Goal: Task Accomplishment & Management: Use online tool/utility

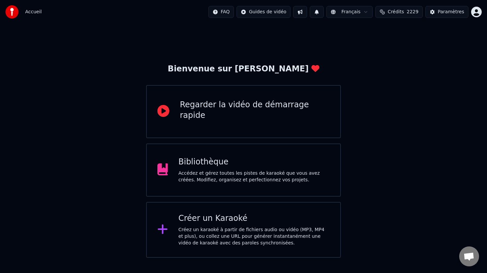
click at [227, 168] on div "Bibliothèque Accédez et gérez toutes les pistes de karaoké que vous avez créées…" at bounding box center [255, 170] width 152 height 27
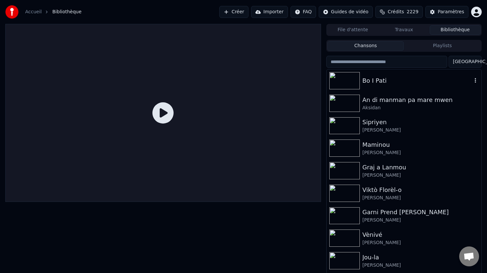
click at [379, 78] on div "Bo I Pati" at bounding box center [418, 80] width 110 height 9
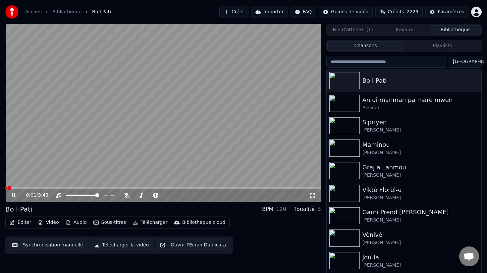
click at [24, 223] on button "Éditer" at bounding box center [20, 222] width 27 height 9
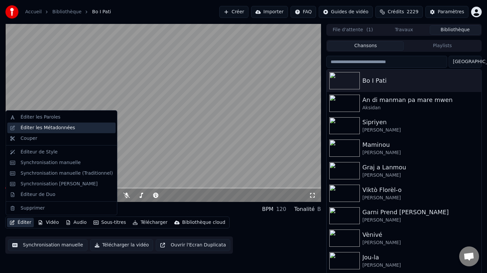
click at [61, 126] on div "Éditer les Métadonnées" at bounding box center [48, 127] width 55 height 7
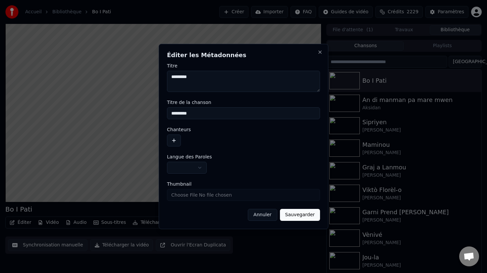
click at [175, 141] on button "button" at bounding box center [174, 140] width 14 height 12
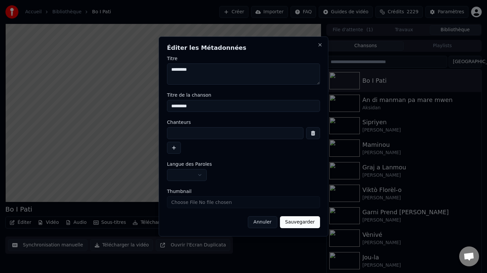
click at [184, 133] on input at bounding box center [235, 133] width 137 height 12
type input "**********"
click at [301, 220] on button "Sauvegarder" at bounding box center [300, 222] width 40 height 12
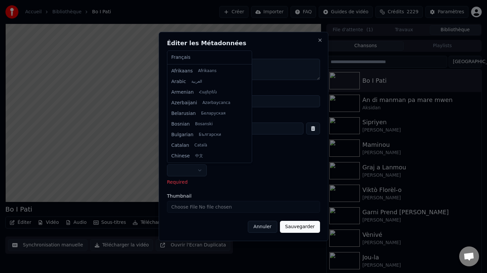
click at [200, 170] on body "**********" at bounding box center [243, 136] width 487 height 273
select select "**"
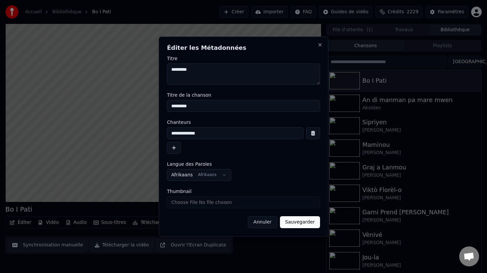
click at [307, 224] on button "Sauvegarder" at bounding box center [300, 222] width 40 height 12
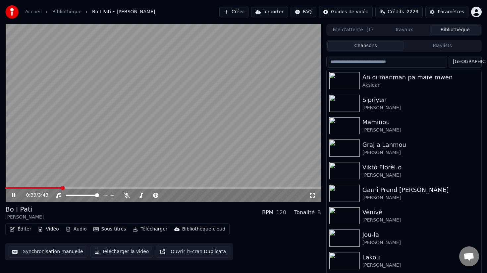
click at [242, 12] on button "Créer" at bounding box center [234, 12] width 29 height 12
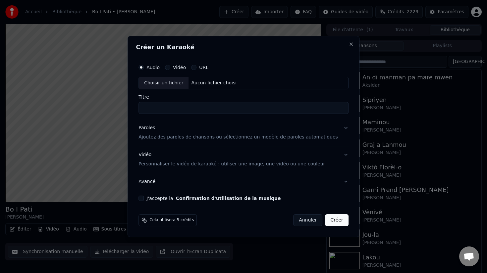
click at [174, 83] on div "Choisir un fichier" at bounding box center [164, 83] width 50 height 12
click at [218, 108] on input "Titre" at bounding box center [244, 108] width 210 height 12
type input "**********"
click at [168, 137] on p "Ajoutez des paroles de chansons ou sélectionnez un modèle de paroles automatiqu…" at bounding box center [239, 137] width 200 height 7
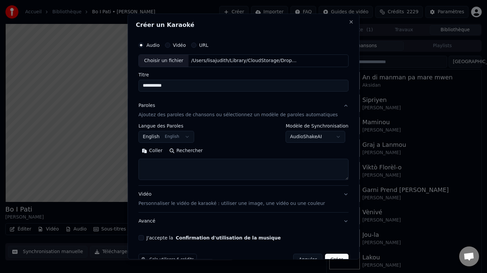
click at [193, 138] on body "**********" at bounding box center [243, 136] width 487 height 273
click at [237, 127] on body "**********" at bounding box center [243, 136] width 487 height 273
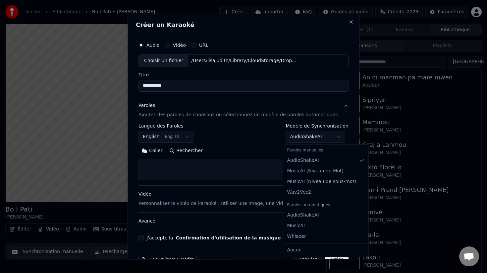
click at [334, 136] on body "**********" at bounding box center [243, 136] width 487 height 273
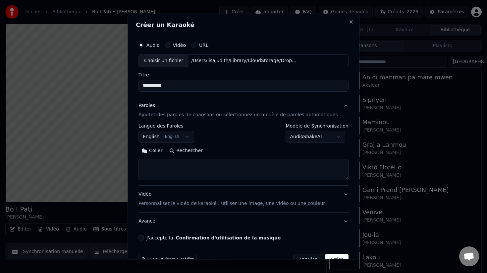
click at [219, 121] on body "**********" at bounding box center [243, 136] width 487 height 273
click at [349, 23] on button "Close" at bounding box center [351, 21] width 5 height 5
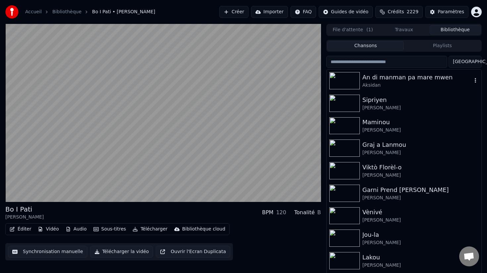
click at [388, 85] on div "Aksidan" at bounding box center [418, 85] width 110 height 7
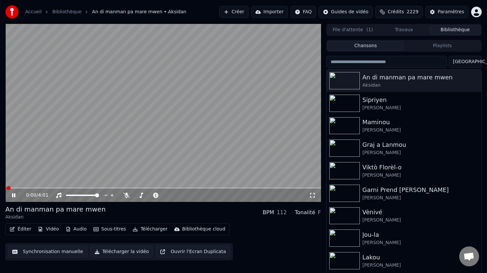
click at [24, 229] on button "Éditer" at bounding box center [20, 228] width 27 height 9
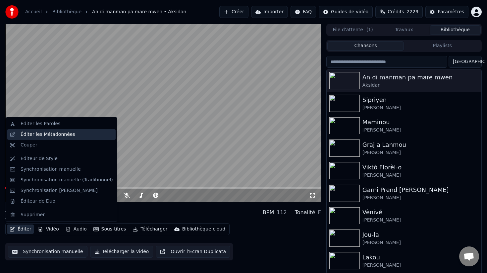
click at [47, 136] on div "Éditer les Métadonnées" at bounding box center [48, 134] width 55 height 7
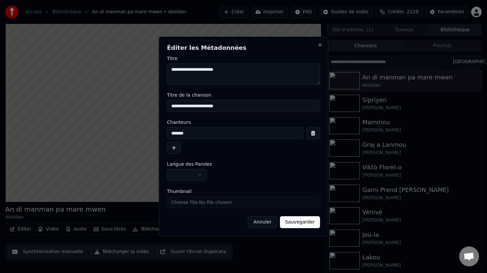
click at [270, 223] on button "Annuler" at bounding box center [262, 222] width 29 height 12
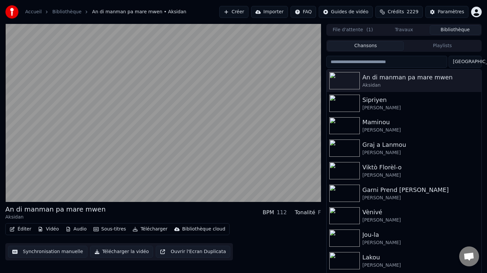
click at [26, 229] on button "Éditer" at bounding box center [20, 228] width 27 height 9
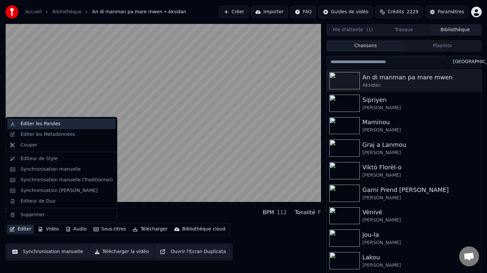
click at [54, 125] on div "Éditer les Paroles" at bounding box center [41, 123] width 40 height 7
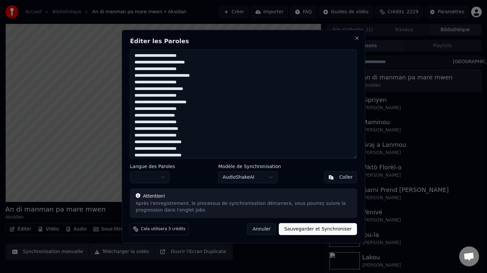
click at [268, 229] on button "Annuler" at bounding box center [261, 229] width 29 height 12
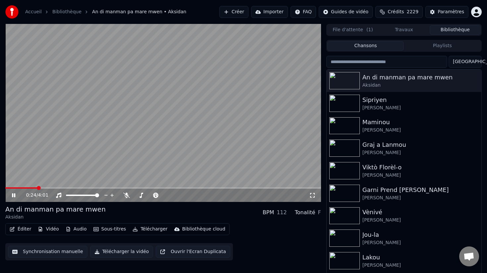
click at [245, 14] on button "Créer" at bounding box center [234, 12] width 29 height 12
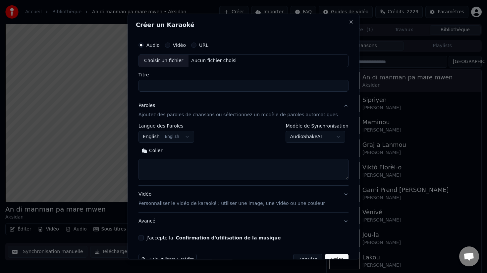
click at [173, 61] on div "Choisir un fichier" at bounding box center [164, 61] width 50 height 12
type input "**********"
click at [164, 168] on textarea at bounding box center [244, 169] width 210 height 21
click at [161, 151] on button "Coller" at bounding box center [153, 150] width 28 height 11
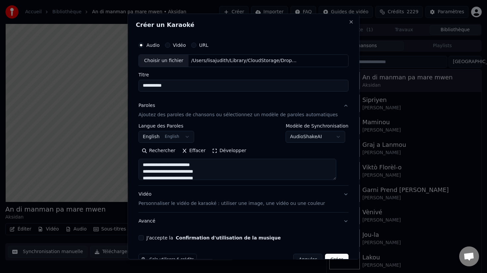
click at [144, 237] on button "J'accepte la Confirmation d'utilisation de la musique" at bounding box center [141, 237] width 5 height 5
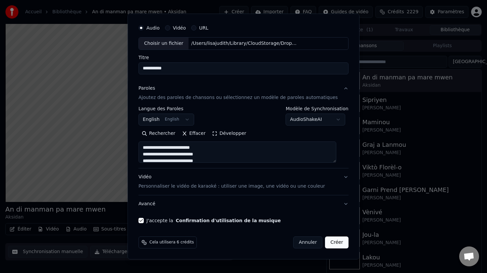
type textarea "**********"
click at [332, 240] on button "Créer" at bounding box center [337, 242] width 23 height 12
select select
type textarea "**********"
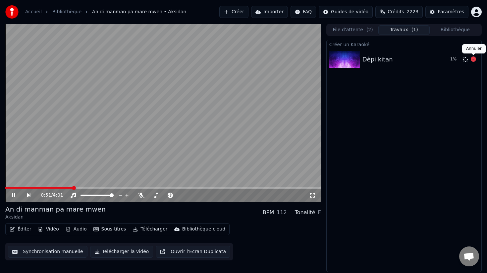
click at [474, 61] on icon at bounding box center [473, 58] width 5 height 5
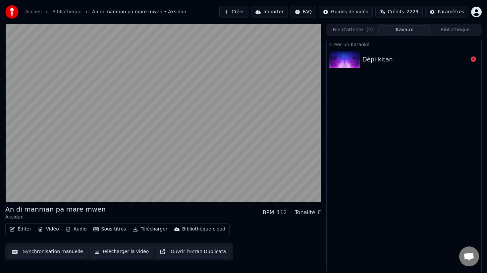
click at [403, 57] on div "Dèpi kitan" at bounding box center [416, 59] width 106 height 9
click at [360, 32] on button "File d'attente ( 2 )" at bounding box center [353, 30] width 51 height 10
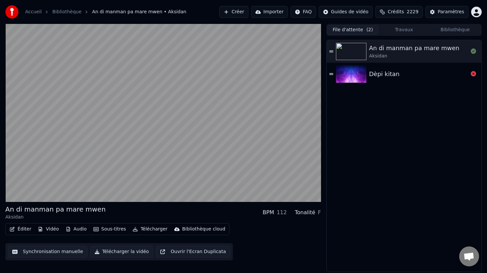
click at [396, 78] on div "Dèpi kitan" at bounding box center [418, 73] width 99 height 9
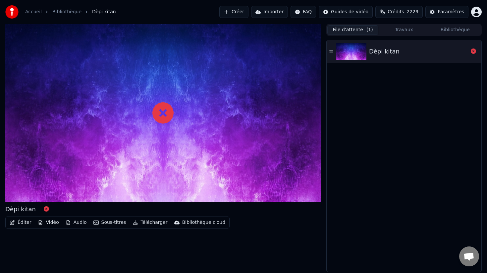
click at [333, 51] on icon at bounding box center [332, 51] width 4 height 5
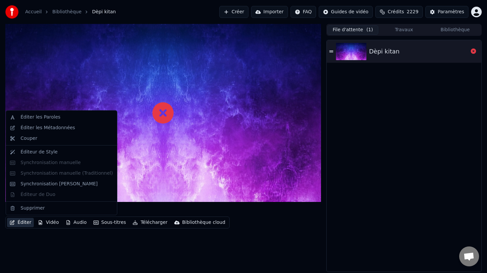
click at [22, 224] on button "Éditer" at bounding box center [20, 222] width 27 height 9
click at [38, 149] on div "Éditeur de Style" at bounding box center [39, 152] width 37 height 7
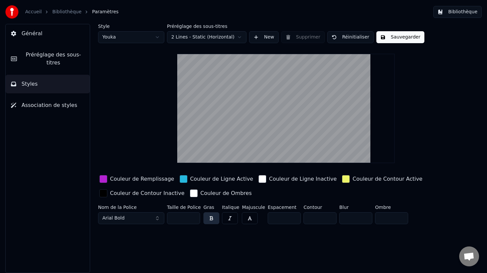
click at [42, 109] on span "Association de styles" at bounding box center [50, 105] width 56 height 8
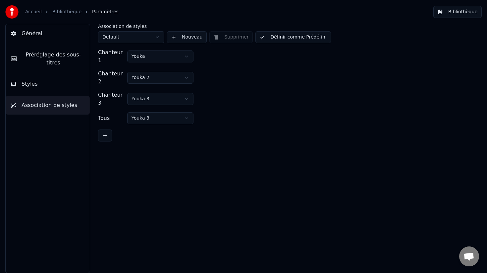
click at [54, 57] on span "Préréglage des sous-titres" at bounding box center [53, 59] width 62 height 16
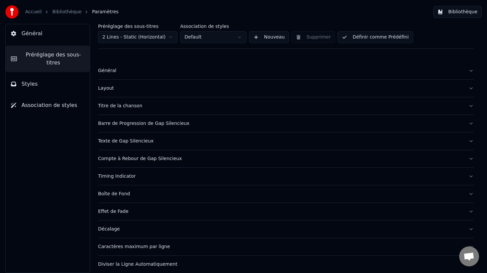
click at [49, 30] on button "Général" at bounding box center [48, 33] width 84 height 19
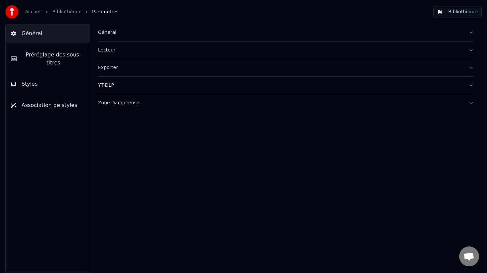
click at [473, 33] on button "Général" at bounding box center [286, 32] width 376 height 17
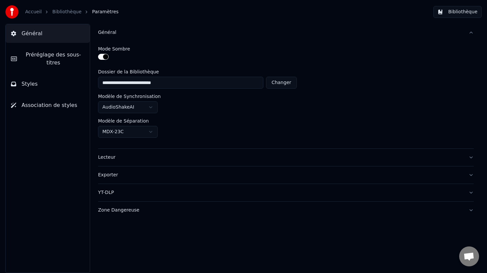
click at [472, 152] on button "Lecteur" at bounding box center [286, 157] width 376 height 17
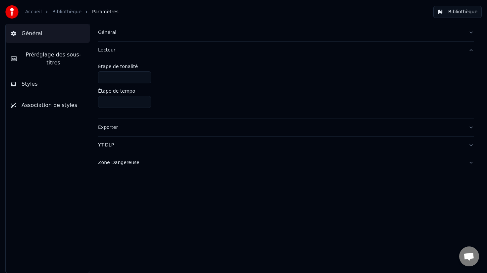
click at [473, 128] on button "Exporter" at bounding box center [286, 127] width 376 height 17
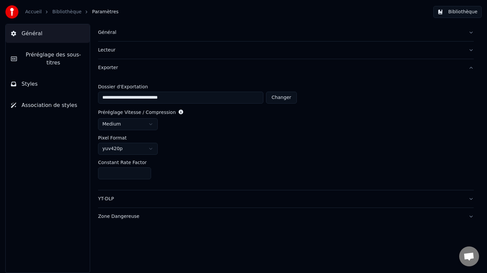
click at [472, 69] on button "Exporter" at bounding box center [286, 67] width 376 height 17
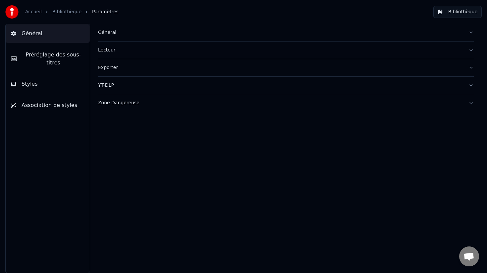
click at [472, 85] on button "YT-DLP" at bounding box center [286, 85] width 376 height 17
click at [471, 102] on button "Zone Dangereuse" at bounding box center [286, 102] width 376 height 17
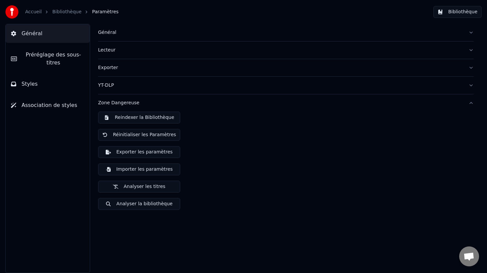
click at [471, 102] on button "Zone Dangereuse" at bounding box center [286, 102] width 376 height 17
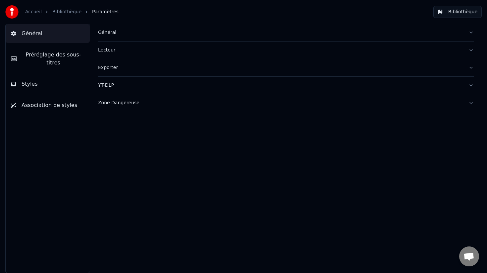
click at [33, 86] on span "Styles" at bounding box center [30, 84] width 16 height 8
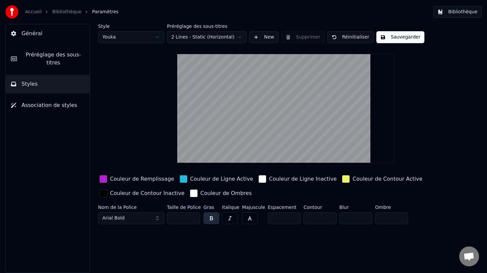
click at [41, 107] on span "Association de styles" at bounding box center [50, 105] width 56 height 8
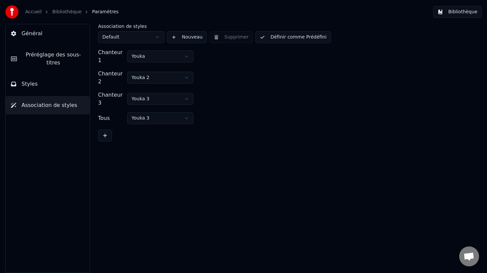
click at [35, 13] on link "Accueil" at bounding box center [33, 12] width 17 height 7
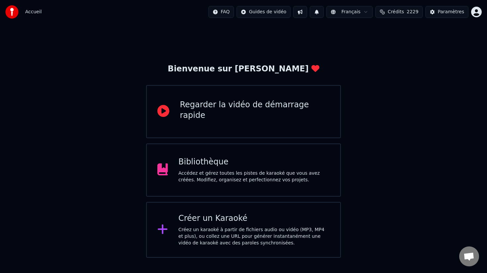
click at [228, 168] on div "Bibliothèque Accédez et gérez toutes les pistes de karaoké que vous avez créées…" at bounding box center [255, 170] width 152 height 27
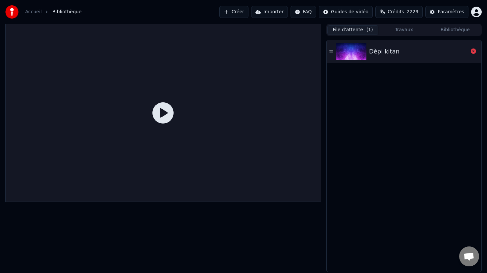
click at [396, 53] on div "Dèpi kitan" at bounding box center [418, 51] width 99 height 9
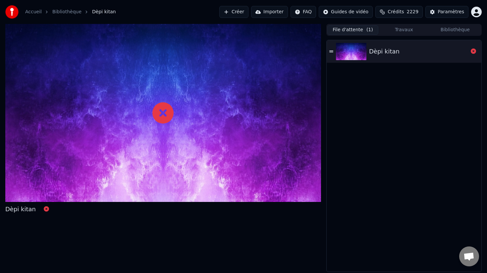
click at [163, 119] on icon at bounding box center [163, 112] width 21 height 21
click at [475, 51] on icon at bounding box center [473, 50] width 5 height 5
click at [453, 28] on button "Bibliothèque" at bounding box center [455, 30] width 51 height 10
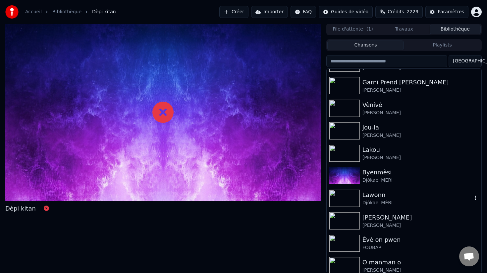
scroll to position [102, 0]
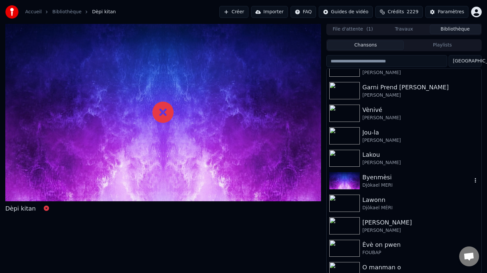
click at [390, 184] on div "Djòkael MERI" at bounding box center [418, 185] width 110 height 7
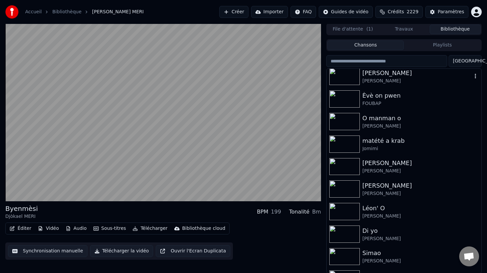
scroll to position [254, 0]
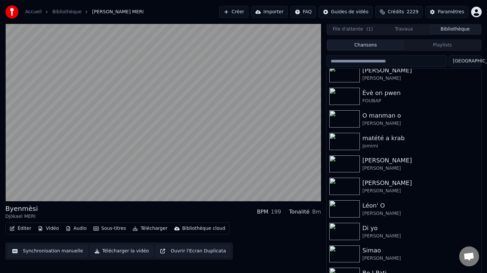
click at [355, 28] on button "File d'attente ( 1 )" at bounding box center [353, 30] width 51 height 10
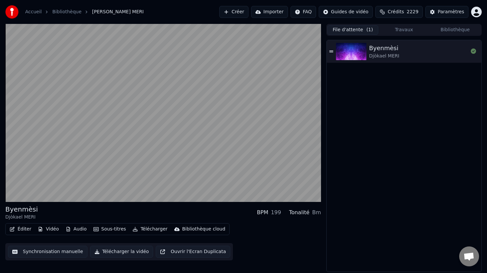
click at [405, 30] on button "Travaux" at bounding box center [404, 30] width 51 height 10
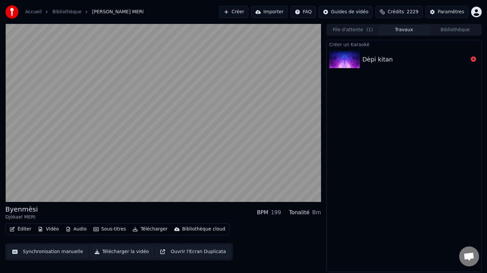
click at [461, 31] on button "Bibliothèque" at bounding box center [455, 30] width 51 height 10
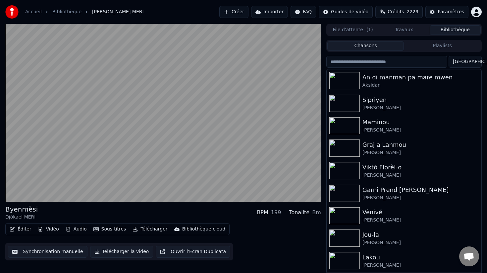
click at [404, 31] on button "Travaux" at bounding box center [404, 30] width 51 height 10
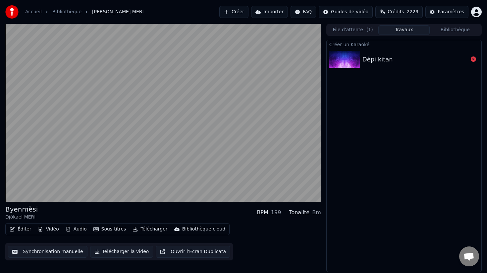
click at [379, 64] on div "Dèpi kitan" at bounding box center [378, 59] width 31 height 9
click at [376, 57] on div "Dèpi kitan" at bounding box center [378, 59] width 31 height 9
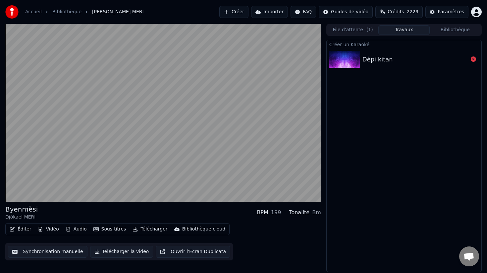
click at [376, 57] on div "Dèpi kitan" at bounding box center [378, 59] width 31 height 9
click at [404, 13] on span "Crédits" at bounding box center [396, 12] width 16 height 7
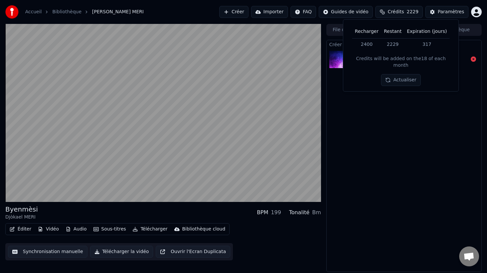
click at [403, 75] on button "Actualiser" at bounding box center [400, 80] width 39 height 12
click at [391, 98] on div "Créer un Karaoké Dèpi kitan" at bounding box center [405, 156] width 156 height 232
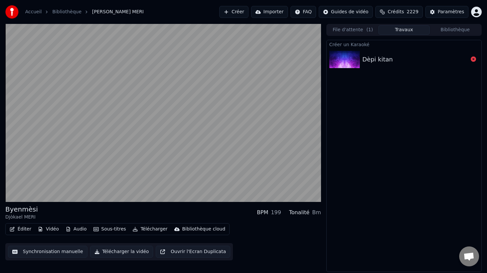
click at [363, 56] on div "Dèpi kitan" at bounding box center [378, 59] width 31 height 9
click at [474, 61] on icon at bounding box center [473, 58] width 5 height 5
click at [411, 55] on div "Dèpi kitan" at bounding box center [416, 59] width 106 height 9
click at [244, 12] on button "Créer" at bounding box center [234, 12] width 29 height 12
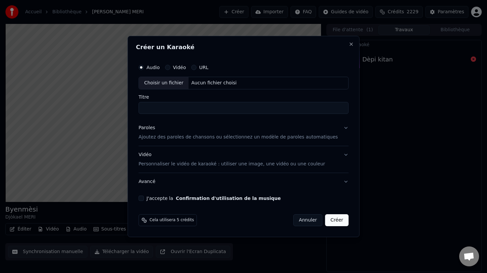
click at [170, 164] on p "Personnaliser le vidéo de karaoké : utiliser une image, une vidéo ou une couleur" at bounding box center [232, 164] width 187 height 7
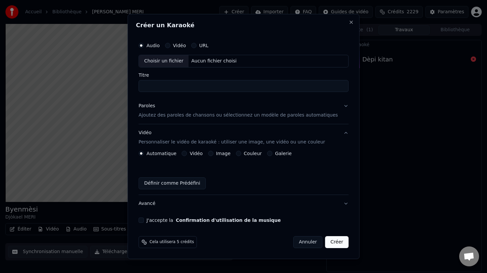
click at [214, 153] on button "Image" at bounding box center [210, 153] width 5 height 5
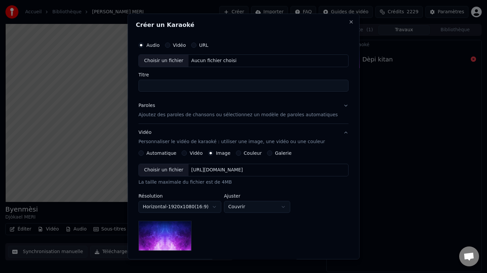
click at [171, 168] on div "Choisir un fichier" at bounding box center [164, 170] width 50 height 12
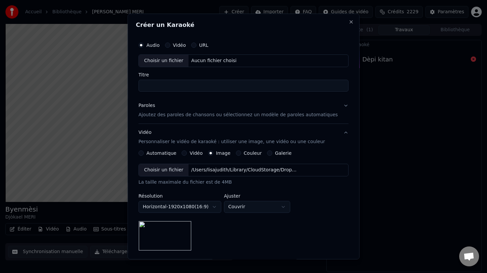
click at [177, 59] on div "Choisir un fichier" at bounding box center [164, 61] width 50 height 12
type input "**********"
click at [152, 104] on div "Paroles" at bounding box center [147, 105] width 17 height 7
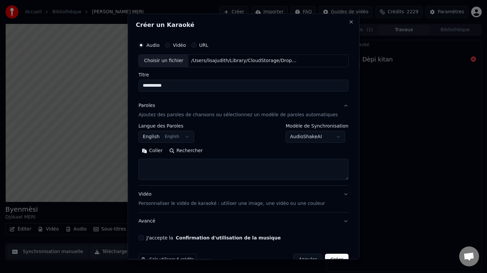
click at [162, 149] on button "Coller" at bounding box center [153, 150] width 28 height 11
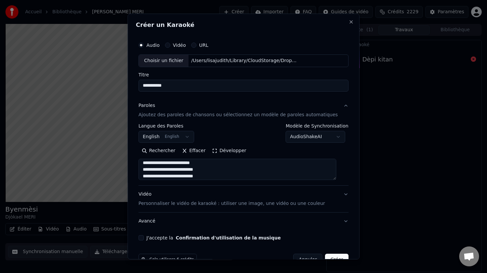
scroll to position [17, 0]
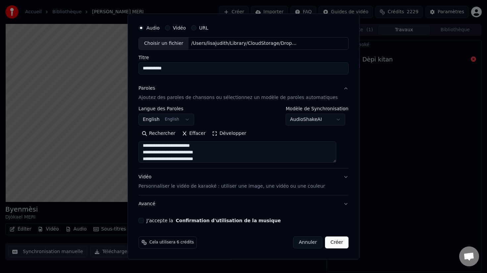
click at [144, 220] on button "J'accepte la Confirmation d'utilisation de la musique" at bounding box center [141, 220] width 5 height 5
type textarea "**********"
click at [331, 244] on button "Créer" at bounding box center [337, 242] width 23 height 12
select select
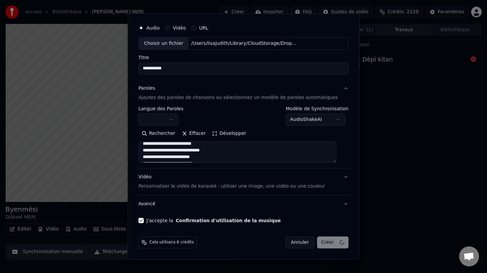
type textarea "**********"
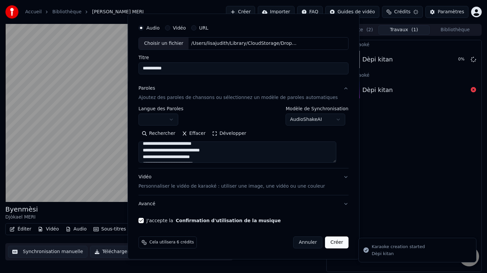
select select
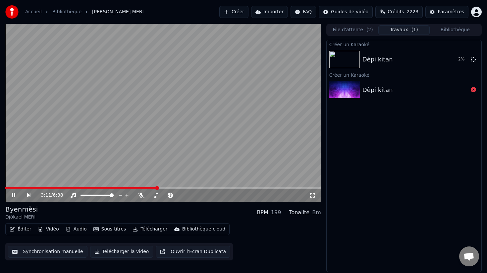
click at [12, 195] on icon at bounding box center [13, 195] width 3 height 4
click at [48, 229] on button "Vidéo" at bounding box center [48, 228] width 26 height 9
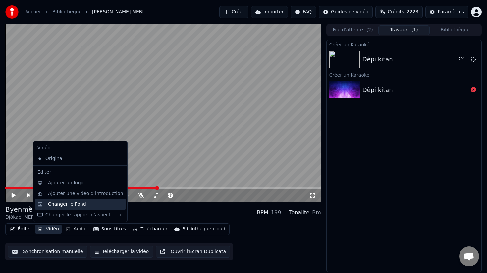
click at [61, 206] on div "Changer le Fond" at bounding box center [67, 204] width 38 height 7
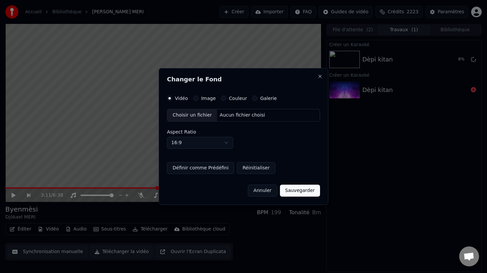
click at [197, 96] on button "Image" at bounding box center [195, 98] width 5 height 5
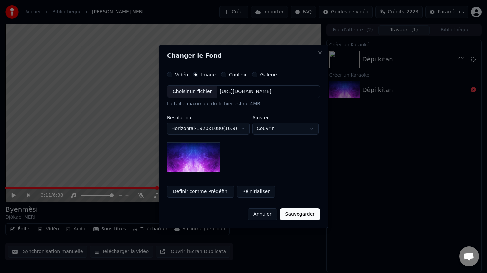
click at [194, 92] on div "Choisir un fichier" at bounding box center [192, 92] width 50 height 12
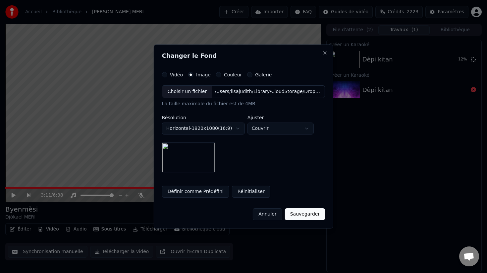
click at [304, 215] on button "Sauvegarder" at bounding box center [305, 214] width 40 height 12
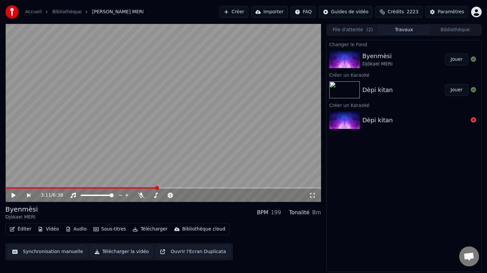
click at [351, 30] on button "File d'attente ( 2 )" at bounding box center [353, 30] width 51 height 10
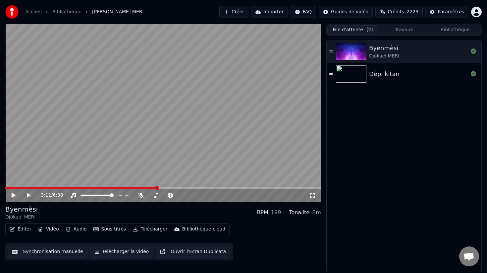
click at [351, 30] on button "File d'attente ( 2 )" at bounding box center [353, 30] width 51 height 10
click at [381, 75] on div "Dèpi kitan" at bounding box center [384, 73] width 31 height 9
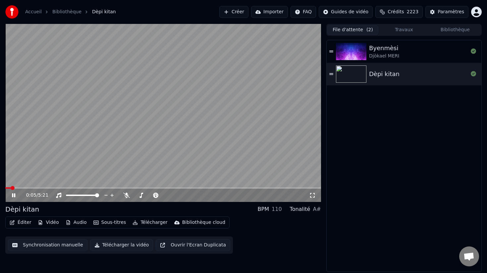
click at [24, 223] on button "Éditer" at bounding box center [20, 222] width 27 height 9
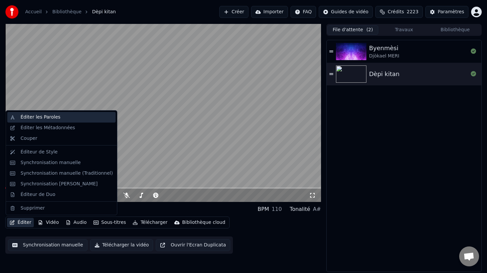
click at [46, 117] on div "Éditer les Paroles" at bounding box center [41, 117] width 40 height 7
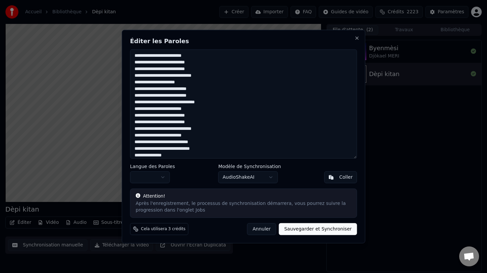
click at [264, 231] on button "Annuler" at bounding box center [261, 229] width 29 height 12
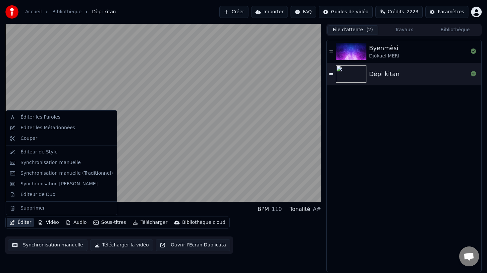
click at [20, 220] on button "Éditer" at bounding box center [20, 222] width 27 height 9
click at [34, 160] on div "Synchronisation manuelle" at bounding box center [51, 162] width 60 height 7
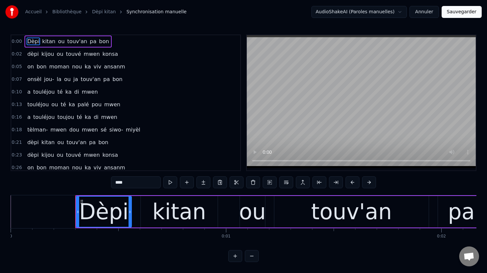
click at [430, 13] on button "Annuler" at bounding box center [424, 12] width 29 height 12
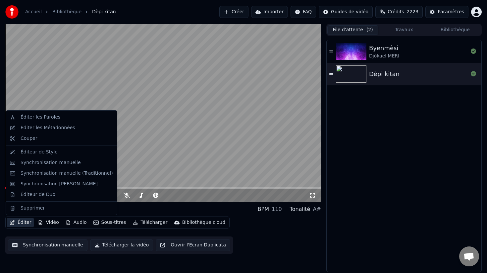
click at [22, 220] on button "Éditer" at bounding box center [20, 222] width 27 height 9
click at [38, 195] on div "Éditeur de Duo" at bounding box center [38, 194] width 35 height 7
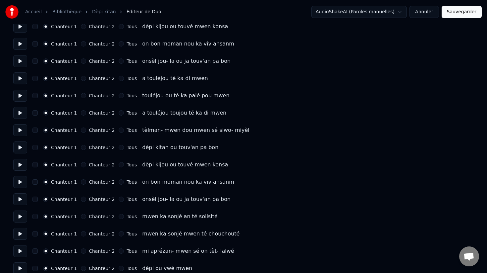
scroll to position [81, 0]
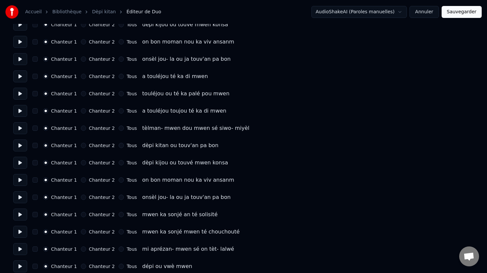
click at [81, 146] on button "Chanteur 2" at bounding box center [83, 145] width 5 height 5
click at [82, 160] on button "Chanteur 2" at bounding box center [83, 162] width 5 height 5
click at [81, 181] on button "Chanteur 2" at bounding box center [83, 179] width 5 height 5
click at [81, 197] on button "Chanteur 2" at bounding box center [83, 196] width 5 height 5
click at [37, 198] on button "button" at bounding box center [34, 196] width 5 height 5
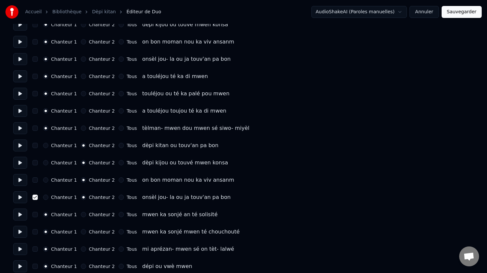
click at [36, 182] on div "Chanteur 1 Chanteur 2 Tous on bon moman nou ka viv ansanm" at bounding box center [243, 180] width 461 height 12
click at [35, 162] on button "button" at bounding box center [34, 162] width 5 height 5
click at [36, 146] on button "button" at bounding box center [34, 145] width 5 height 5
click at [35, 179] on button "button" at bounding box center [34, 179] width 5 height 5
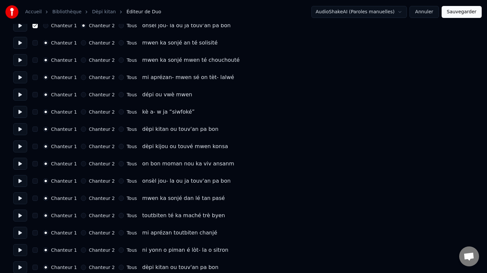
scroll to position [253, 0]
click at [83, 129] on button "Chanteur 2" at bounding box center [83, 127] width 5 height 5
click at [82, 146] on button "Chanteur 2" at bounding box center [83, 145] width 5 height 5
click at [82, 162] on button "Chanteur 2" at bounding box center [83, 162] width 5 height 5
click at [83, 180] on button "Chanteur 2" at bounding box center [83, 179] width 5 height 5
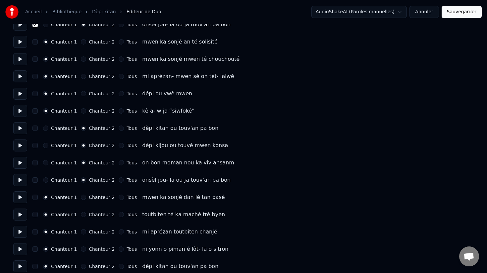
click at [36, 181] on button "button" at bounding box center [34, 179] width 5 height 5
click at [35, 162] on button "button" at bounding box center [34, 162] width 5 height 5
click at [35, 146] on button "button" at bounding box center [34, 145] width 5 height 5
click at [35, 131] on div "Chanteur 1 Chanteur 2 Tous [PERSON_NAME] ou touv'an pa bon" at bounding box center [243, 128] width 461 height 12
click at [35, 129] on button "button" at bounding box center [34, 127] width 5 height 5
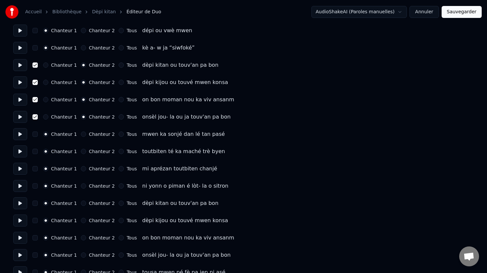
scroll to position [323, 0]
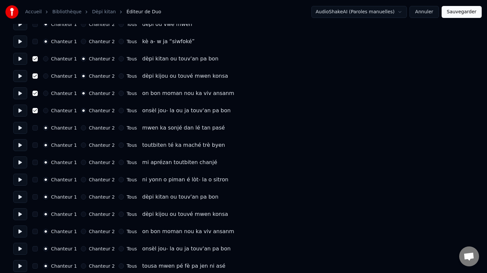
click at [83, 197] on button "Chanteur 2" at bounding box center [83, 196] width 5 height 5
click at [83, 213] on button "Chanteur 2" at bounding box center [83, 213] width 5 height 5
click at [83, 231] on button "Chanteur 2" at bounding box center [83, 230] width 5 height 5
click at [81, 248] on button "Chanteur 2" at bounding box center [83, 248] width 5 height 5
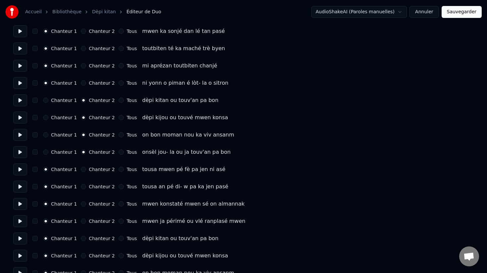
scroll to position [431, 0]
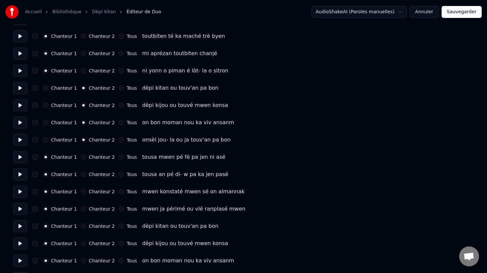
click at [35, 89] on button "button" at bounding box center [34, 87] width 5 height 5
click at [35, 106] on button "button" at bounding box center [34, 104] width 5 height 5
click at [35, 123] on button "button" at bounding box center [34, 122] width 5 height 5
click at [34, 139] on button "button" at bounding box center [34, 139] width 5 height 5
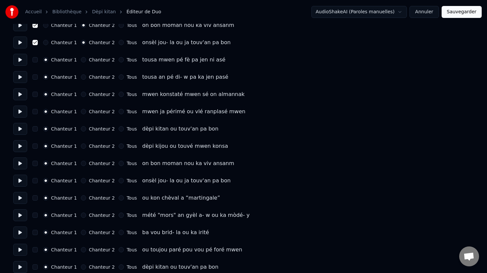
scroll to position [529, 0]
click at [82, 127] on button "Chanteur 2" at bounding box center [83, 128] width 5 height 5
click at [81, 147] on button "Chanteur 2" at bounding box center [83, 145] width 5 height 5
click at [81, 164] on button "Chanteur 2" at bounding box center [83, 162] width 5 height 5
click at [81, 180] on button "Chanteur 2" at bounding box center [83, 179] width 5 height 5
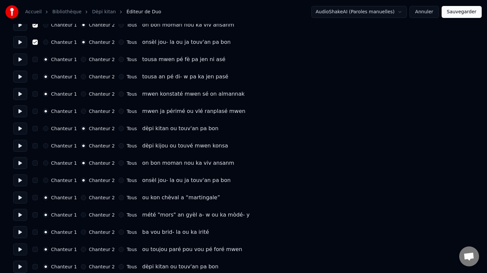
click at [36, 179] on button "button" at bounding box center [34, 179] width 5 height 5
click at [35, 164] on button "button" at bounding box center [34, 162] width 5 height 5
click at [35, 144] on button "button" at bounding box center [34, 145] width 5 height 5
click at [35, 127] on button "button" at bounding box center [34, 128] width 5 height 5
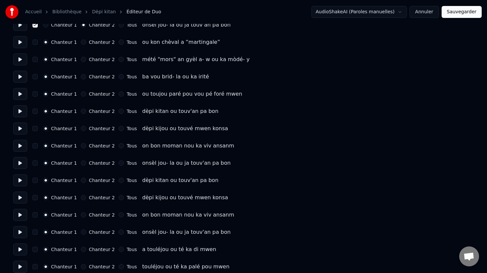
scroll to position [685, 0]
click at [81, 111] on button "Chanteur 2" at bounding box center [83, 110] width 5 height 5
click at [81, 127] on button "Chanteur 2" at bounding box center [83, 127] width 5 height 5
click at [81, 145] on button "Chanteur 2" at bounding box center [83, 144] width 5 height 5
click at [81, 162] on button "Chanteur 2" at bounding box center [83, 162] width 5 height 5
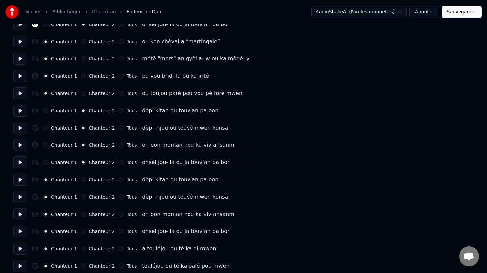
click at [34, 163] on button "button" at bounding box center [34, 162] width 5 height 5
click at [33, 143] on button "button" at bounding box center [34, 144] width 5 height 5
click at [35, 128] on button "button" at bounding box center [34, 127] width 5 height 5
click at [35, 112] on button "button" at bounding box center [34, 110] width 5 height 5
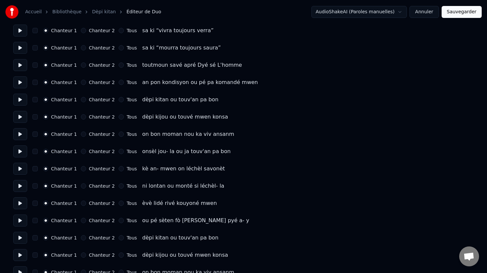
scroll to position [2173, 0]
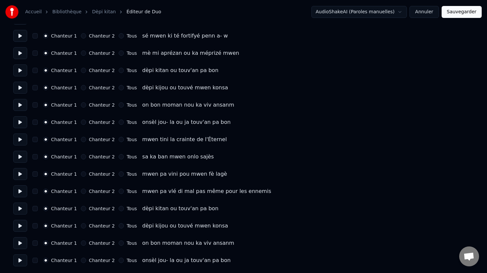
click at [456, 12] on button "Sauvegarder" at bounding box center [462, 12] width 40 height 12
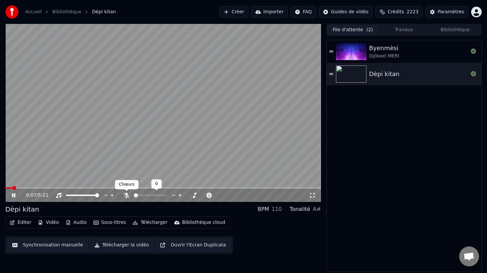
click at [126, 194] on icon at bounding box center [126, 194] width 7 height 5
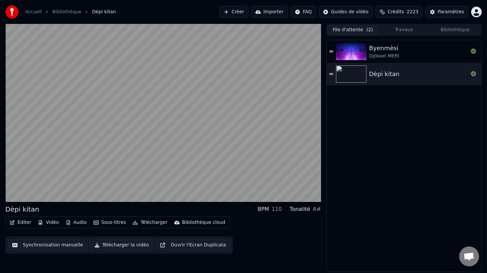
click at [25, 222] on button "Éditer" at bounding box center [20, 222] width 27 height 9
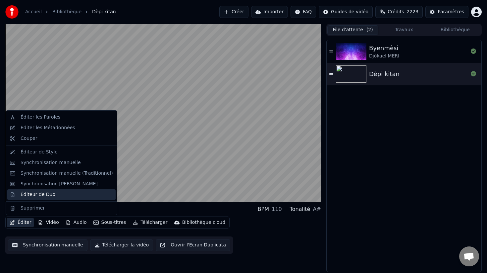
click at [33, 196] on div "Éditeur de Duo" at bounding box center [38, 194] width 35 height 7
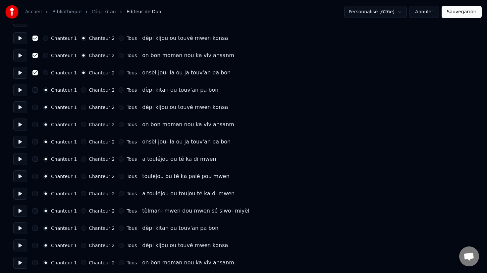
scroll to position [775, 0]
click at [19, 155] on button at bounding box center [20, 158] width 14 height 12
click at [20, 141] on button at bounding box center [20, 141] width 14 height 12
click at [19, 158] on button at bounding box center [20, 158] width 14 height 12
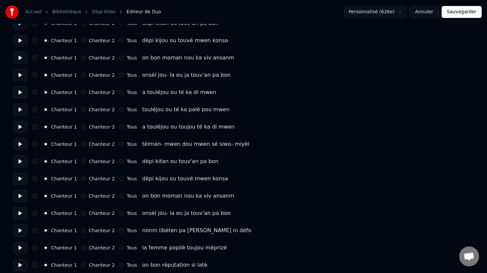
scroll to position [842, 0]
click at [21, 164] on button at bounding box center [20, 161] width 14 height 12
click at [82, 161] on button "Chanteur 2" at bounding box center [83, 160] width 5 height 5
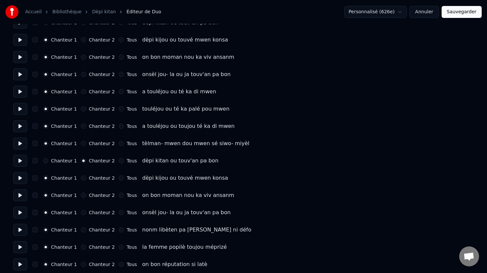
click at [81, 180] on button "Chanteur 2" at bounding box center [83, 177] width 5 height 5
click at [81, 195] on button "Chanteur 2" at bounding box center [83, 194] width 5 height 5
click at [82, 208] on div "Chanteur 1 Chanteur 2 Tous onsèl jou- la ou ja touv'an pa bon" at bounding box center [243, 212] width 461 height 12
click at [82, 213] on button "Chanteur 2" at bounding box center [83, 212] width 5 height 5
click at [37, 212] on button "button" at bounding box center [34, 212] width 5 height 5
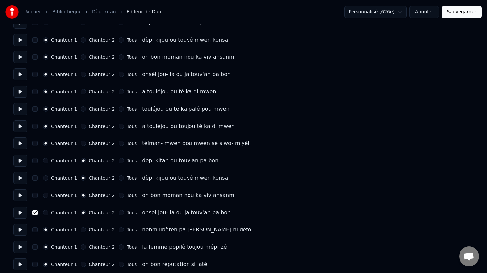
click at [35, 197] on button "button" at bounding box center [34, 194] width 5 height 5
click at [35, 180] on button "button" at bounding box center [34, 177] width 5 height 5
click at [35, 162] on button "button" at bounding box center [34, 160] width 5 height 5
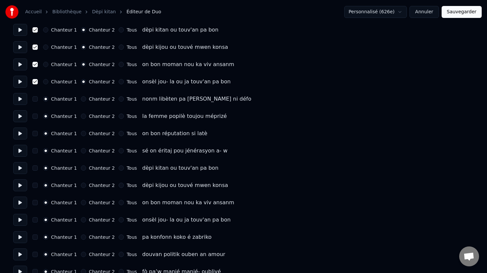
scroll to position [975, 0]
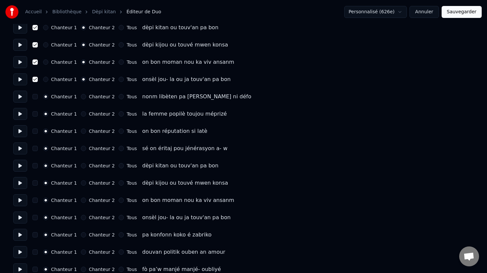
click at [36, 166] on button "button" at bounding box center [34, 165] width 5 height 5
click at [34, 183] on button "button" at bounding box center [34, 182] width 5 height 5
click at [34, 197] on button "button" at bounding box center [34, 199] width 5 height 5
click at [35, 217] on button "button" at bounding box center [34, 217] width 5 height 5
click at [81, 218] on button "Chanteur 2" at bounding box center [83, 217] width 5 height 5
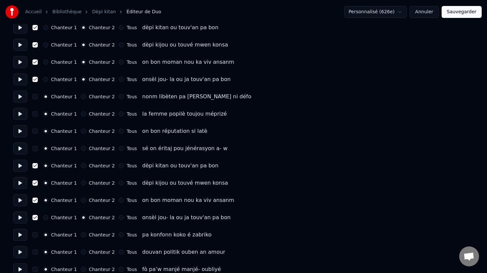
click at [81, 201] on button "Chanteur 2" at bounding box center [83, 199] width 5 height 5
click at [81, 183] on button "Chanteur 2" at bounding box center [83, 182] width 5 height 5
click at [81, 167] on button "Chanteur 2" at bounding box center [83, 165] width 5 height 5
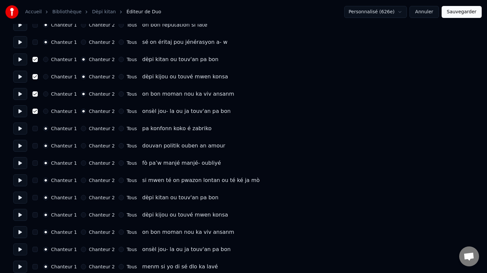
scroll to position [1082, 0]
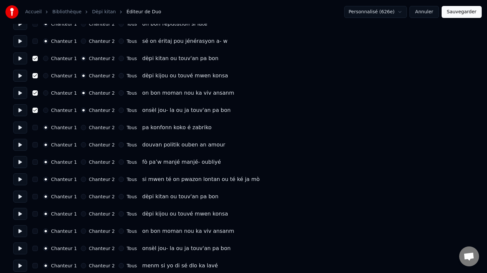
click at [82, 198] on button "Chanteur 2" at bounding box center [83, 196] width 5 height 5
click at [83, 214] on button "Chanteur 2" at bounding box center [83, 213] width 5 height 5
click at [83, 232] on button "Chanteur 2" at bounding box center [83, 230] width 5 height 5
click at [82, 248] on button "Chanteur 2" at bounding box center [83, 247] width 5 height 5
click at [32, 249] on button "button" at bounding box center [34, 247] width 5 height 5
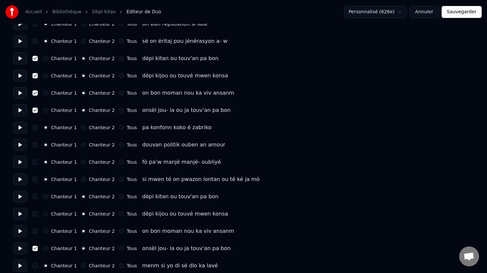
click at [36, 232] on button "button" at bounding box center [34, 230] width 5 height 5
click at [35, 214] on button "button" at bounding box center [34, 213] width 5 height 5
click at [34, 196] on button "button" at bounding box center [34, 196] width 5 height 5
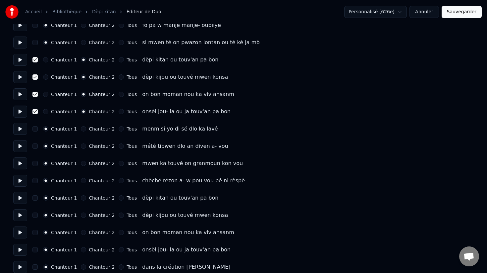
scroll to position [1233, 0]
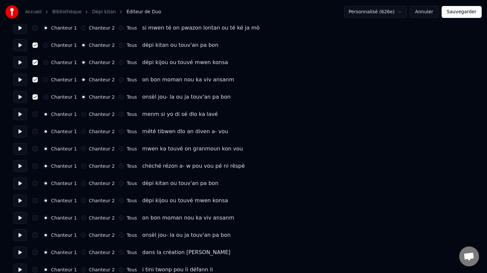
click at [82, 185] on button "Chanteur 2" at bounding box center [83, 182] width 5 height 5
click at [81, 200] on button "Chanteur 2" at bounding box center [83, 200] width 5 height 5
click at [81, 218] on button "Chanteur 2" at bounding box center [83, 217] width 5 height 5
click at [81, 236] on button "Chanteur 2" at bounding box center [83, 234] width 5 height 5
click at [36, 235] on button "button" at bounding box center [34, 234] width 5 height 5
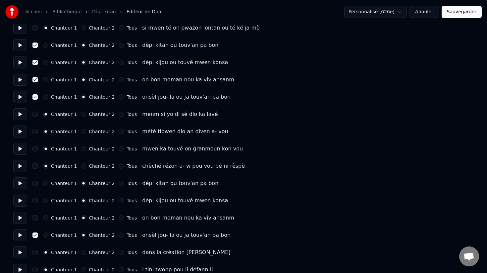
click at [36, 218] on button "button" at bounding box center [34, 217] width 5 height 5
click at [35, 202] on button "button" at bounding box center [34, 200] width 5 height 5
click at [35, 185] on button "button" at bounding box center [34, 182] width 5 height 5
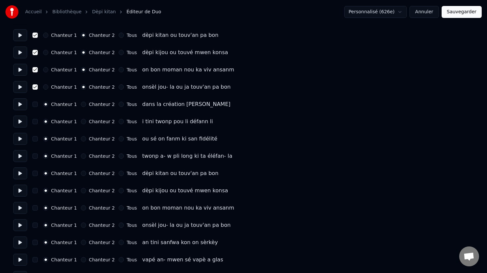
scroll to position [1381, 0]
click at [81, 172] on button "Chanteur 2" at bounding box center [83, 172] width 5 height 5
click at [82, 191] on button "Chanteur 2" at bounding box center [83, 189] width 5 height 5
click at [81, 208] on button "Chanteur 2" at bounding box center [83, 206] width 5 height 5
click at [82, 226] on button "Chanteur 2" at bounding box center [83, 224] width 5 height 5
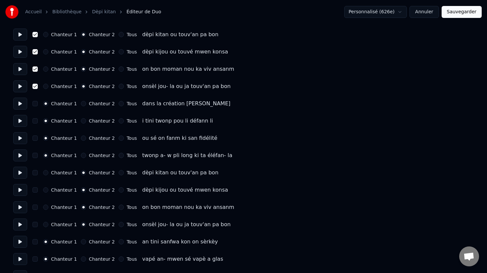
click at [35, 222] on button "button" at bounding box center [34, 224] width 5 height 5
click at [34, 209] on button "button" at bounding box center [34, 206] width 5 height 5
click at [36, 191] on button "button" at bounding box center [34, 189] width 5 height 5
click at [35, 173] on button "button" at bounding box center [34, 172] width 5 height 5
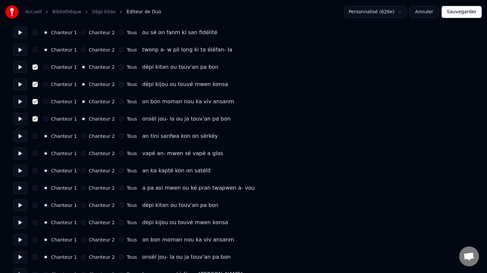
scroll to position [1490, 0]
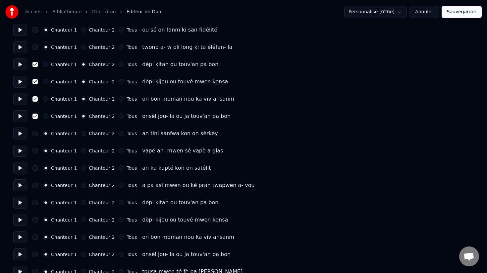
click at [83, 203] on button "Chanteur 2" at bounding box center [83, 202] width 5 height 5
click at [82, 220] on button "Chanteur 2" at bounding box center [83, 219] width 5 height 5
click at [81, 236] on button "Chanteur 2" at bounding box center [83, 236] width 5 height 5
click at [81, 254] on button "Chanteur 2" at bounding box center [83, 253] width 5 height 5
click at [34, 255] on button "button" at bounding box center [34, 253] width 5 height 5
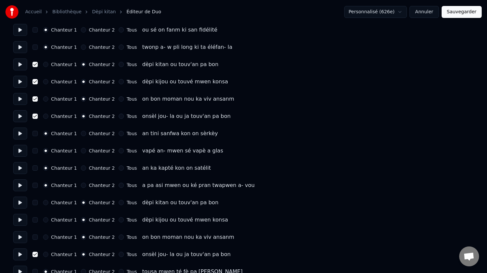
click at [35, 237] on button "button" at bounding box center [34, 236] width 5 height 5
click at [35, 221] on button "button" at bounding box center [34, 219] width 5 height 5
click at [34, 204] on button "button" at bounding box center [34, 202] width 5 height 5
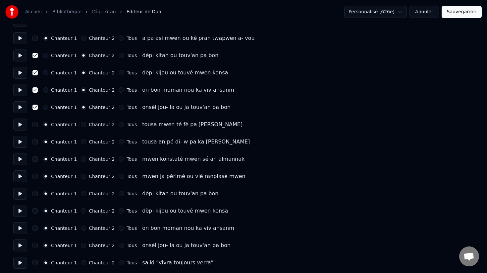
scroll to position [1638, 0]
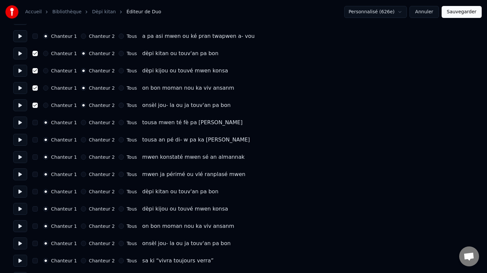
click at [82, 192] on button "Chanteur 2" at bounding box center [83, 191] width 5 height 5
click at [81, 210] on button "Chanteur 2" at bounding box center [83, 208] width 5 height 5
click at [81, 227] on button "Chanteur 2" at bounding box center [83, 225] width 5 height 5
click at [81, 244] on button "Chanteur 2" at bounding box center [83, 242] width 5 height 5
click at [36, 243] on button "button" at bounding box center [34, 242] width 5 height 5
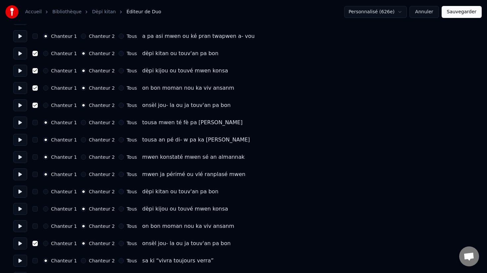
click at [36, 225] on button "button" at bounding box center [34, 225] width 5 height 5
click at [36, 209] on button "button" at bounding box center [34, 208] width 5 height 5
click at [35, 192] on button "button" at bounding box center [34, 191] width 5 height 5
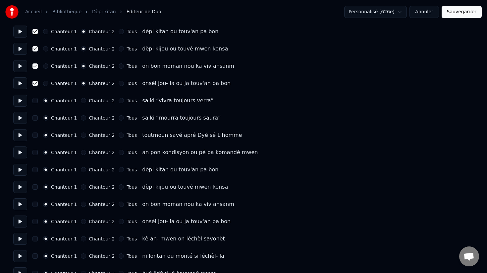
scroll to position [1799, 0]
click at [82, 168] on button "Chanteur 2" at bounding box center [83, 168] width 5 height 5
click at [81, 188] on button "Chanteur 2" at bounding box center [83, 185] width 5 height 5
click at [81, 201] on button "Chanteur 2" at bounding box center [83, 203] width 5 height 5
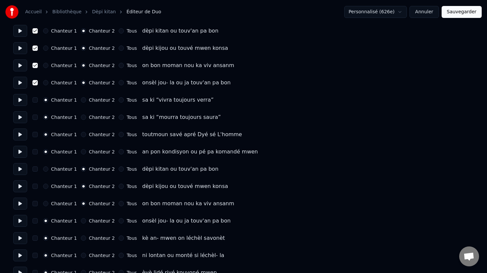
click at [81, 221] on button "Chanteur 2" at bounding box center [83, 220] width 5 height 5
click at [35, 222] on button "button" at bounding box center [34, 220] width 5 height 5
click at [35, 205] on button "button" at bounding box center [34, 203] width 5 height 5
click at [35, 187] on button "button" at bounding box center [34, 185] width 5 height 5
click at [34, 171] on button "button" at bounding box center [34, 168] width 5 height 5
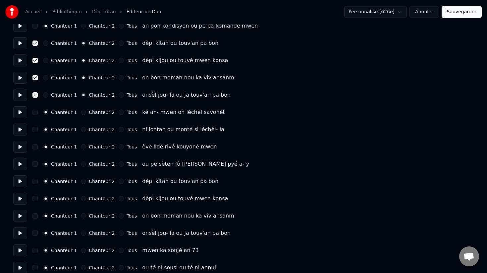
scroll to position [1927, 0]
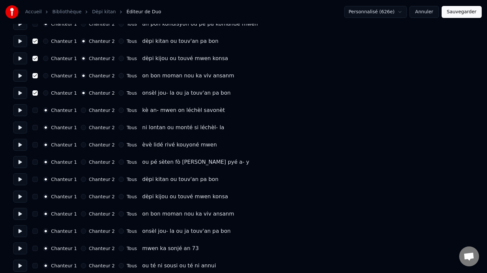
click at [82, 178] on button "Chanteur 2" at bounding box center [83, 178] width 5 height 5
click at [83, 195] on button "Chanteur 2" at bounding box center [83, 196] width 5 height 5
click at [82, 214] on button "Chanteur 2" at bounding box center [83, 213] width 5 height 5
click at [36, 214] on button "button" at bounding box center [34, 213] width 5 height 5
click at [36, 199] on div "Chanteur 1 Chanteur 2 Tous dèpi kijou ou touvé mwen konsa" at bounding box center [243, 196] width 461 height 12
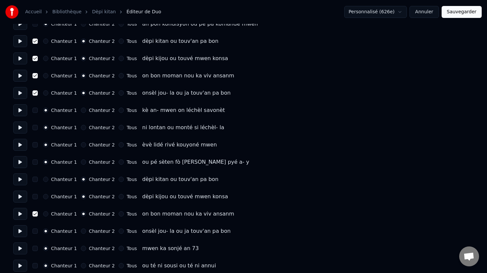
click at [35, 197] on button "button" at bounding box center [34, 196] width 5 height 5
click at [34, 178] on button "button" at bounding box center [34, 178] width 5 height 5
click at [35, 232] on button "button" at bounding box center [34, 230] width 5 height 5
click at [82, 230] on button "Chanteur 2" at bounding box center [83, 230] width 5 height 5
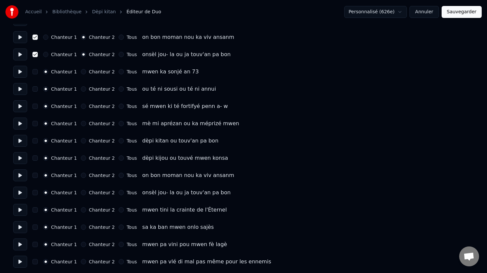
scroll to position [2104, 0]
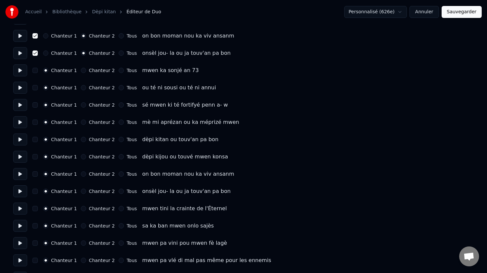
click at [82, 139] on button "Chanteur 2" at bounding box center [83, 139] width 5 height 5
click at [81, 159] on button "Chanteur 2" at bounding box center [83, 156] width 5 height 5
click at [81, 173] on button "Chanteur 2" at bounding box center [83, 173] width 5 height 5
click at [81, 192] on button "Chanteur 2" at bounding box center [83, 190] width 5 height 5
click at [36, 191] on button "button" at bounding box center [34, 190] width 5 height 5
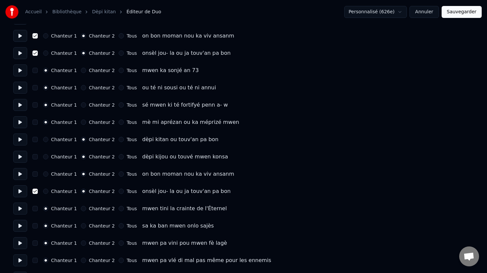
click at [35, 174] on button "button" at bounding box center [34, 173] width 5 height 5
click at [35, 156] on button "button" at bounding box center [34, 156] width 5 height 5
click at [35, 142] on button "button" at bounding box center [34, 139] width 5 height 5
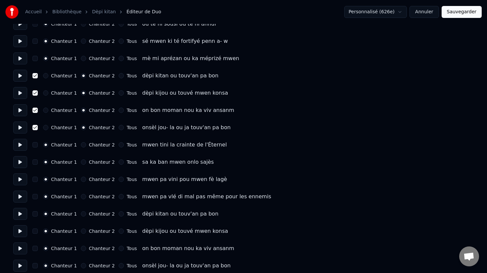
scroll to position [2173, 0]
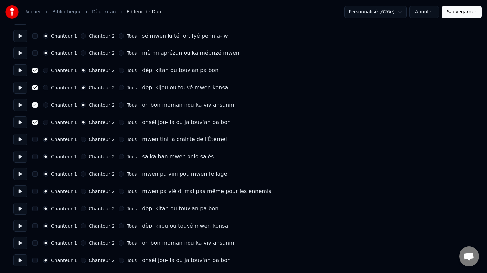
click at [81, 209] on button "Chanteur 2" at bounding box center [83, 208] width 5 height 5
click at [81, 226] on button "Chanteur 2" at bounding box center [83, 225] width 5 height 5
click at [81, 245] on button "Chanteur 2" at bounding box center [83, 242] width 5 height 5
click at [81, 264] on div "Chanteur 1 Chanteur 2 Tous onsèl jou- la ou ja touv'an pa bon" at bounding box center [243, 260] width 461 height 12
click at [82, 262] on button "Chanteur 2" at bounding box center [83, 259] width 5 height 5
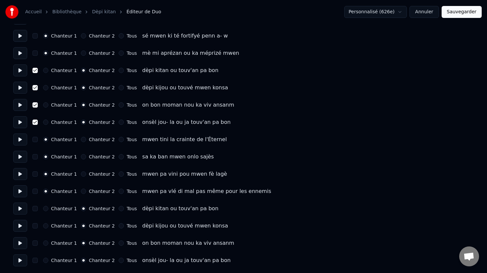
click at [35, 260] on button "button" at bounding box center [34, 259] width 5 height 5
click at [36, 242] on button "button" at bounding box center [34, 242] width 5 height 5
click at [36, 226] on button "button" at bounding box center [34, 225] width 5 height 5
click at [35, 208] on button "button" at bounding box center [34, 208] width 5 height 5
click at [459, 13] on button "Sauvegarder" at bounding box center [462, 12] width 40 height 12
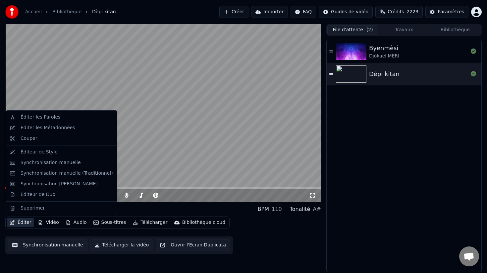
click at [22, 223] on button "Éditer" at bounding box center [20, 222] width 27 height 9
click at [55, 129] on div "Éditer les Métadonnées" at bounding box center [48, 127] width 55 height 7
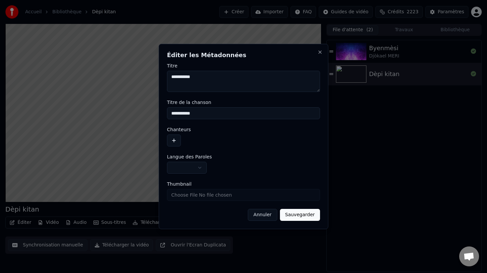
click at [175, 139] on button "button" at bounding box center [174, 140] width 14 height 12
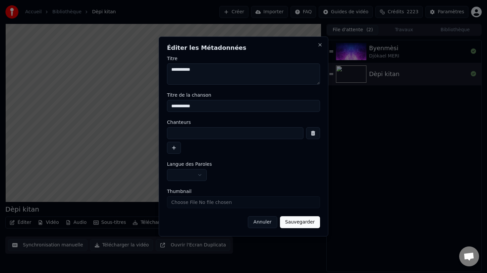
click at [185, 132] on input at bounding box center [235, 133] width 137 height 12
type input "**********"
click at [303, 222] on button "Sauvegarder" at bounding box center [300, 222] width 40 height 12
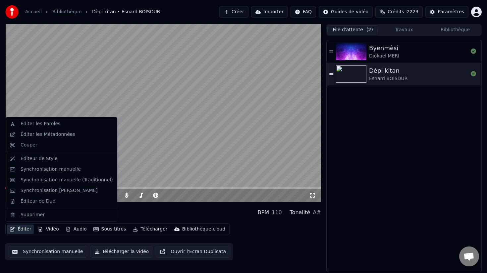
click at [24, 228] on button "Éditer" at bounding box center [20, 228] width 27 height 9
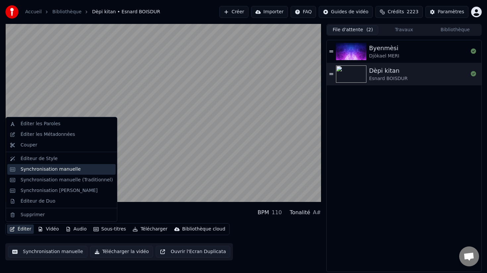
click at [36, 170] on div "Synchronisation manuelle" at bounding box center [51, 169] width 60 height 7
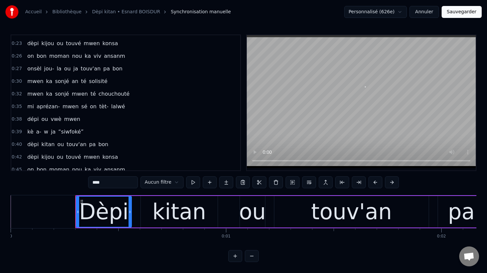
scroll to position [113, 0]
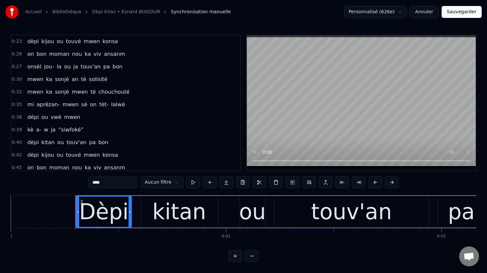
click at [17, 117] on span "0:38" at bounding box center [17, 117] width 10 height 7
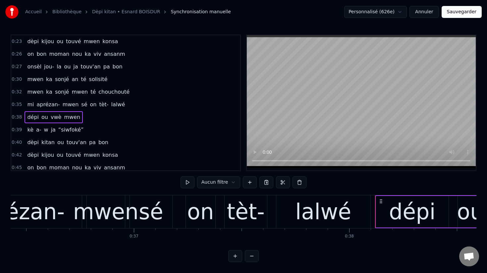
scroll to position [0, 8184]
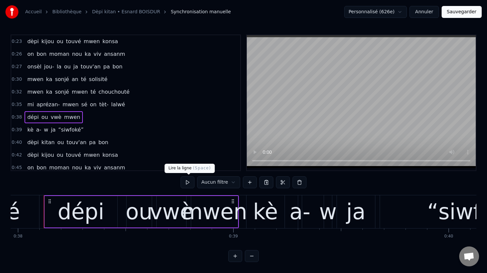
click at [188, 183] on button at bounding box center [188, 182] width 14 height 12
click at [429, 11] on button "Annuler" at bounding box center [424, 12] width 29 height 12
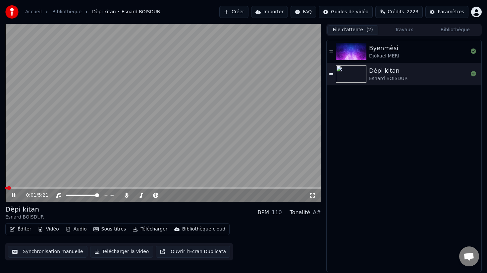
click at [25, 229] on button "Éditer" at bounding box center [20, 228] width 27 height 9
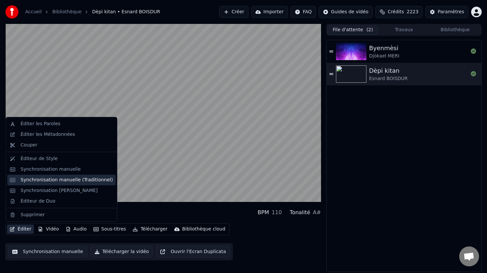
click at [54, 178] on div "Synchronisation manuelle (Traditionnel)" at bounding box center [67, 179] width 93 height 7
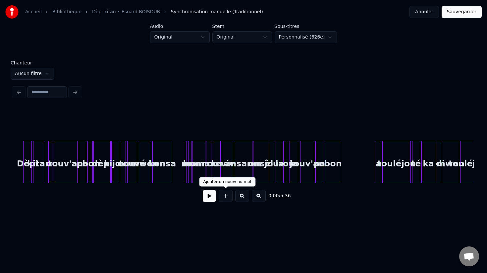
click at [228, 194] on button at bounding box center [226, 196] width 14 height 12
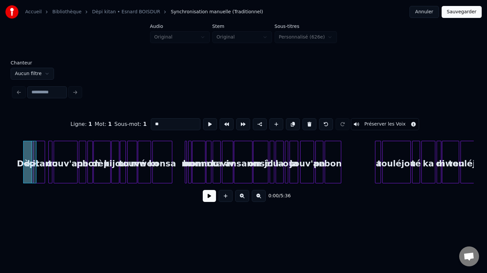
click at [426, 11] on button "Annuler" at bounding box center [424, 12] width 29 height 12
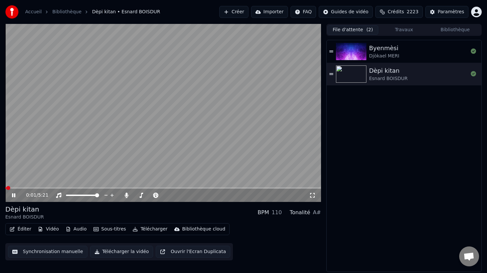
click at [22, 231] on button "Éditer" at bounding box center [20, 228] width 27 height 9
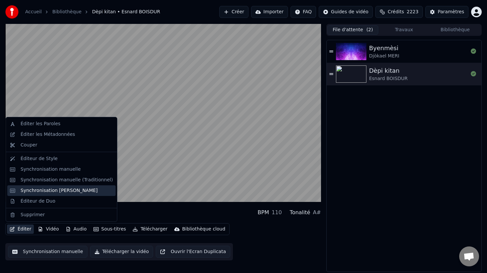
click at [54, 189] on div "Synchronisation [PERSON_NAME]" at bounding box center [59, 190] width 77 height 7
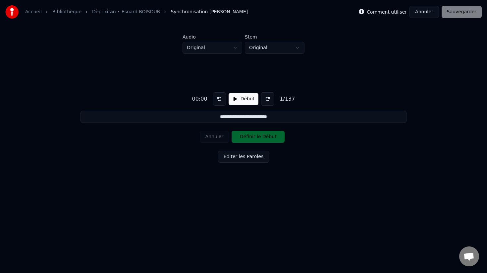
click at [434, 12] on button "Annuler" at bounding box center [424, 12] width 29 height 12
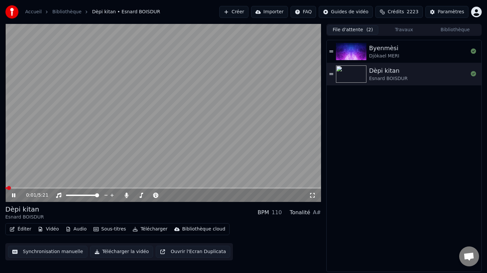
click at [25, 230] on button "Éditer" at bounding box center [20, 228] width 27 height 9
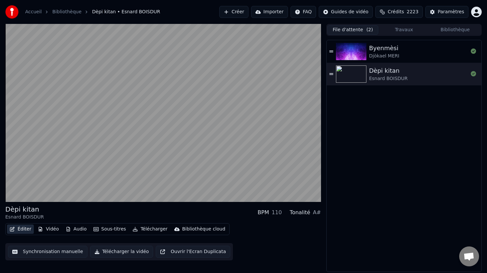
click at [25, 229] on button "Éditer" at bounding box center [20, 228] width 27 height 9
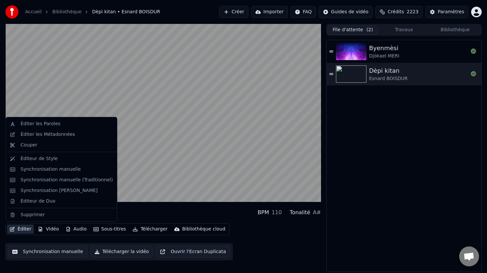
click at [25, 229] on button "Éditer" at bounding box center [20, 228] width 27 height 9
drag, startPoint x: 54, startPoint y: 171, endPoint x: 55, endPoint y: 181, distance: 10.3
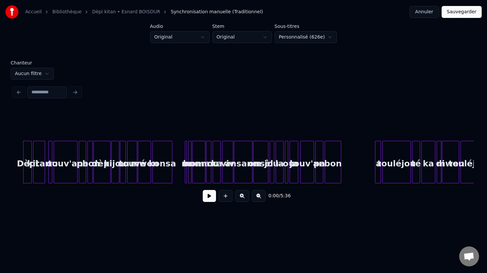
click at [243, 196] on button at bounding box center [242, 196] width 14 height 12
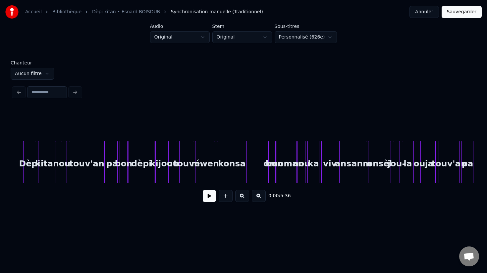
click at [243, 196] on button at bounding box center [242, 196] width 14 height 12
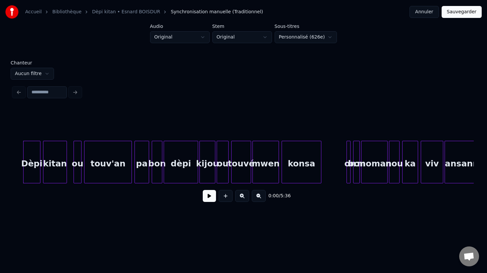
click at [243, 196] on button at bounding box center [242, 196] width 14 height 12
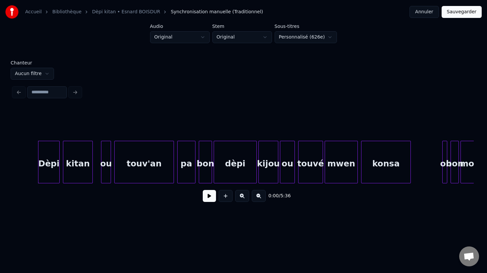
click at [259, 197] on button at bounding box center [259, 196] width 14 height 12
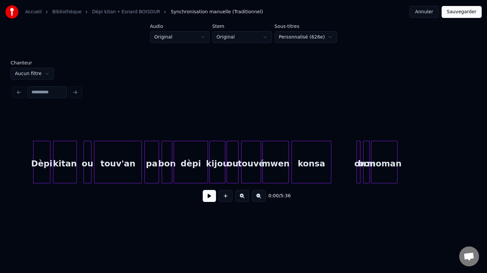
click at [259, 197] on button at bounding box center [259, 196] width 14 height 12
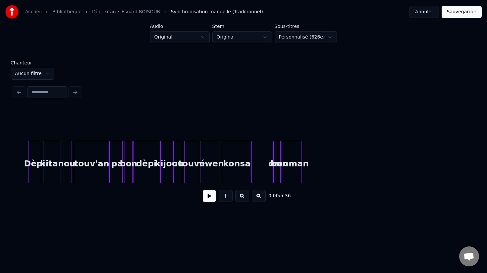
click at [242, 198] on button at bounding box center [242, 196] width 14 height 12
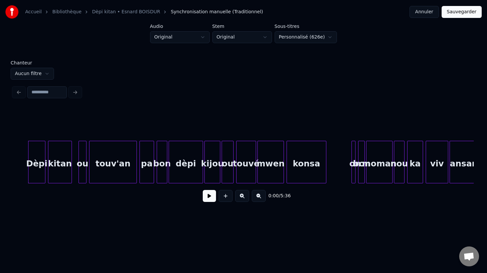
click at [242, 198] on button at bounding box center [242, 196] width 14 height 12
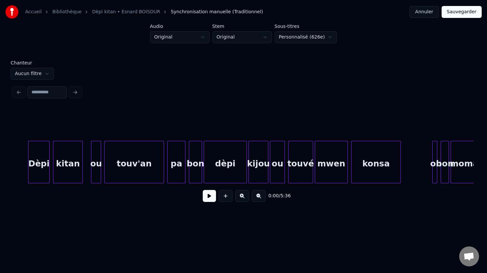
click at [242, 198] on button at bounding box center [242, 196] width 14 height 12
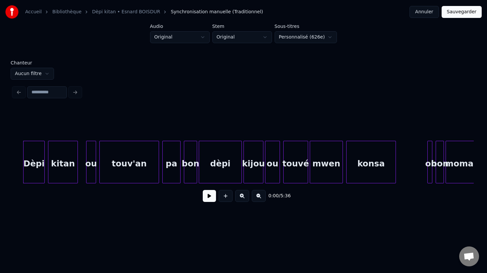
click at [242, 198] on button at bounding box center [242, 196] width 14 height 12
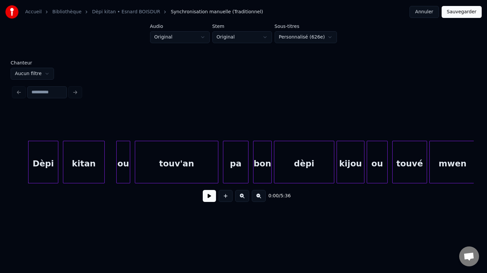
click at [242, 198] on button at bounding box center [242, 196] width 14 height 12
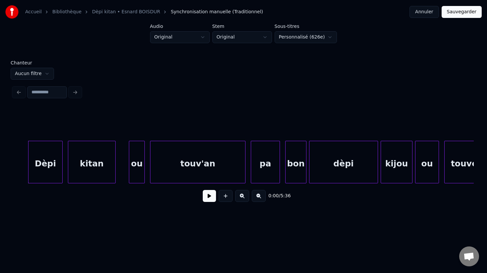
click at [209, 198] on button at bounding box center [209, 196] width 13 height 12
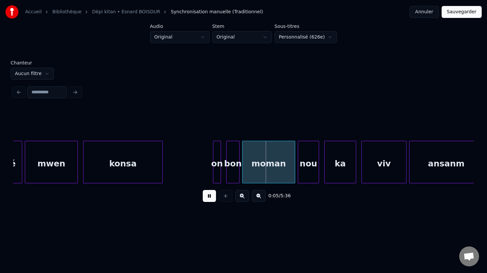
click at [209, 198] on button at bounding box center [209, 196] width 13 height 12
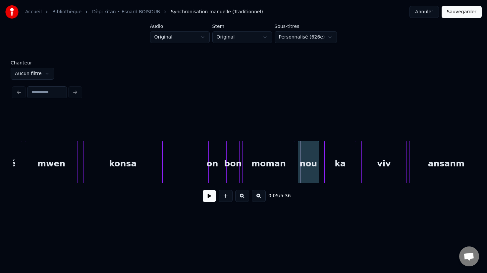
click at [212, 172] on div "on" at bounding box center [212, 163] width 7 height 45
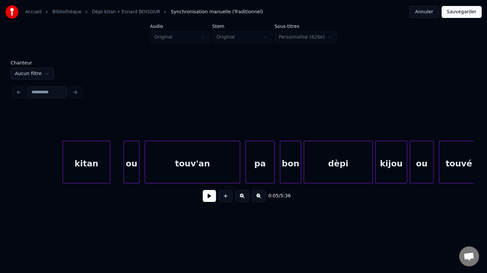
scroll to position [0, 0]
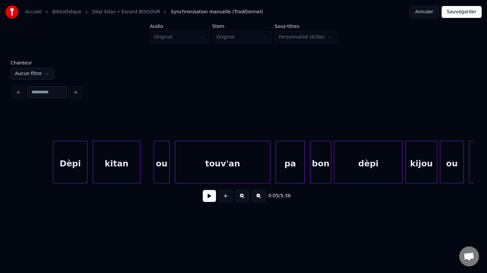
click at [68, 165] on div "Dèpi" at bounding box center [70, 163] width 34 height 45
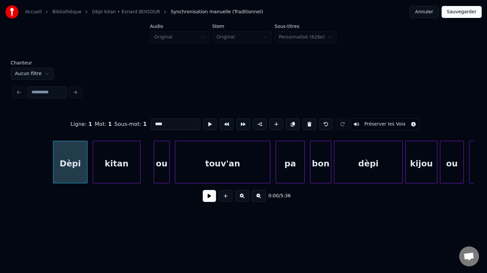
click at [212, 198] on button at bounding box center [209, 196] width 13 height 12
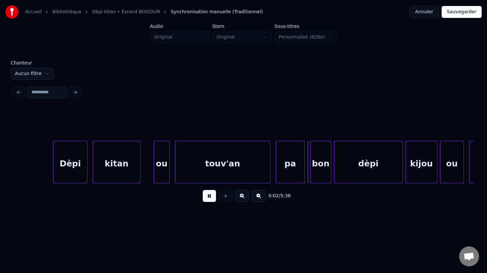
click at [210, 196] on button at bounding box center [209, 196] width 13 height 12
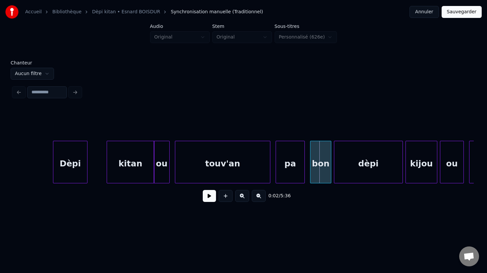
click at [138, 166] on div "kitan" at bounding box center [130, 163] width 47 height 45
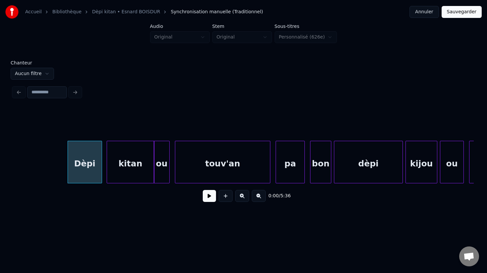
click at [241, 174] on div "touv'an" at bounding box center [222, 163] width 95 height 45
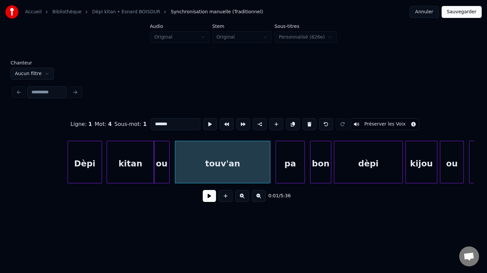
click at [212, 197] on button at bounding box center [209, 196] width 13 height 12
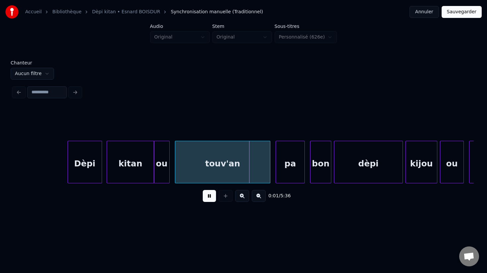
click at [212, 197] on button at bounding box center [209, 196] width 13 height 12
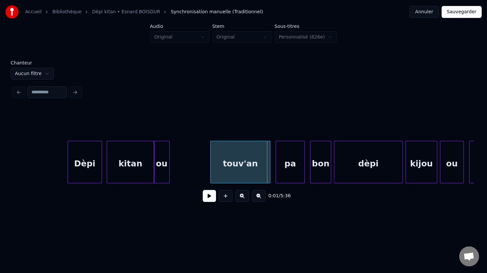
click at [211, 167] on div at bounding box center [212, 162] width 2 height 42
click at [191, 164] on div "ou" at bounding box center [190, 163] width 15 height 45
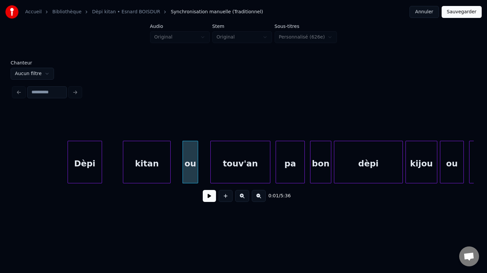
click at [153, 168] on div "kitan" at bounding box center [146, 163] width 47 height 45
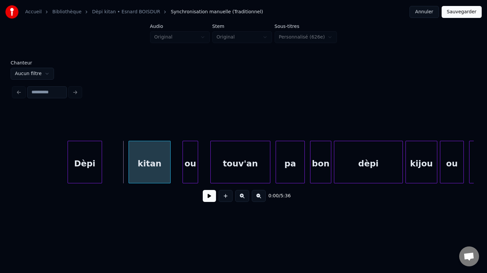
click at [133, 165] on div "kitan" at bounding box center [150, 162] width 42 height 42
click at [110, 167] on div "Dèpi" at bounding box center [108, 163] width 34 height 45
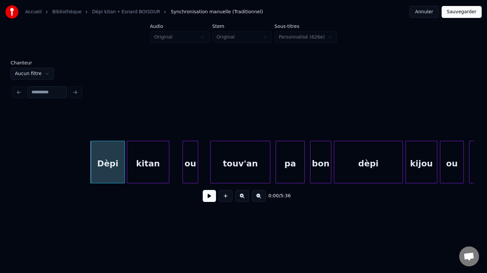
click at [143, 175] on div "kitan" at bounding box center [148, 163] width 42 height 45
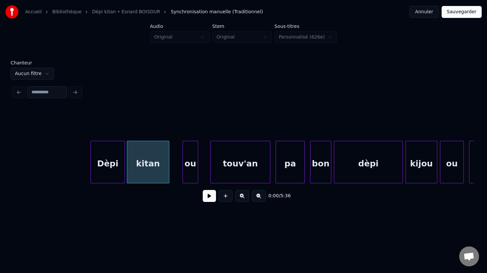
click at [209, 196] on button at bounding box center [209, 196] width 13 height 12
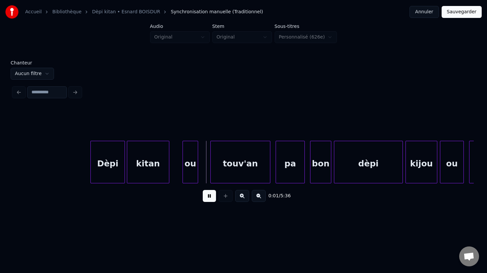
click at [210, 195] on button at bounding box center [209, 196] width 13 height 12
click at [107, 166] on div at bounding box center [107, 162] width 2 height 42
click at [208, 196] on button at bounding box center [209, 196] width 13 height 12
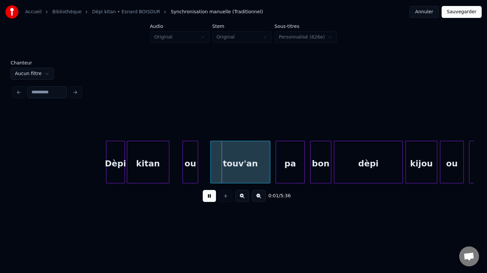
click at [208, 196] on button at bounding box center [209, 196] width 13 height 12
click at [90, 163] on div at bounding box center [91, 162] width 2 height 42
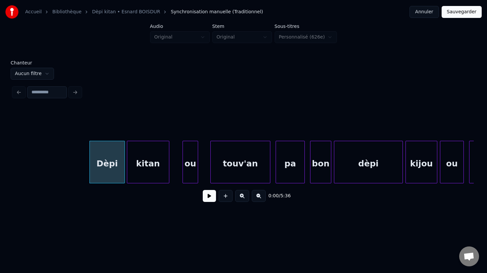
click at [211, 192] on button at bounding box center [209, 196] width 13 height 12
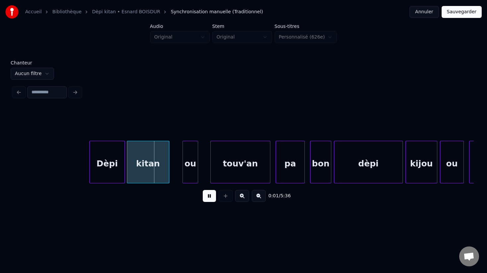
click at [211, 193] on button at bounding box center [209, 196] width 13 height 12
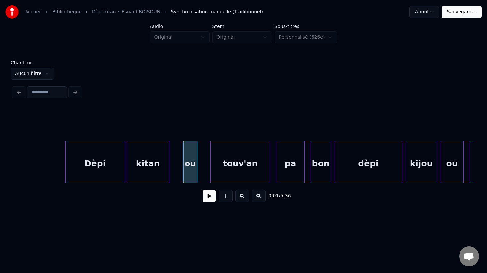
click at [66, 169] on div at bounding box center [67, 162] width 2 height 42
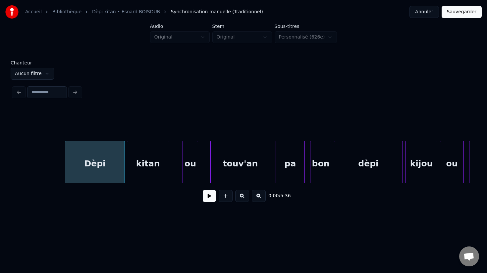
click at [210, 196] on button at bounding box center [209, 196] width 13 height 12
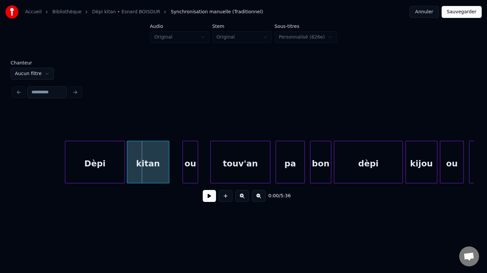
click at [106, 168] on div "Dèpi" at bounding box center [94, 163] width 59 height 45
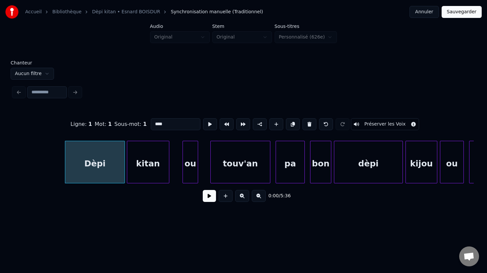
click at [210, 196] on button at bounding box center [209, 196] width 13 height 12
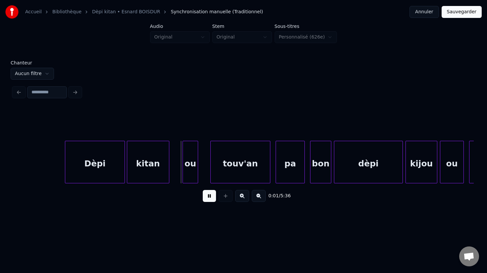
click at [210, 196] on button at bounding box center [209, 196] width 13 height 12
click at [109, 166] on div at bounding box center [109, 162] width 2 height 42
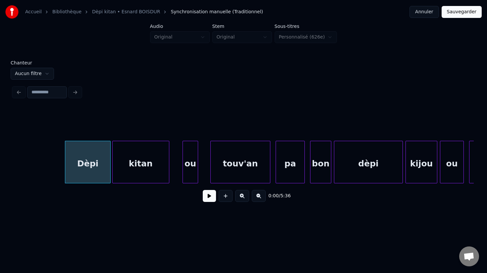
click at [113, 162] on div at bounding box center [114, 162] width 2 height 42
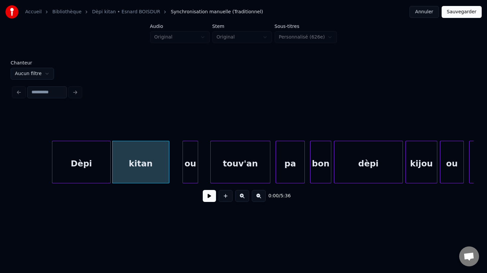
click at [53, 165] on div at bounding box center [53, 162] width 2 height 42
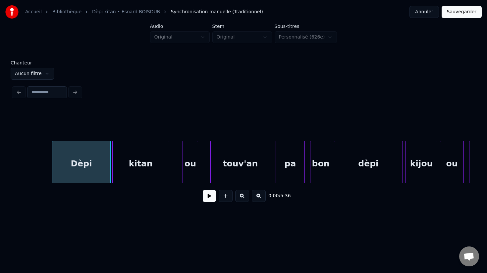
click at [210, 197] on button at bounding box center [209, 196] width 13 height 12
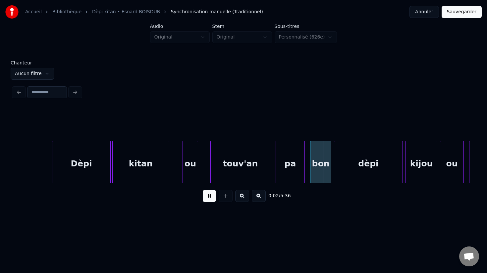
click at [210, 197] on button at bounding box center [209, 196] width 13 height 12
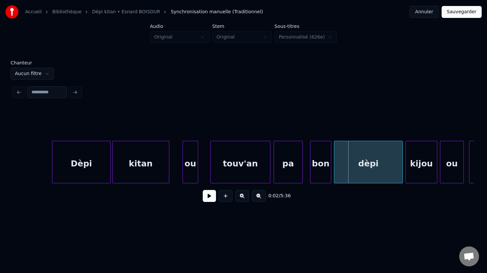
click at [290, 177] on div "pa" at bounding box center [288, 163] width 29 height 45
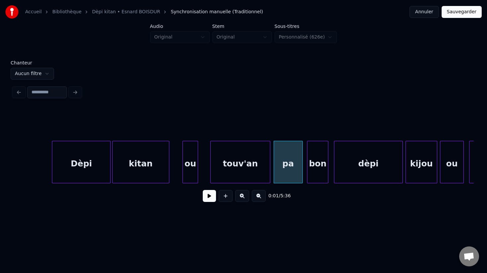
click at [315, 175] on div "bon" at bounding box center [318, 163] width 21 height 45
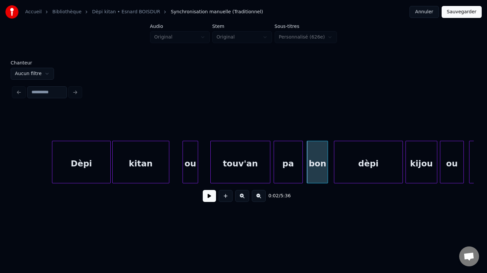
click at [320, 174] on div "bon" at bounding box center [317, 163] width 21 height 45
click at [329, 171] on div at bounding box center [328, 162] width 2 height 42
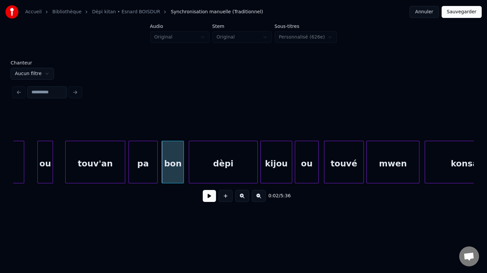
scroll to position [0, 153]
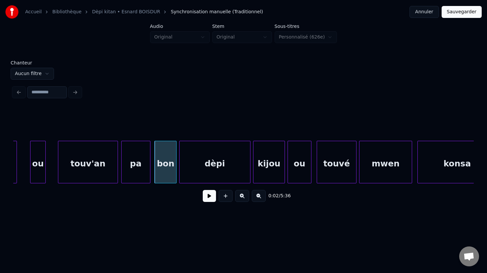
click at [180, 174] on div at bounding box center [181, 162] width 2 height 42
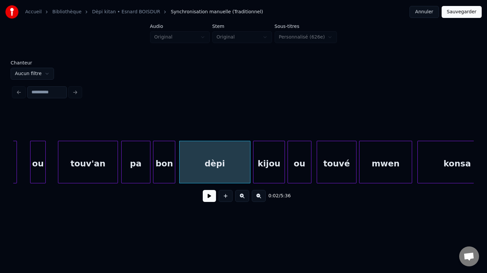
click at [164, 174] on div "bon" at bounding box center [165, 163] width 22 height 45
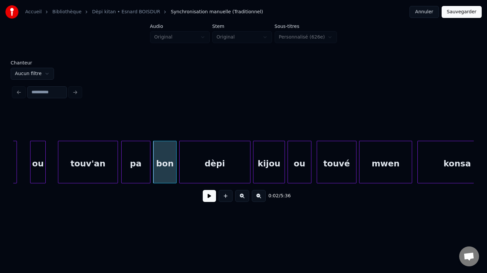
click at [176, 170] on div at bounding box center [175, 162] width 2 height 42
click at [190, 172] on div "dèpi" at bounding box center [214, 163] width 71 height 45
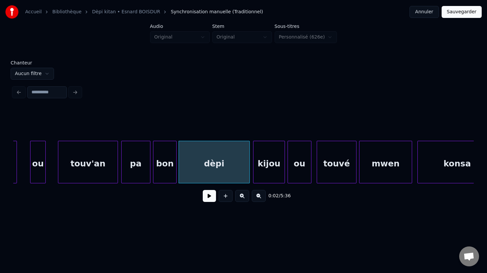
click at [208, 196] on button at bounding box center [209, 196] width 13 height 12
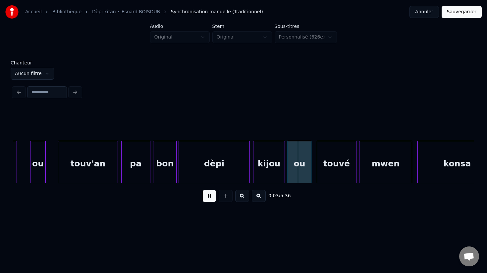
click at [208, 196] on button at bounding box center [209, 196] width 13 height 12
click at [215, 173] on div at bounding box center [215, 162] width 2 height 42
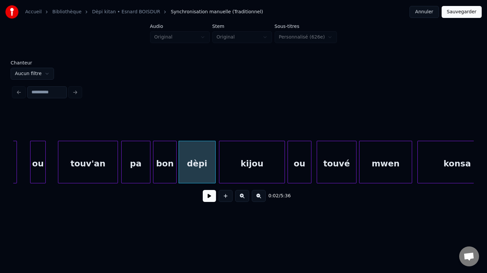
click at [221, 166] on div at bounding box center [221, 162] width 2 height 42
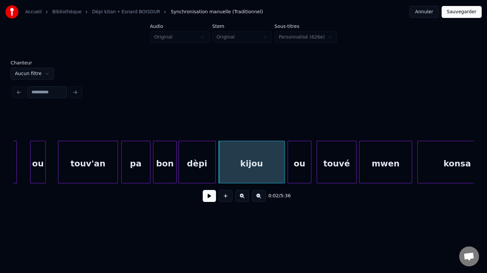
click at [219, 170] on div at bounding box center [220, 162] width 2 height 42
click at [197, 173] on div "dèpi" at bounding box center [197, 163] width 37 height 45
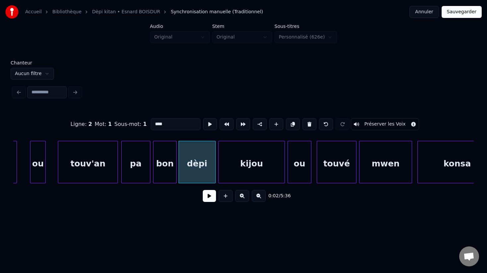
click at [211, 198] on button at bounding box center [209, 196] width 13 height 12
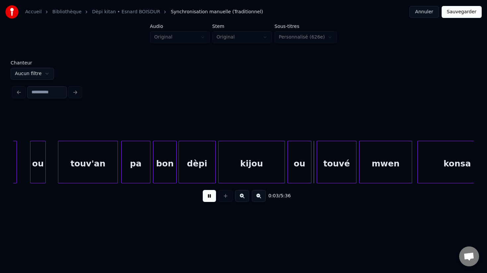
click at [211, 197] on button at bounding box center [209, 196] width 13 height 12
click at [274, 175] on div at bounding box center [274, 162] width 2 height 42
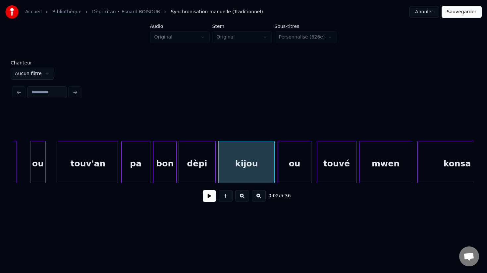
click at [279, 173] on div at bounding box center [279, 162] width 2 height 42
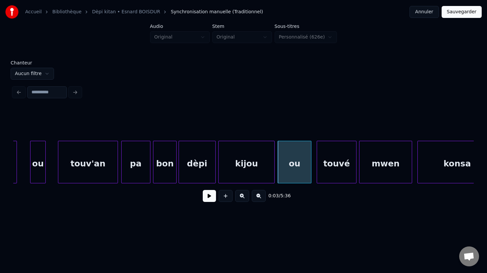
click at [208, 198] on button at bounding box center [209, 196] width 13 height 12
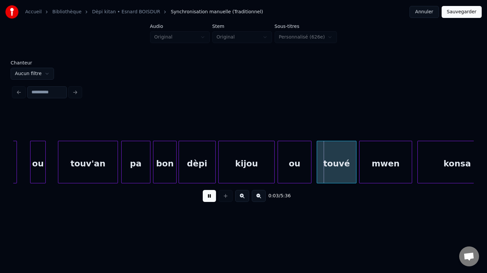
click at [208, 198] on button at bounding box center [209, 196] width 13 height 12
click at [316, 171] on div at bounding box center [317, 162] width 2 height 42
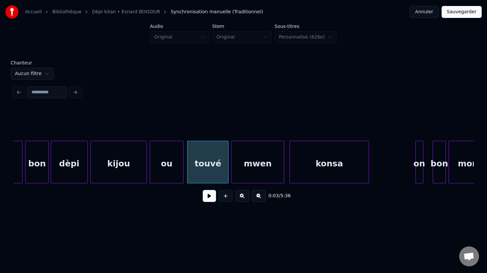
scroll to position [0, 293]
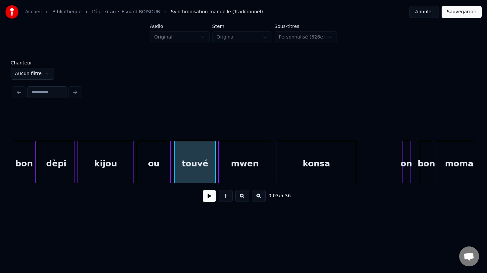
click at [212, 197] on button at bounding box center [209, 196] width 13 height 12
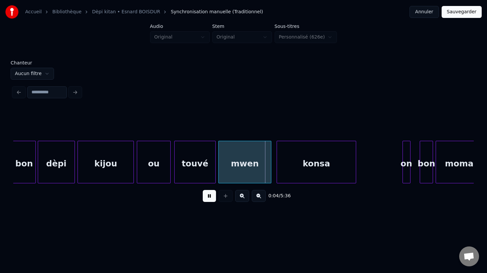
click at [212, 197] on button at bounding box center [209, 196] width 13 height 12
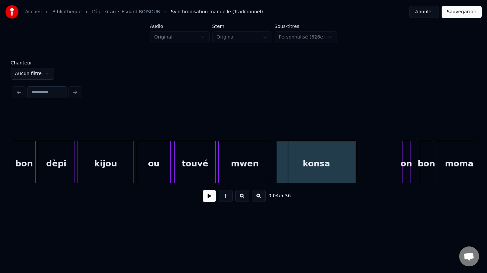
click at [233, 171] on div "mwen" at bounding box center [245, 163] width 52 height 45
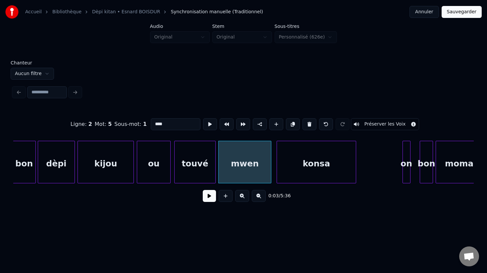
click at [209, 195] on button at bounding box center [209, 196] width 13 height 12
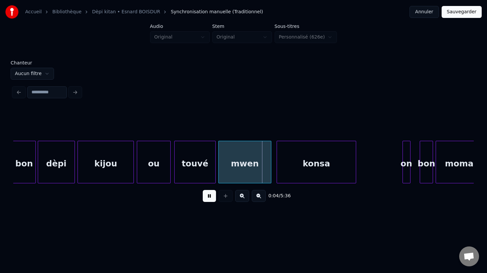
click at [209, 195] on button at bounding box center [209, 196] width 13 height 12
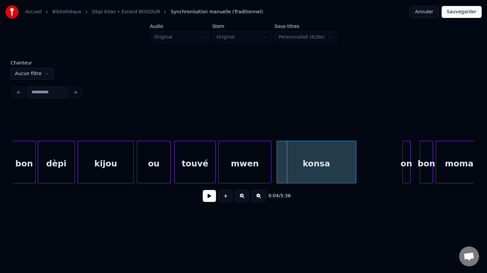
click at [209, 195] on button at bounding box center [209, 196] width 13 height 12
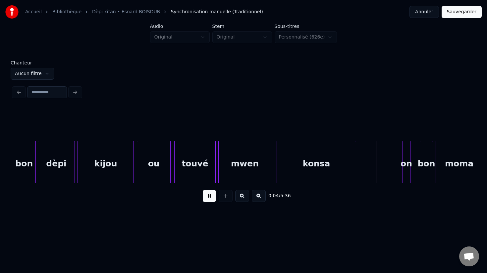
click at [209, 195] on button at bounding box center [209, 196] width 13 height 12
click at [276, 174] on div at bounding box center [276, 162] width 2 height 42
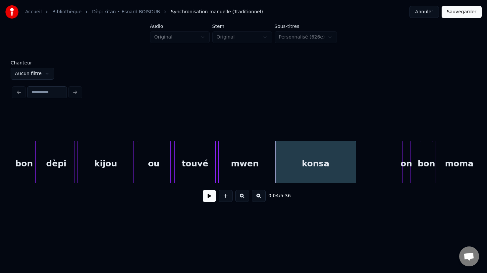
click at [212, 197] on button at bounding box center [209, 196] width 13 height 12
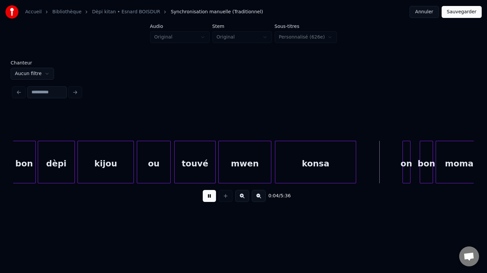
click at [212, 197] on button at bounding box center [209, 196] width 13 height 12
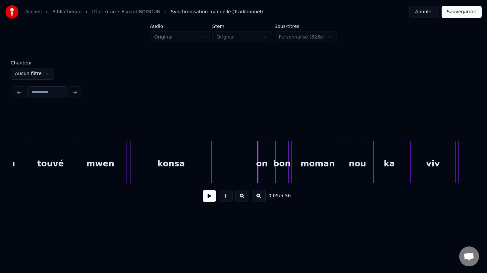
scroll to position [0, 443]
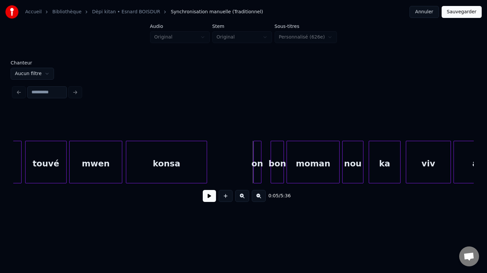
click at [255, 176] on div at bounding box center [255, 162] width 2 height 42
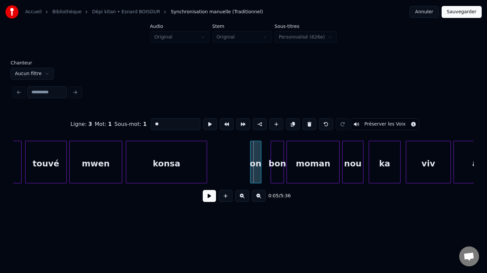
click at [251, 174] on div at bounding box center [252, 162] width 2 height 42
click at [261, 174] on div "on" at bounding box center [255, 162] width 11 height 42
click at [265, 174] on div at bounding box center [264, 162] width 2 height 42
click at [208, 198] on button at bounding box center [209, 196] width 13 height 12
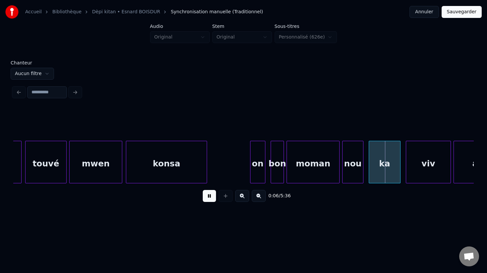
click at [208, 198] on button at bounding box center [209, 196] width 13 height 12
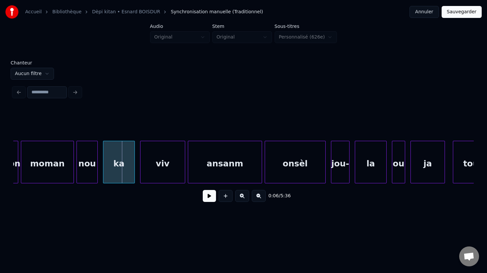
scroll to position [0, 709]
click at [211, 197] on button at bounding box center [209, 196] width 13 height 12
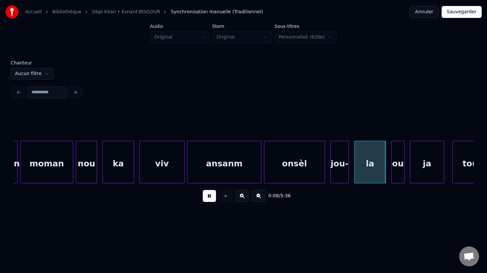
click at [211, 197] on button at bounding box center [209, 196] width 13 height 12
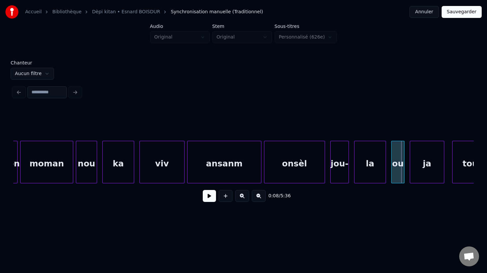
click at [339, 176] on div "jou-" at bounding box center [340, 163] width 18 height 45
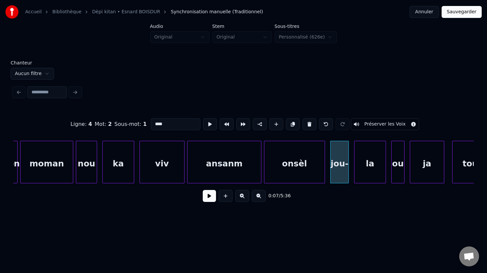
click at [213, 196] on button at bounding box center [209, 196] width 13 height 12
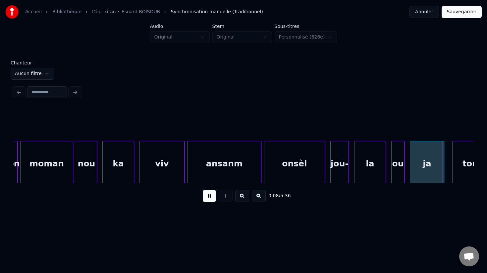
click at [213, 196] on button at bounding box center [209, 196] width 13 height 12
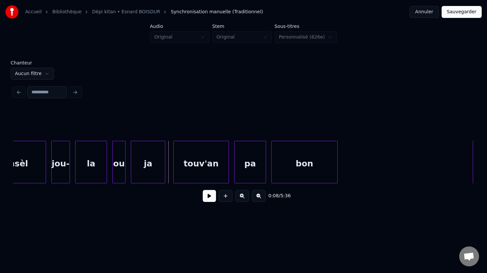
scroll to position [0, 991]
click at [209, 195] on button at bounding box center [209, 196] width 13 height 12
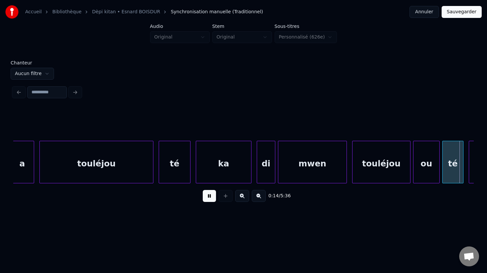
scroll to position [0, 1913]
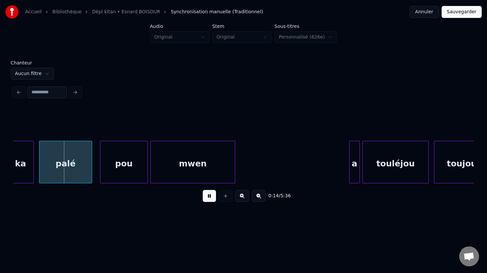
click at [209, 195] on button at bounding box center [209, 196] width 13 height 12
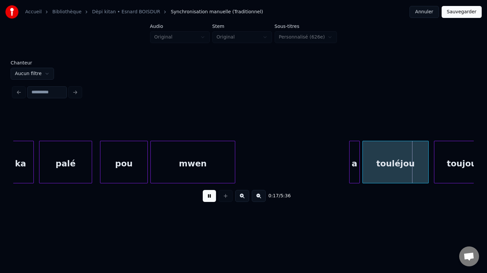
click at [209, 195] on button at bounding box center [209, 196] width 13 height 12
click at [351, 175] on div "a" at bounding box center [351, 163] width 10 height 45
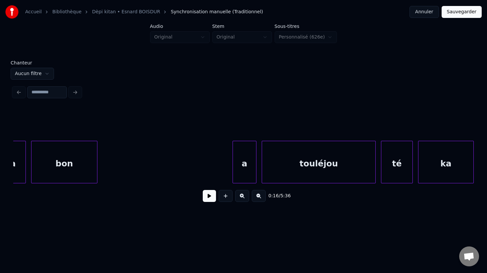
scroll to position [0, 1232]
click at [108, 174] on div at bounding box center [107, 162] width 2 height 42
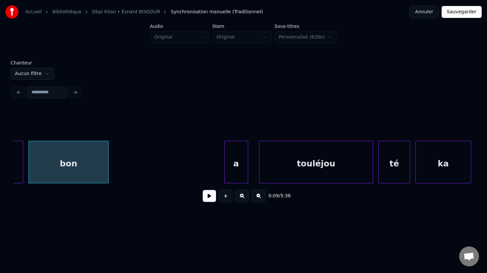
click at [231, 175] on div "a" at bounding box center [236, 163] width 23 height 45
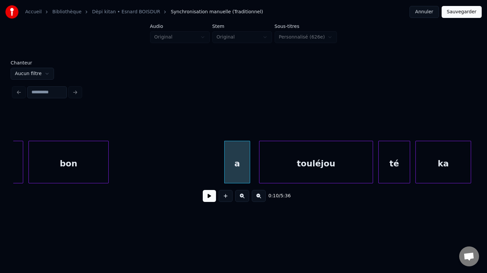
click at [250, 173] on div at bounding box center [249, 162] width 2 height 42
click at [257, 173] on div at bounding box center [258, 162] width 2 height 42
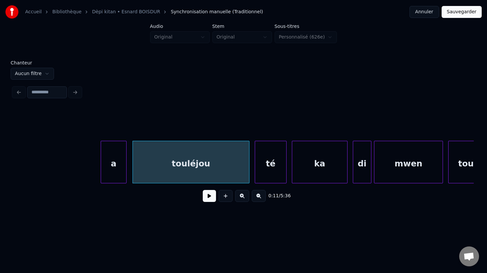
scroll to position [0, 1356]
click at [277, 176] on div "té" at bounding box center [268, 163] width 31 height 45
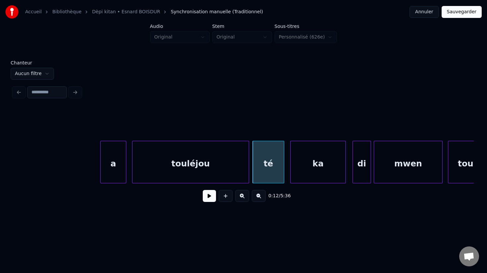
click at [298, 176] on div "ka" at bounding box center [318, 163] width 55 height 45
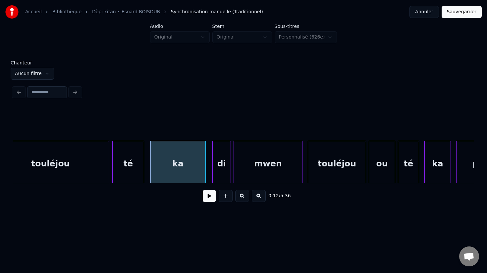
scroll to position [0, 1512]
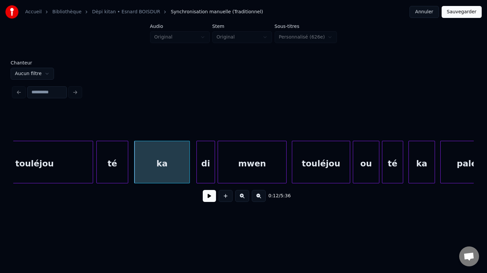
click at [204, 175] on div "di" at bounding box center [206, 163] width 18 height 45
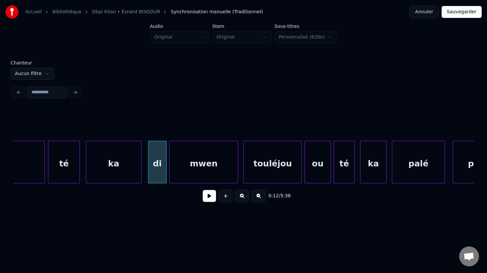
scroll to position [0, 1562]
click at [232, 173] on div at bounding box center [232, 162] width 2 height 42
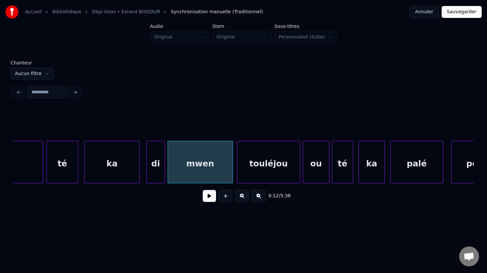
click at [237, 174] on div at bounding box center [238, 162] width 2 height 42
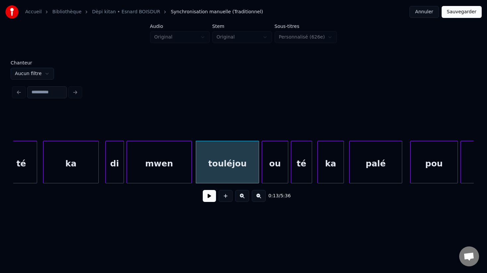
scroll to position [0, 1605]
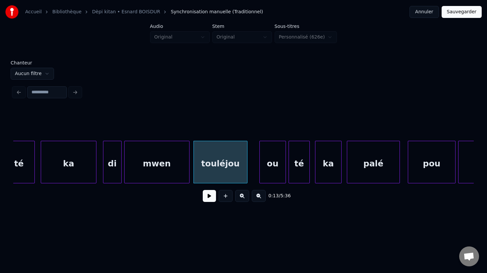
click at [247, 178] on div at bounding box center [246, 162] width 2 height 42
click at [253, 175] on div at bounding box center [254, 162] width 2 height 42
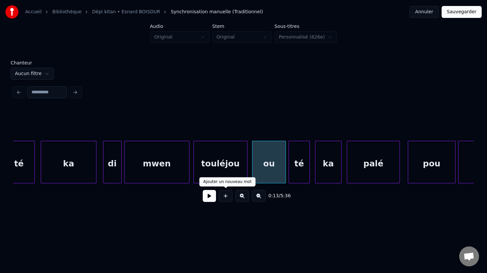
click at [209, 195] on button at bounding box center [209, 196] width 13 height 12
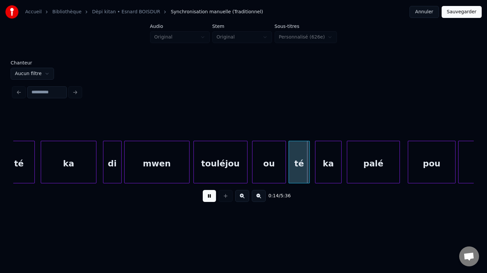
click at [209, 195] on button at bounding box center [209, 196] width 13 height 12
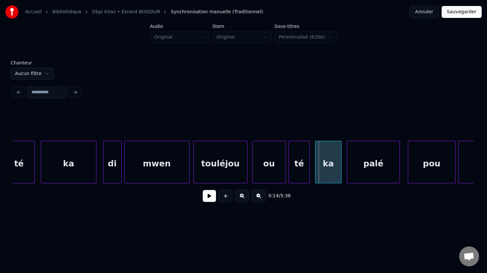
click at [253, 174] on div at bounding box center [254, 162] width 2 height 42
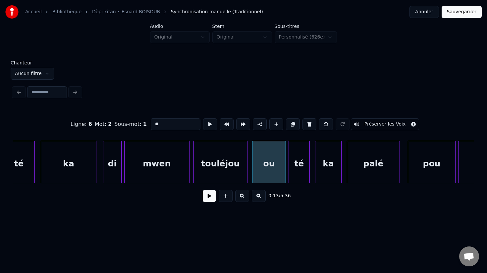
click at [215, 175] on div "touléjou" at bounding box center [220, 163] width 53 height 45
type input "********"
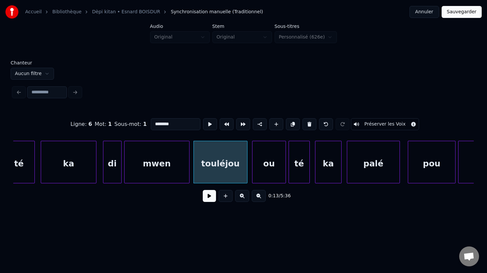
click at [208, 198] on button at bounding box center [209, 196] width 13 height 12
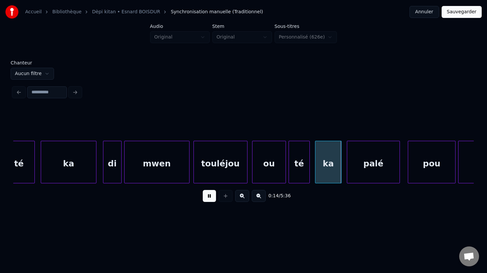
click at [208, 198] on button at bounding box center [209, 196] width 13 height 12
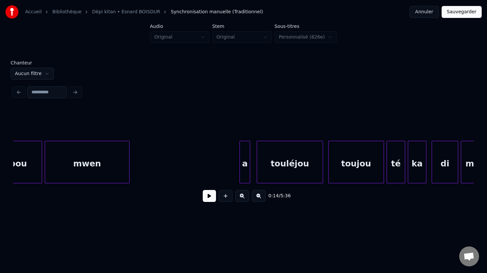
scroll to position [0, 2020]
click at [291, 172] on div "touléjou" at bounding box center [288, 163] width 66 height 45
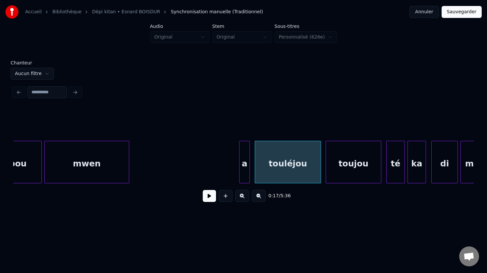
click at [339, 174] on div "toujou" at bounding box center [353, 163] width 55 height 45
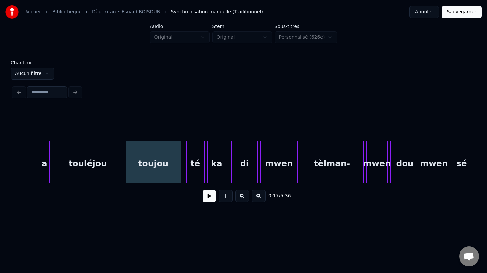
scroll to position [0, 2240]
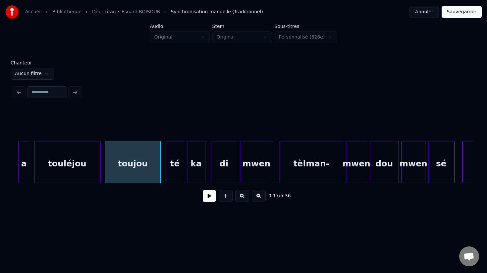
click at [272, 173] on div at bounding box center [272, 162] width 2 height 42
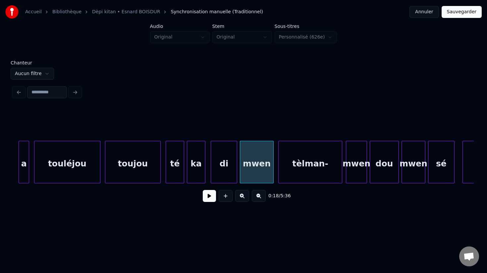
click at [294, 176] on div "tèlman-" at bounding box center [310, 163] width 63 height 45
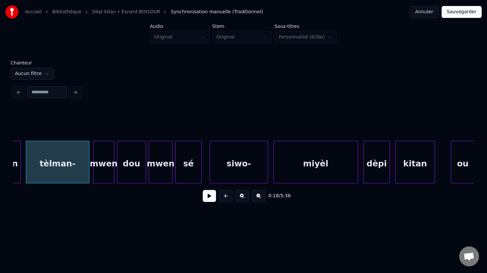
scroll to position [0, 2494]
click at [180, 176] on div "sé" at bounding box center [188, 163] width 26 height 45
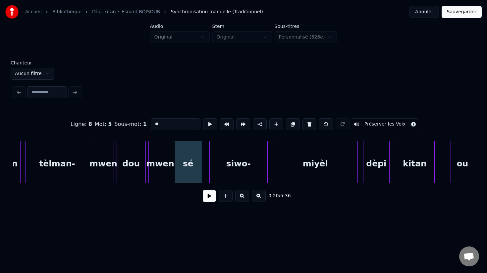
click at [209, 195] on button at bounding box center [209, 196] width 13 height 12
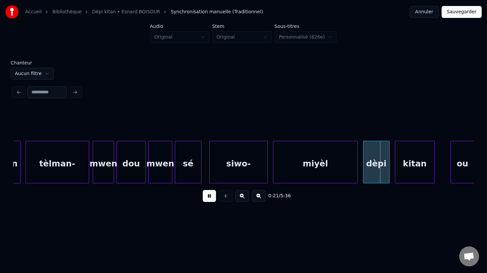
click at [209, 194] on button at bounding box center [209, 196] width 13 height 12
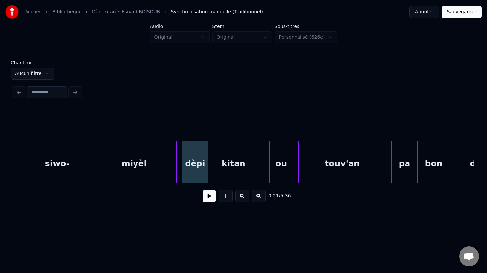
scroll to position [0, 2693]
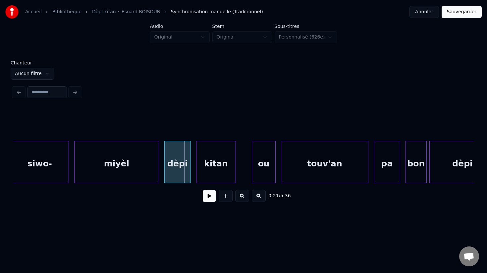
click at [210, 197] on button at bounding box center [209, 196] width 13 height 12
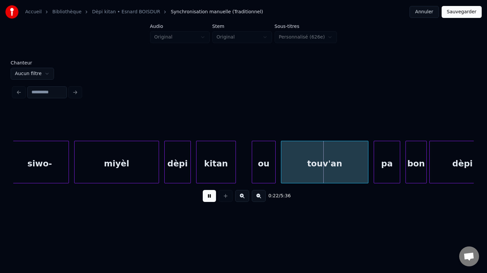
click at [210, 197] on button at bounding box center [209, 196] width 13 height 12
click at [249, 165] on div at bounding box center [248, 162] width 2 height 42
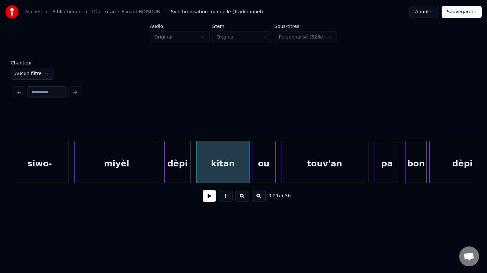
click at [267, 178] on div "ou" at bounding box center [263, 163] width 23 height 45
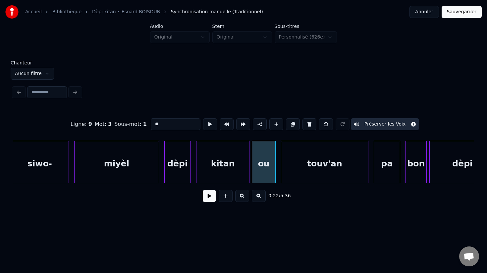
click at [208, 197] on button at bounding box center [209, 196] width 13 height 12
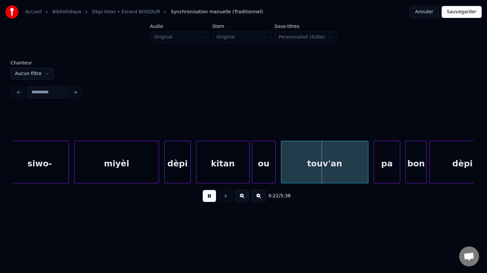
click at [208, 197] on button at bounding box center [209, 196] width 13 height 12
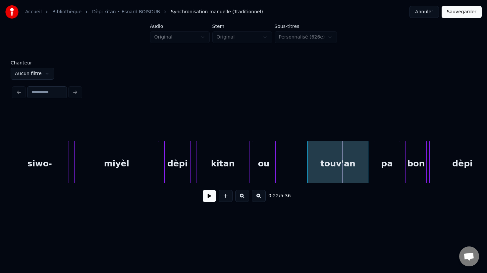
click at [308, 175] on div at bounding box center [309, 162] width 2 height 42
click at [290, 171] on div "ou" at bounding box center [290, 163] width 23 height 45
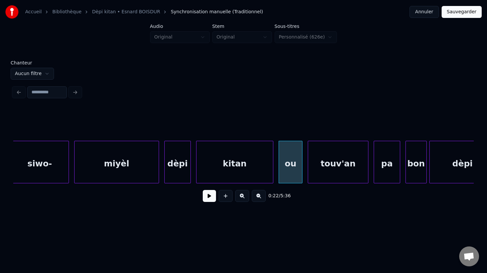
click at [273, 170] on div at bounding box center [272, 162] width 2 height 42
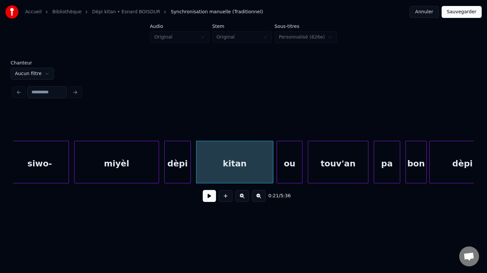
click at [278, 173] on div at bounding box center [278, 162] width 2 height 42
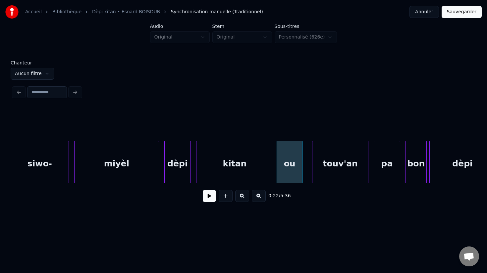
click at [313, 173] on div at bounding box center [314, 162] width 2 height 42
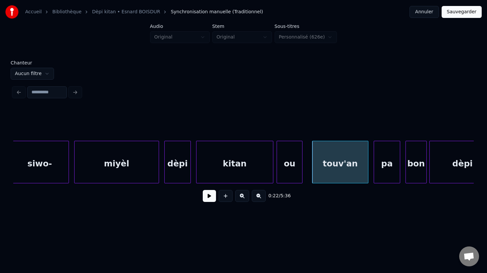
click at [298, 174] on div "ou" at bounding box center [289, 163] width 25 height 45
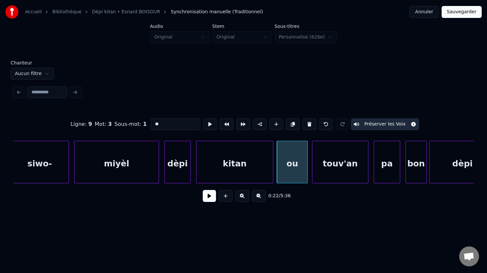
click at [308, 175] on div at bounding box center [307, 162] width 2 height 42
click at [182, 172] on div "dèpi" at bounding box center [178, 163] width 26 height 45
type input "****"
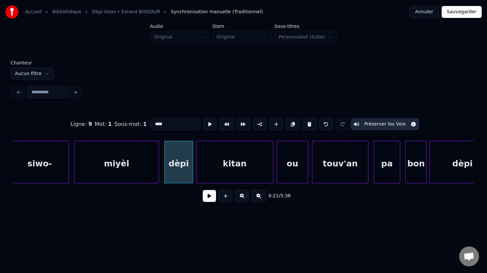
click at [192, 171] on div at bounding box center [192, 162] width 2 height 42
click at [214, 196] on button at bounding box center [209, 196] width 13 height 12
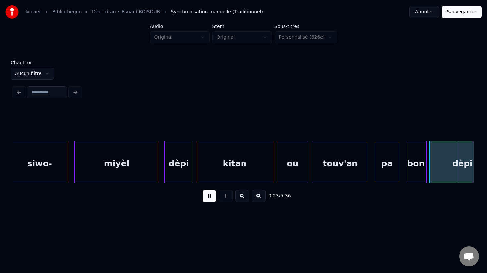
click at [213, 196] on button at bounding box center [209, 196] width 13 height 12
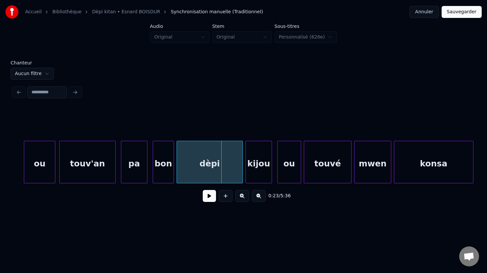
scroll to position [0, 2946]
click at [204, 176] on div "dèpi" at bounding box center [210, 163] width 66 height 45
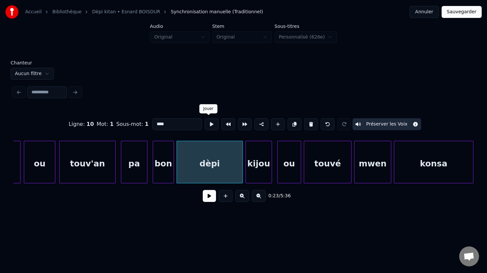
click at [210, 126] on button at bounding box center [212, 124] width 14 height 12
click at [207, 126] on button at bounding box center [212, 124] width 14 height 12
click at [210, 129] on button at bounding box center [212, 124] width 14 height 12
click at [231, 170] on div at bounding box center [231, 162] width 2 height 42
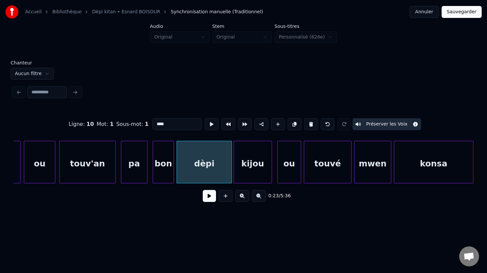
click at [234, 172] on div at bounding box center [235, 162] width 2 height 42
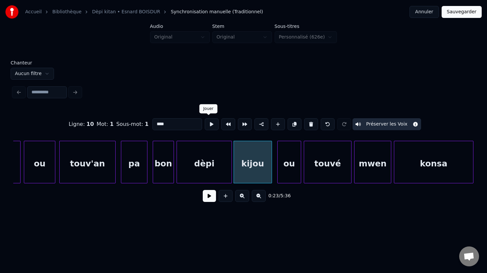
click at [207, 127] on button at bounding box center [212, 124] width 14 height 12
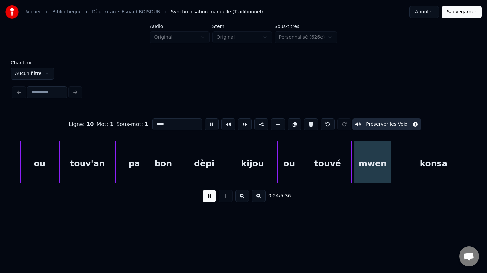
click at [207, 127] on button at bounding box center [212, 124] width 14 height 12
click at [195, 157] on div "dèpi" at bounding box center [204, 163] width 55 height 45
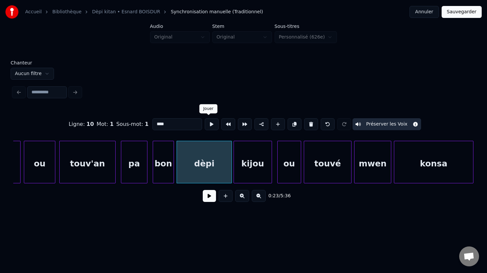
click at [211, 125] on button at bounding box center [212, 124] width 14 height 12
click at [234, 153] on div at bounding box center [235, 162] width 2 height 42
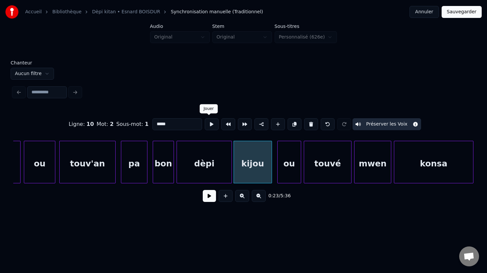
click at [208, 124] on button at bounding box center [212, 124] width 14 height 12
click at [273, 175] on div at bounding box center [273, 162] width 2 height 42
click at [208, 124] on button at bounding box center [212, 124] width 14 height 12
click at [288, 172] on div "ou" at bounding box center [289, 163] width 23 height 45
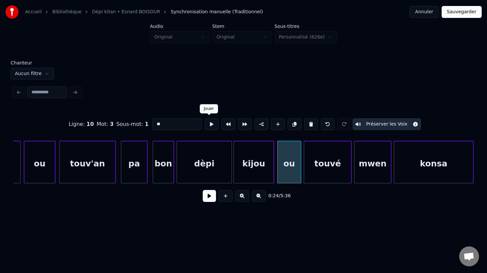
click at [207, 125] on button at bounding box center [212, 124] width 14 height 12
click at [286, 177] on div at bounding box center [287, 162] width 2 height 42
click at [283, 173] on div at bounding box center [283, 162] width 2 height 42
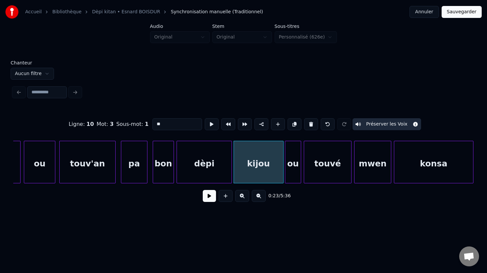
click at [268, 172] on div "kijou" at bounding box center [258, 163] width 49 height 45
click at [212, 126] on button at bounding box center [212, 124] width 14 height 12
click at [293, 177] on div "ou" at bounding box center [294, 163] width 16 height 45
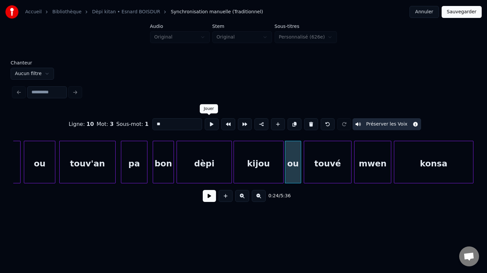
click at [206, 123] on button at bounding box center [212, 124] width 14 height 12
click at [298, 174] on div at bounding box center [298, 162] width 2 height 42
click at [301, 173] on div "touvé" at bounding box center [326, 162] width 51 height 42
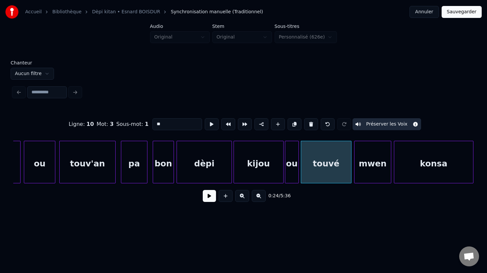
click at [307, 175] on div "touvé" at bounding box center [326, 163] width 50 height 45
click at [205, 122] on button at bounding box center [212, 124] width 14 height 12
click at [367, 177] on div "mwen" at bounding box center [373, 163] width 36 height 45
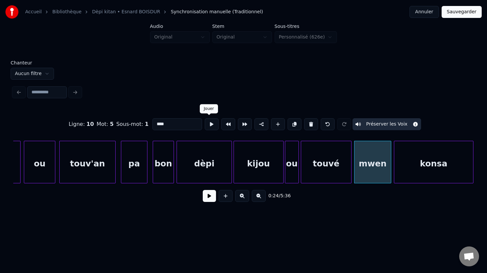
click at [209, 125] on button at bounding box center [212, 124] width 14 height 12
click at [401, 169] on div "konsa" at bounding box center [434, 163] width 79 height 45
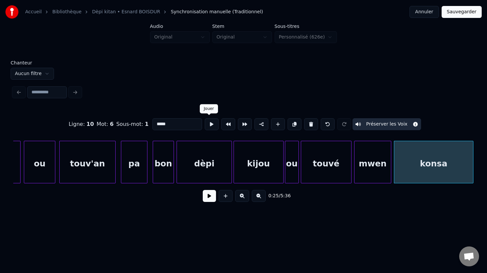
click at [207, 125] on button at bounding box center [212, 124] width 14 height 12
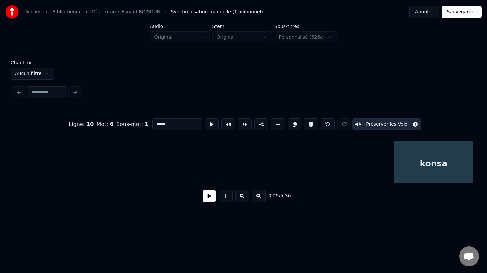
scroll to position [0, 3327]
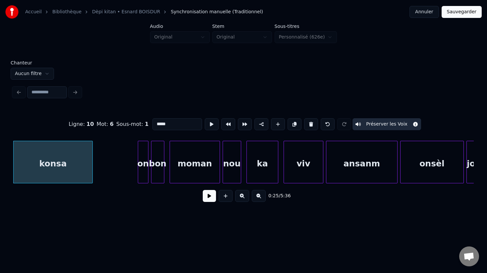
click at [144, 174] on div "on" at bounding box center [143, 163] width 10 height 45
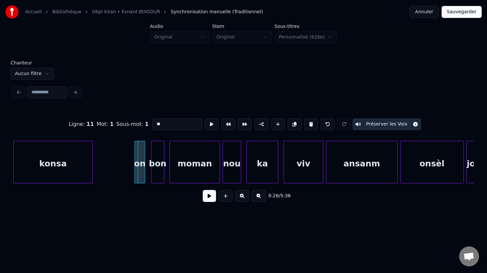
click at [139, 174] on div "on" at bounding box center [140, 163] width 10 height 45
click at [209, 125] on button at bounding box center [212, 124] width 14 height 12
click at [147, 174] on div at bounding box center [147, 162] width 2 height 42
click at [208, 125] on button at bounding box center [212, 124] width 14 height 12
click at [143, 175] on div "on" at bounding box center [140, 163] width 13 height 45
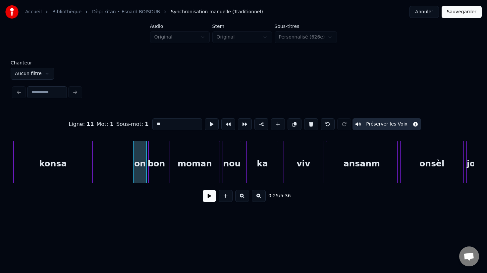
click at [149, 176] on div at bounding box center [150, 162] width 2 height 42
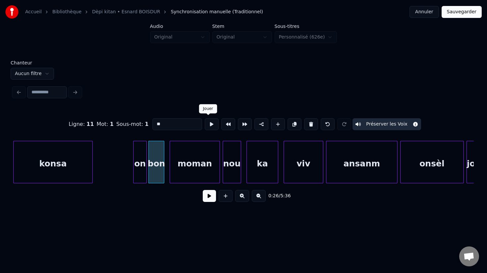
click at [205, 126] on button at bounding box center [212, 124] width 14 height 12
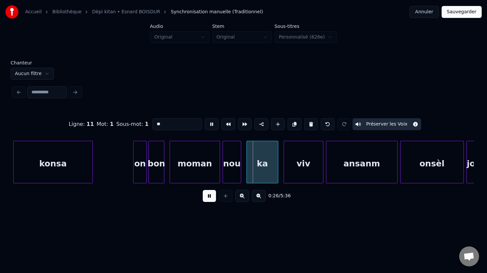
click at [205, 126] on button at bounding box center [212, 124] width 14 height 12
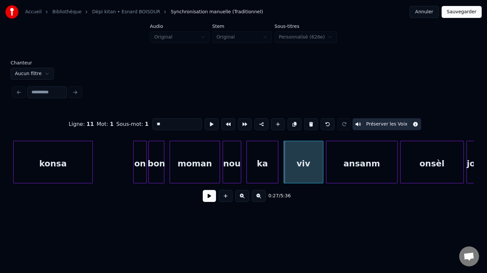
click at [158, 162] on div "bon" at bounding box center [156, 163] width 15 height 45
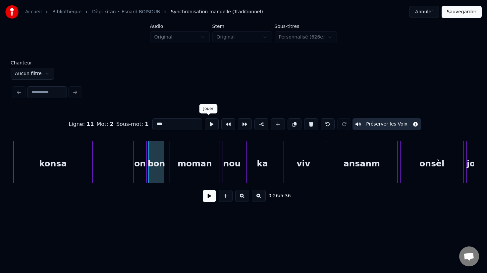
click at [206, 126] on button at bounding box center [212, 124] width 14 height 12
click at [161, 173] on div at bounding box center [160, 162] width 2 height 42
click at [164, 174] on div at bounding box center [164, 162] width 2 height 42
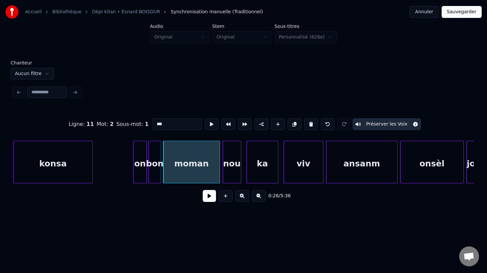
click at [170, 173] on div "moman" at bounding box center [191, 163] width 56 height 45
click at [205, 126] on button at bounding box center [212, 124] width 14 height 12
click at [216, 166] on div at bounding box center [216, 162] width 2 height 42
click at [225, 174] on div "nou" at bounding box center [228, 163] width 18 height 45
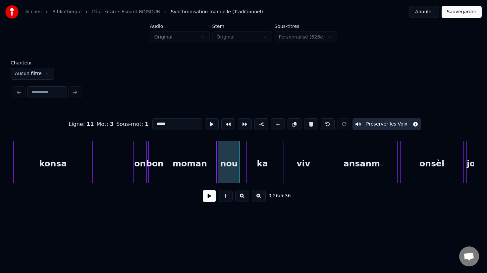
click at [239, 170] on div at bounding box center [239, 162] width 2 height 42
click at [211, 126] on button at bounding box center [212, 124] width 14 height 12
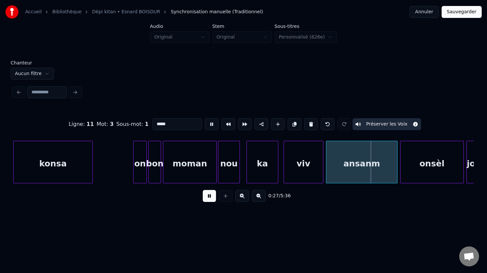
click at [211, 126] on button at bounding box center [212, 124] width 14 height 12
click at [226, 161] on div "nou" at bounding box center [229, 163] width 21 height 45
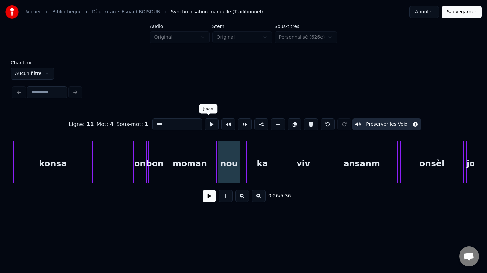
click at [208, 127] on button at bounding box center [212, 124] width 14 height 12
click at [254, 177] on div "ka" at bounding box center [259, 163] width 31 height 45
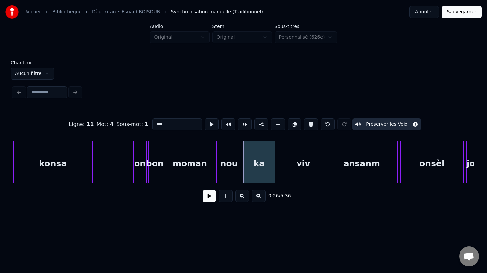
click at [259, 161] on div "ka" at bounding box center [259, 163] width 31 height 45
click at [210, 126] on button at bounding box center [212, 124] width 14 height 12
click at [290, 178] on div "viv" at bounding box center [299, 163] width 39 height 45
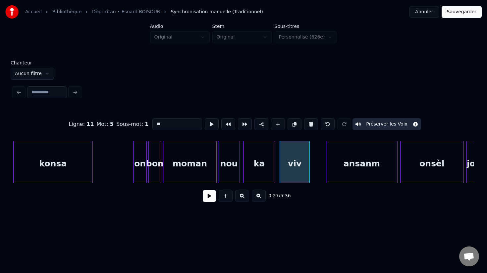
click at [310, 173] on div at bounding box center [309, 162] width 2 height 42
click at [209, 124] on button at bounding box center [212, 124] width 14 height 12
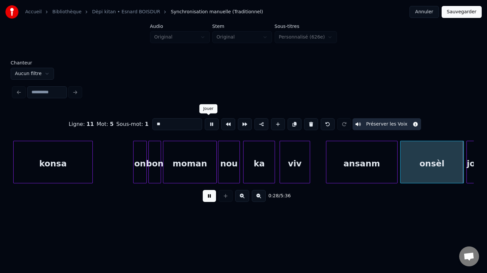
scroll to position [0, 3789]
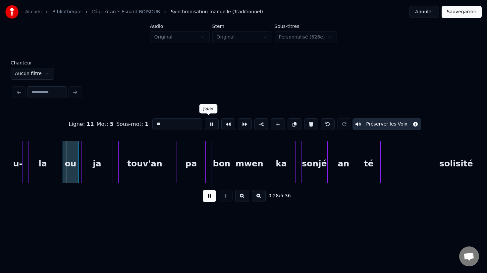
click at [208, 122] on button at bounding box center [212, 124] width 14 height 12
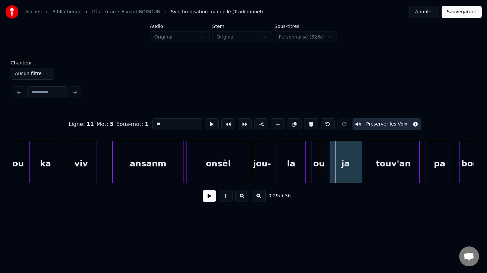
scroll to position [0, 3540]
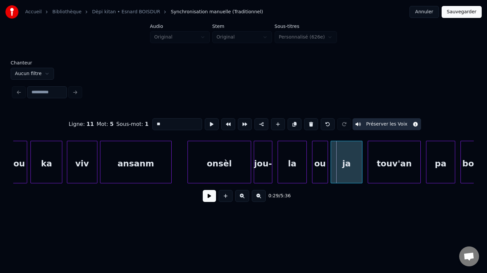
click at [132, 175] on div "ansanm" at bounding box center [135, 163] width 71 height 45
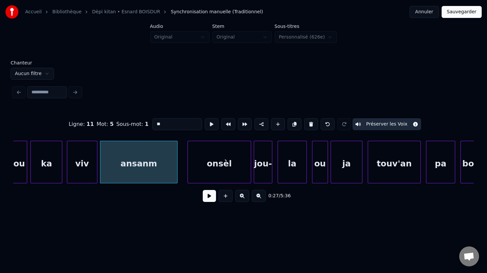
click at [176, 175] on div at bounding box center [176, 162] width 2 height 42
click at [196, 175] on div "onsèl" at bounding box center [212, 163] width 63 height 45
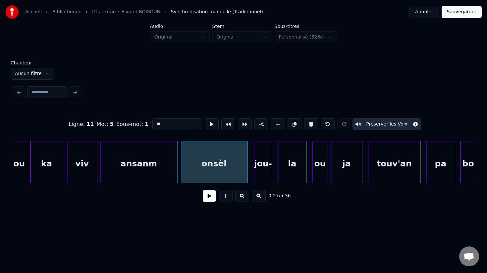
click at [247, 176] on div at bounding box center [246, 162] width 2 height 42
click at [135, 170] on div "ansanm" at bounding box center [138, 163] width 77 height 45
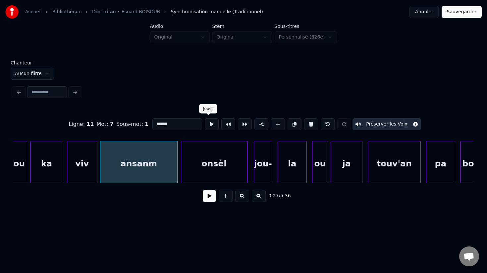
click at [212, 124] on button at bounding box center [212, 124] width 14 height 12
click at [201, 159] on div "onsèl" at bounding box center [214, 163] width 66 height 45
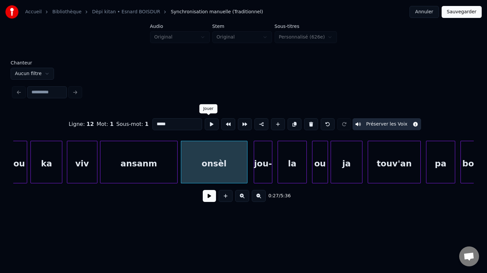
click at [210, 124] on button at bounding box center [212, 124] width 14 height 12
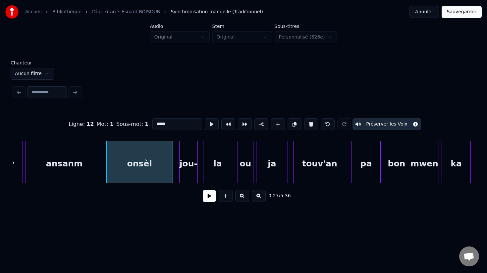
scroll to position [0, 3616]
click at [190, 169] on div "jou-" at bounding box center [187, 163] width 18 height 45
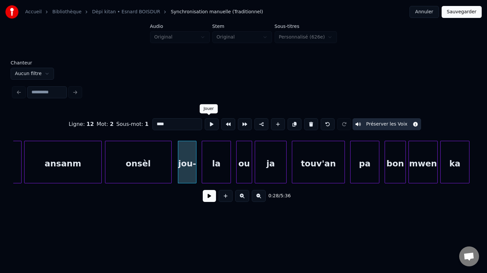
click at [209, 123] on button at bounding box center [212, 124] width 14 height 12
click at [218, 171] on div "la" at bounding box center [216, 163] width 29 height 45
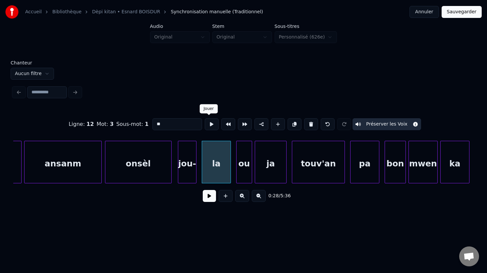
click at [208, 122] on button at bounding box center [212, 124] width 14 height 12
click at [210, 178] on div "la" at bounding box center [214, 163] width 29 height 45
click at [208, 126] on button at bounding box center [212, 124] width 14 height 12
click at [238, 177] on div "ou" at bounding box center [238, 163] width 15 height 45
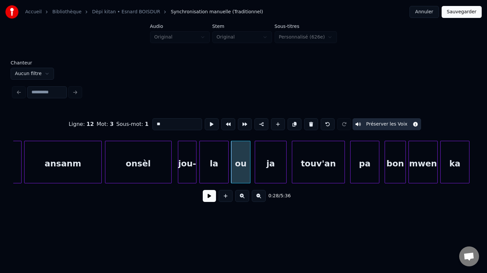
click at [250, 174] on div at bounding box center [249, 162] width 2 height 42
click at [209, 127] on button at bounding box center [212, 124] width 14 height 12
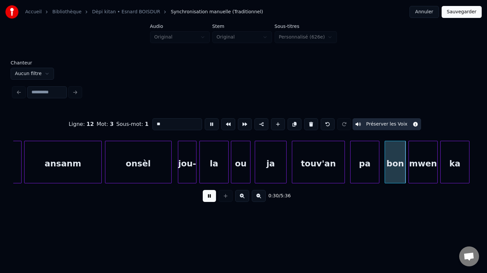
click at [208, 127] on button at bounding box center [212, 124] width 14 height 12
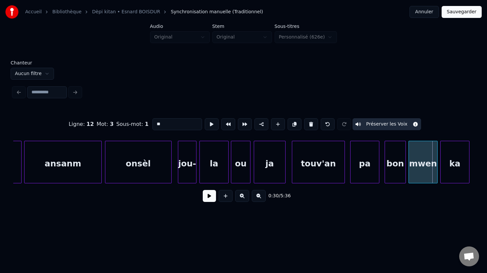
click at [274, 180] on div "ja" at bounding box center [269, 163] width 31 height 45
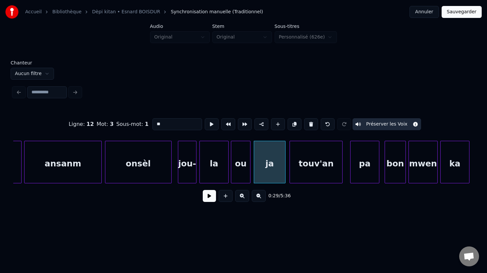
click at [301, 177] on div "touv'an" at bounding box center [316, 163] width 52 height 45
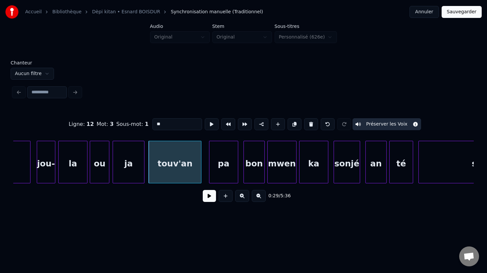
scroll to position [0, 3757]
click at [253, 173] on div "bon" at bounding box center [253, 163] width 21 height 45
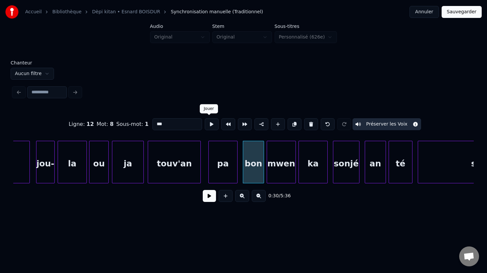
click at [209, 126] on button at bounding box center [212, 124] width 14 height 12
click at [273, 175] on div "mwen" at bounding box center [280, 163] width 29 height 45
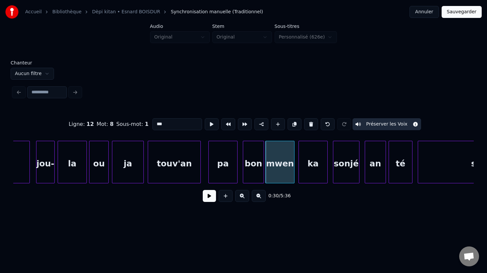
click at [210, 123] on button at bounding box center [212, 124] width 14 height 12
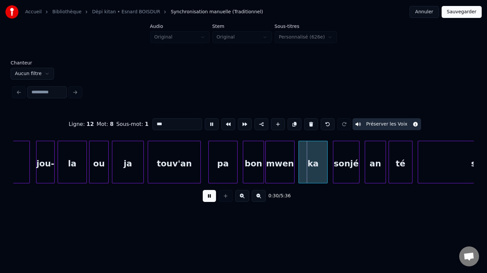
click at [210, 123] on button at bounding box center [212, 124] width 14 height 12
click at [281, 174] on div "mwen" at bounding box center [280, 163] width 29 height 45
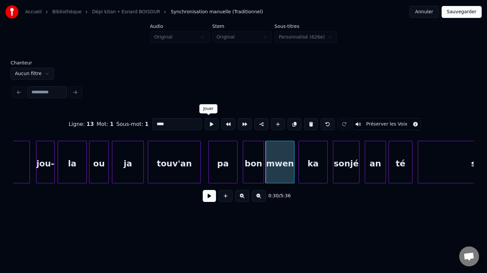
click at [210, 125] on button at bounding box center [212, 124] width 14 height 12
click at [305, 176] on div "ka" at bounding box center [311, 163] width 29 height 45
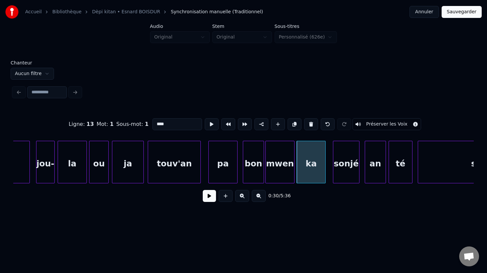
click at [305, 176] on div "ka" at bounding box center [311, 163] width 29 height 45
click at [210, 124] on button at bounding box center [212, 124] width 14 height 12
click at [330, 176] on div at bounding box center [331, 162] width 2 height 42
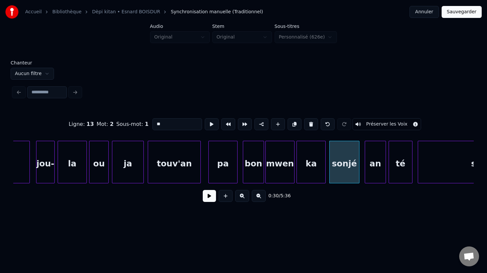
click at [340, 177] on div "sonjé" at bounding box center [345, 163] width 30 height 45
type input "*****"
click at [207, 124] on button at bounding box center [212, 124] width 14 height 12
click at [208, 128] on button at bounding box center [212, 124] width 14 height 12
click at [355, 174] on div at bounding box center [355, 162] width 2 height 42
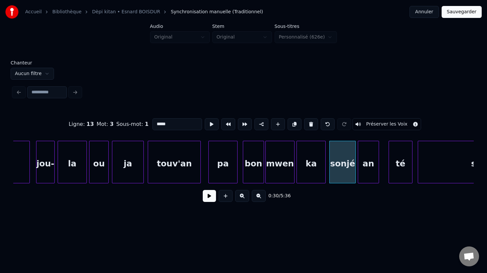
click at [368, 174] on div "an" at bounding box center [368, 163] width 21 height 45
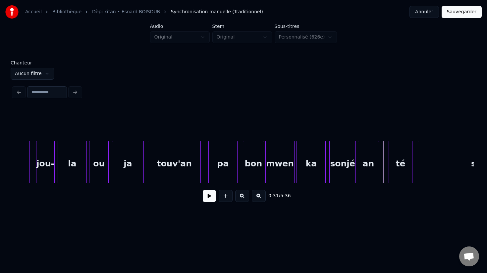
click at [363, 177] on div "an" at bounding box center [368, 163] width 21 height 45
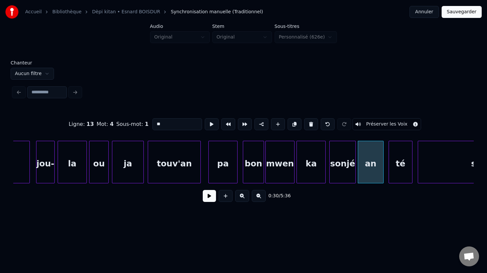
click at [383, 176] on div at bounding box center [383, 162] width 2 height 42
click at [209, 127] on button at bounding box center [212, 124] width 14 height 12
click at [395, 171] on div "té" at bounding box center [398, 163] width 23 height 45
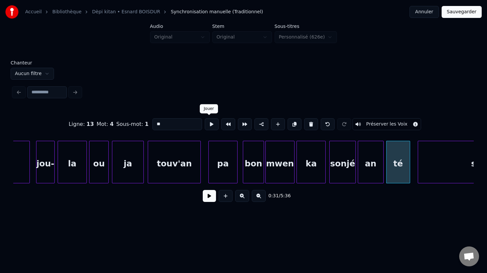
click at [209, 127] on button at bounding box center [212, 124] width 14 height 12
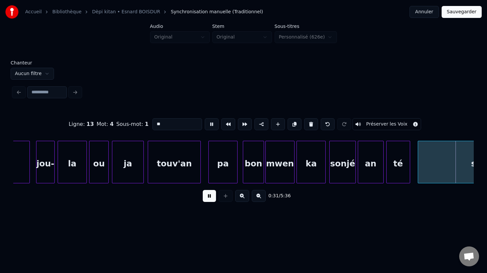
click at [209, 127] on button at bounding box center [212, 124] width 14 height 12
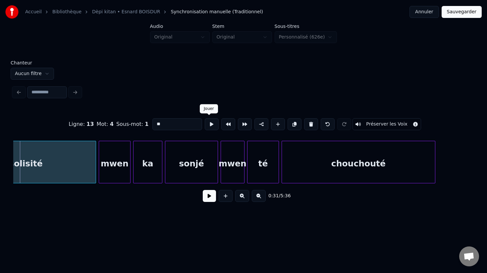
click at [209, 125] on button at bounding box center [212, 124] width 14 height 12
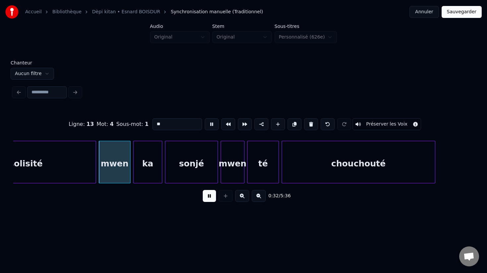
click at [209, 125] on button at bounding box center [212, 124] width 14 height 12
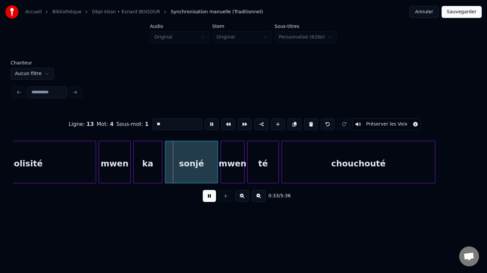
click at [209, 125] on button at bounding box center [212, 124] width 14 height 12
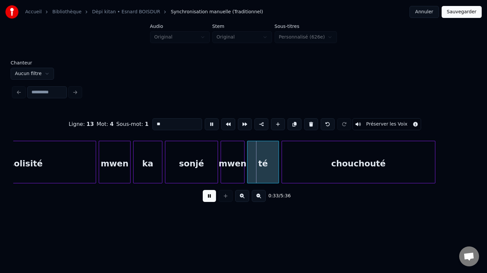
click at [209, 125] on button at bounding box center [212, 124] width 14 height 12
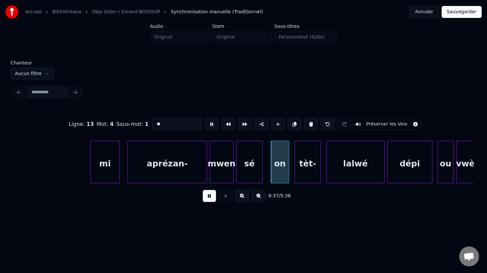
click at [209, 125] on button at bounding box center [212, 124] width 14 height 12
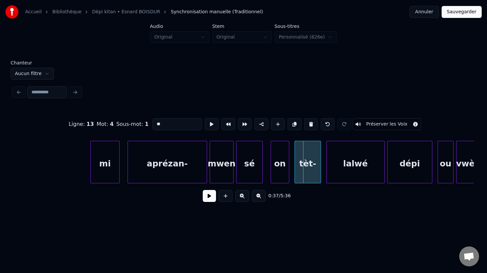
click at [99, 167] on div "mi" at bounding box center [105, 163] width 29 height 45
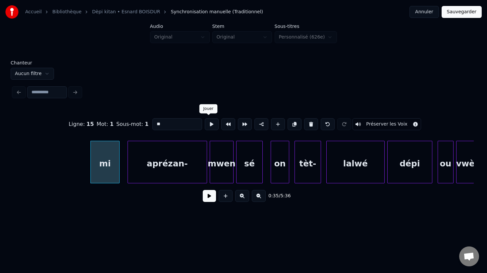
click at [207, 127] on button at bounding box center [212, 124] width 14 height 12
click at [171, 165] on div "aprézan-" at bounding box center [167, 163] width 79 height 45
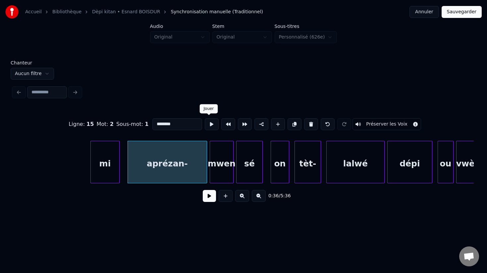
click at [211, 122] on button at bounding box center [212, 124] width 14 height 12
click at [145, 173] on div "aprézan-" at bounding box center [161, 163] width 79 height 45
click at [212, 123] on button at bounding box center [212, 124] width 14 height 12
click at [204, 175] on div at bounding box center [203, 162] width 2 height 42
click at [208, 177] on div at bounding box center [209, 162] width 2 height 42
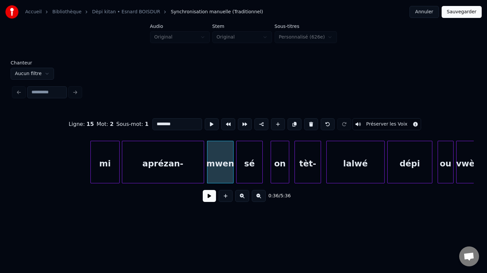
click at [215, 175] on div "mwen" at bounding box center [221, 163] width 26 height 45
click at [209, 128] on button at bounding box center [212, 124] width 14 height 12
click at [200, 171] on div at bounding box center [201, 162] width 2 height 42
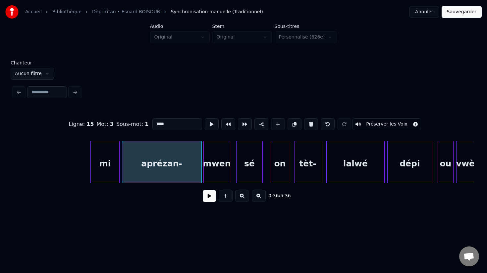
click at [213, 175] on div "mwen" at bounding box center [217, 163] width 26 height 45
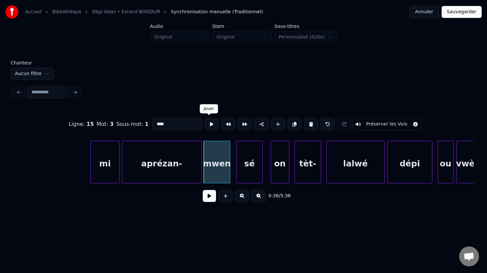
click at [209, 127] on button at bounding box center [212, 124] width 14 height 12
click at [244, 174] on div "sé" at bounding box center [246, 163] width 26 height 45
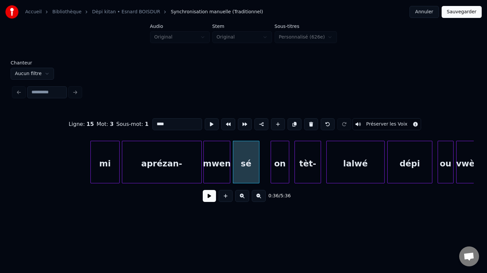
click at [250, 156] on div "sé" at bounding box center [246, 163] width 26 height 45
click at [210, 124] on button at bounding box center [212, 124] width 14 height 12
click at [272, 175] on div "on" at bounding box center [272, 163] width 18 height 45
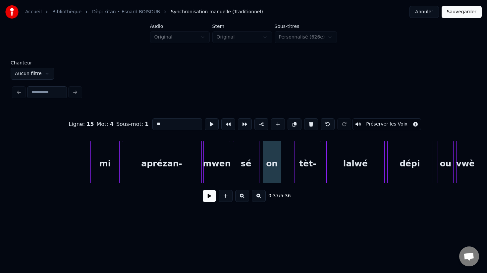
click at [267, 176] on div "on" at bounding box center [272, 163] width 18 height 45
click at [209, 127] on button at bounding box center [212, 124] width 14 height 12
click at [300, 175] on div "tèt-" at bounding box center [302, 163] width 26 height 45
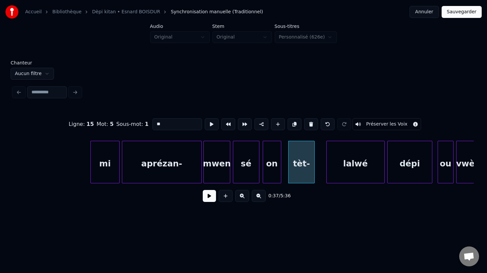
click at [300, 175] on div "tèt-" at bounding box center [302, 163] width 26 height 45
click at [209, 124] on button at bounding box center [212, 124] width 14 height 12
click at [332, 180] on div "lalwé" at bounding box center [347, 163] width 58 height 45
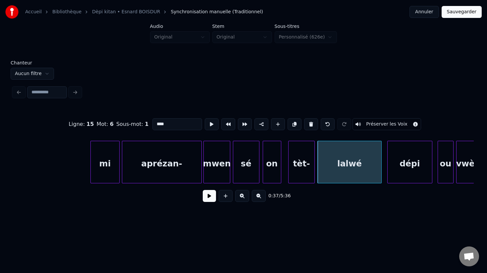
click at [381, 176] on div at bounding box center [381, 162] width 2 height 42
click at [351, 170] on div "lalwé" at bounding box center [349, 163] width 63 height 45
click at [211, 126] on button at bounding box center [212, 124] width 14 height 12
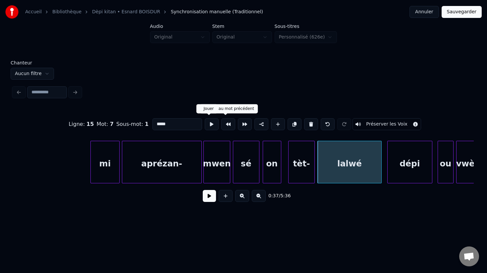
click at [207, 125] on button at bounding box center [212, 124] width 14 height 12
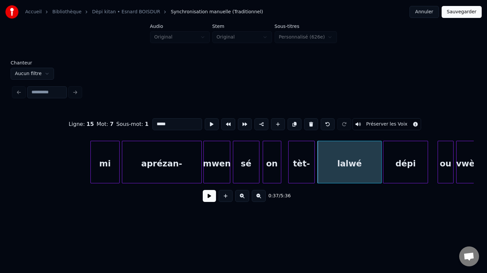
click at [401, 176] on div "dépi" at bounding box center [406, 163] width 44 height 45
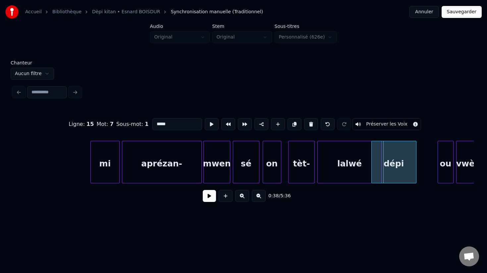
click at [416, 175] on div "dépi" at bounding box center [394, 162] width 45 height 42
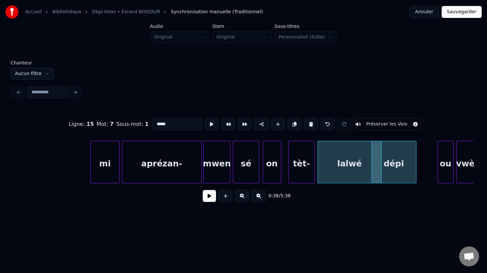
click at [400, 168] on div "dépi" at bounding box center [394, 163] width 44 height 45
click at [308, 162] on div "tèt-" at bounding box center [302, 163] width 26 height 45
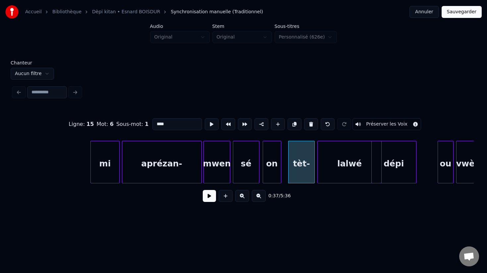
click at [360, 168] on div "lalwé" at bounding box center [349, 163] width 63 height 45
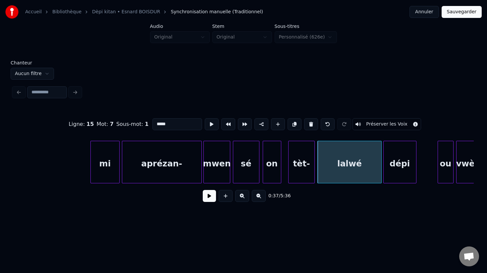
click at [384, 166] on div at bounding box center [385, 162] width 2 height 42
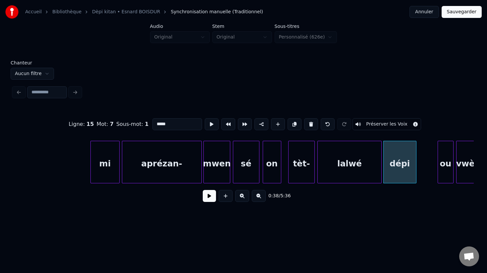
click at [373, 166] on div "lalwé" at bounding box center [349, 163] width 63 height 45
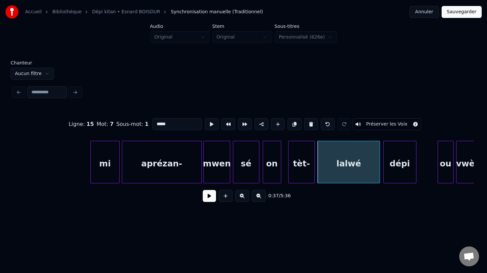
click at [379, 167] on div at bounding box center [379, 162] width 2 height 42
click at [207, 123] on button at bounding box center [212, 124] width 14 height 12
click at [394, 173] on div "dépi" at bounding box center [400, 163] width 32 height 45
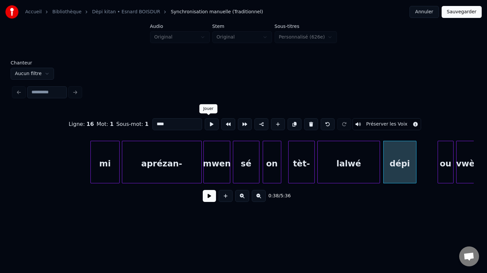
click at [206, 126] on button at bounding box center [212, 124] width 14 height 12
click at [395, 176] on div "dépi" at bounding box center [399, 163] width 32 height 45
click at [427, 176] on div at bounding box center [426, 162] width 2 height 42
click at [209, 124] on button at bounding box center [212, 124] width 14 height 12
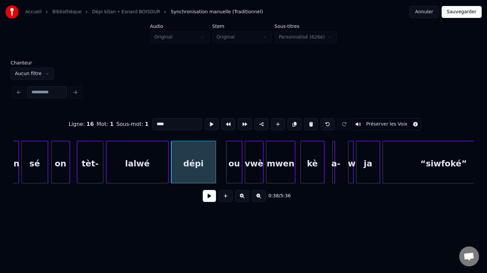
scroll to position [0, 4901]
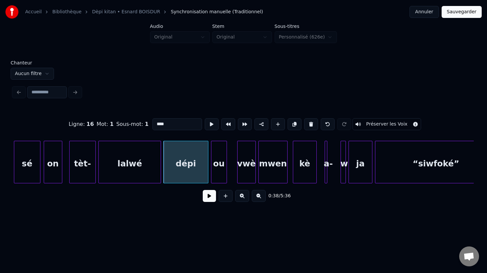
click at [221, 176] on div "ou" at bounding box center [219, 163] width 15 height 45
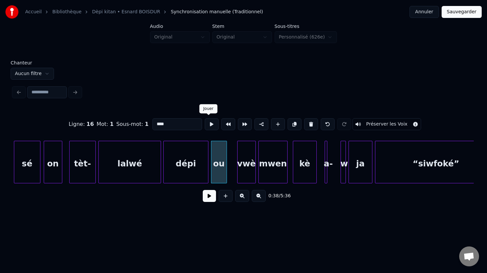
click at [211, 125] on button at bounding box center [212, 124] width 14 height 12
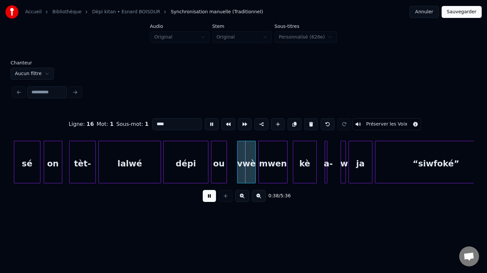
click at [211, 125] on button at bounding box center [212, 124] width 14 height 12
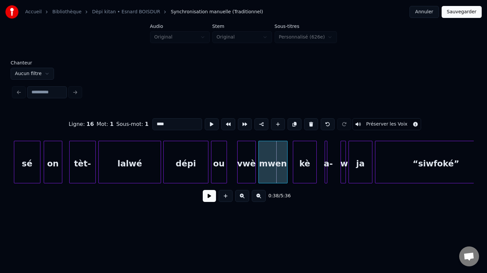
click at [218, 172] on div "ou" at bounding box center [219, 163] width 15 height 45
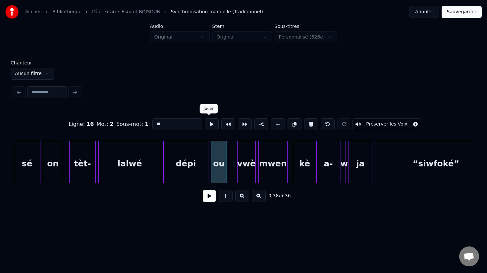
click at [208, 126] on button at bounding box center [212, 124] width 14 height 12
click at [219, 172] on div "ou" at bounding box center [217, 163] width 15 height 45
click at [207, 123] on button at bounding box center [212, 124] width 14 height 12
click at [245, 179] on div "vwè" at bounding box center [247, 163] width 18 height 45
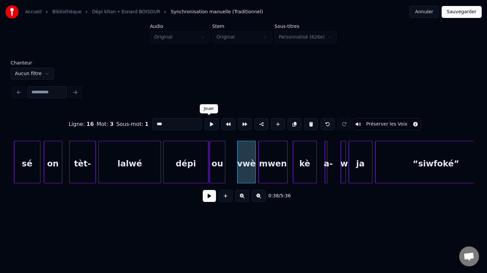
click at [208, 127] on button at bounding box center [212, 124] width 14 height 12
click at [229, 174] on div at bounding box center [229, 162] width 2 height 42
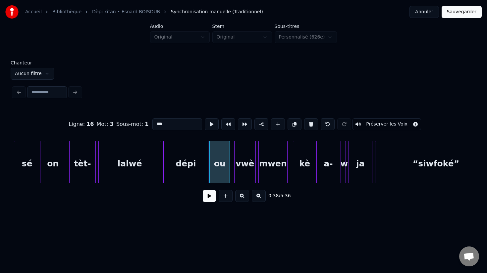
click at [235, 177] on div at bounding box center [236, 162] width 2 height 42
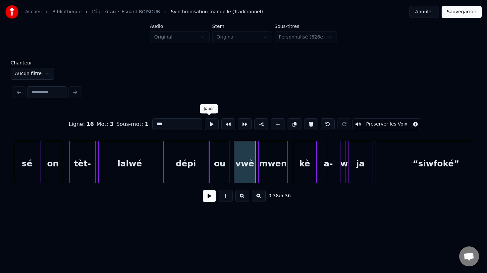
click at [207, 130] on div at bounding box center [212, 124] width 17 height 15
click at [191, 166] on div "dépi" at bounding box center [186, 163] width 44 height 45
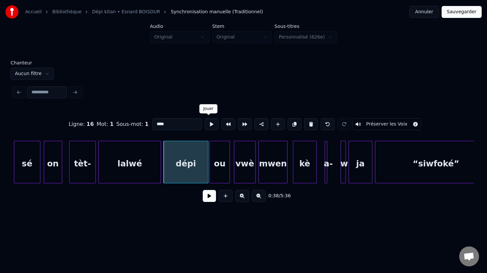
click at [208, 125] on button at bounding box center [212, 124] width 14 height 12
click at [221, 162] on div "ou" at bounding box center [220, 163] width 20 height 45
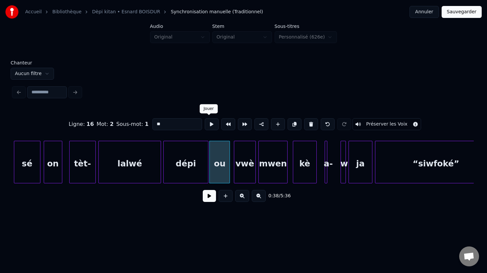
click at [208, 120] on button at bounding box center [212, 124] width 14 height 12
click at [244, 164] on div "vwè" at bounding box center [244, 163] width 21 height 45
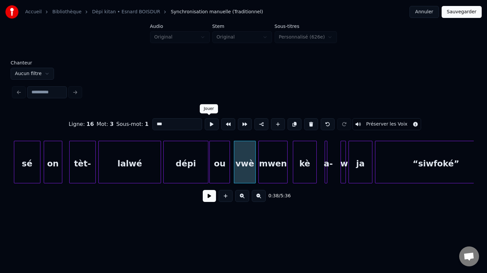
click at [209, 124] on button at bounding box center [212, 124] width 14 height 12
click at [267, 176] on div "mwen" at bounding box center [273, 163] width 29 height 45
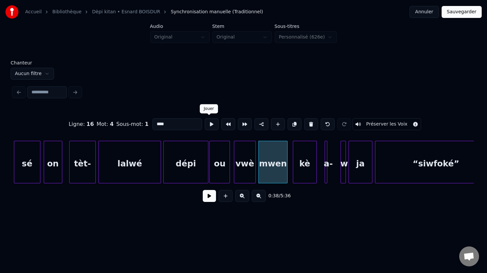
click at [206, 124] on button at bounding box center [212, 124] width 14 height 12
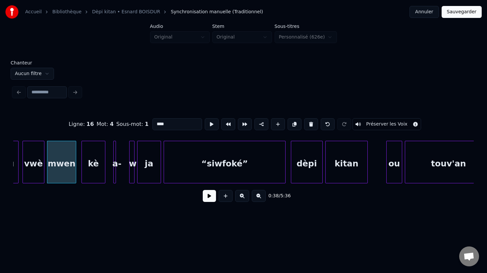
scroll to position [0, 5112]
click at [94, 169] on div "kè" at bounding box center [92, 163] width 23 height 45
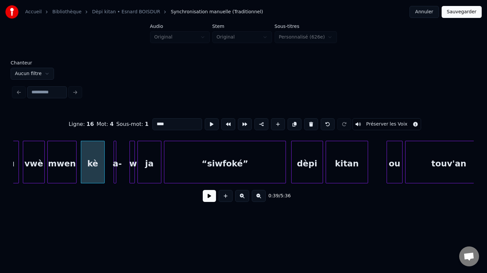
click at [88, 166] on div "kè" at bounding box center [92, 163] width 23 height 45
click at [207, 125] on button at bounding box center [212, 124] width 14 height 12
click at [101, 165] on div at bounding box center [101, 162] width 2 height 42
click at [121, 169] on div "a-" at bounding box center [121, 162] width 15 height 42
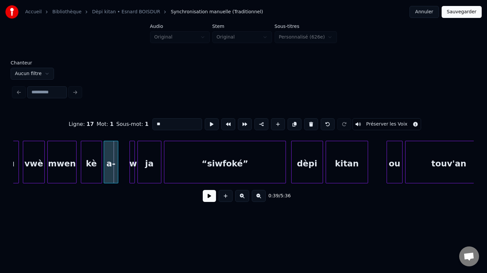
click at [111, 170] on div "a-" at bounding box center [111, 163] width 14 height 45
click at [120, 173] on div at bounding box center [121, 162] width 2 height 42
click at [132, 176] on div at bounding box center [132, 162] width 2 height 42
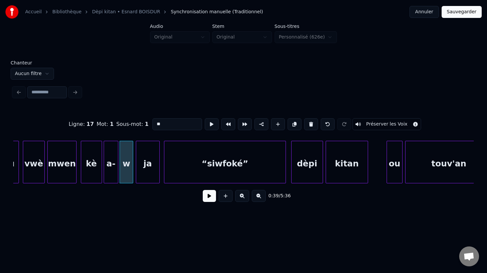
click at [146, 176] on div "ja" at bounding box center [147, 163] width 23 height 45
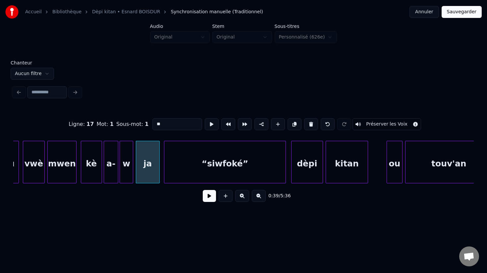
click at [152, 158] on div "ja" at bounding box center [147, 163] width 23 height 45
click at [209, 123] on button at bounding box center [212, 124] width 14 height 12
click at [214, 149] on div "“siwfoké”" at bounding box center [224, 163] width 121 height 45
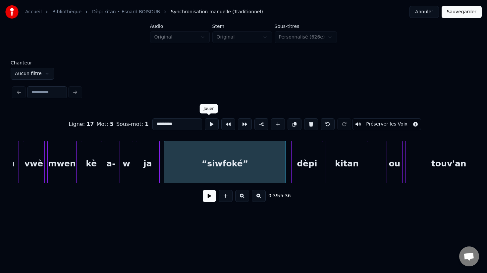
click at [210, 124] on button at bounding box center [212, 124] width 14 height 12
click at [148, 168] on div "ja" at bounding box center [147, 163] width 23 height 45
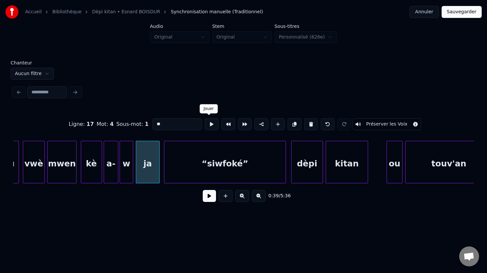
click at [211, 124] on button at bounding box center [212, 124] width 14 height 12
click at [212, 170] on div "“siwfoké”" at bounding box center [224, 163] width 121 height 45
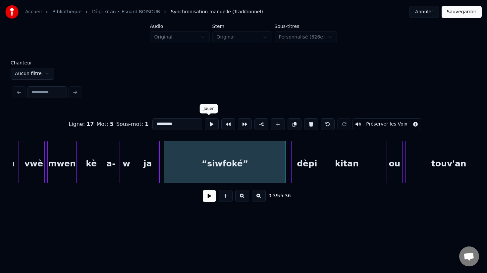
click at [210, 123] on button at bounding box center [212, 124] width 14 height 12
click at [303, 172] on div "dèpi" at bounding box center [305, 163] width 31 height 45
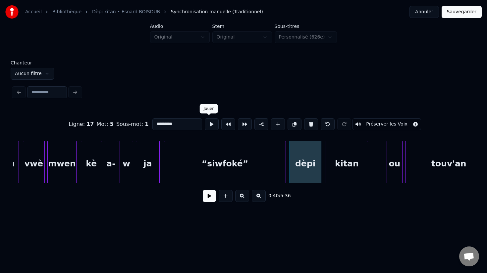
click at [212, 123] on button at bounding box center [212, 124] width 14 height 12
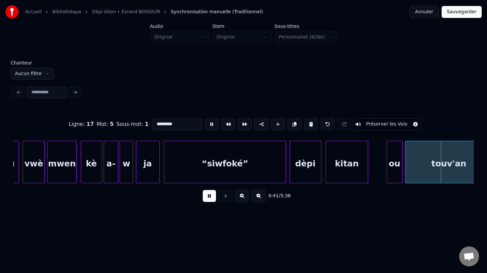
click at [212, 123] on button at bounding box center [212, 124] width 14 height 12
click at [308, 170] on div "dèpi" at bounding box center [305, 163] width 31 height 45
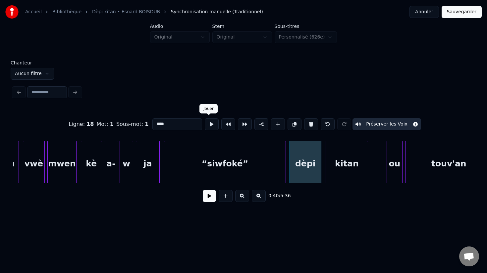
click at [205, 124] on button at bounding box center [212, 124] width 14 height 12
click at [316, 174] on div at bounding box center [316, 162] width 2 height 42
click at [321, 174] on div at bounding box center [322, 162] width 2 height 42
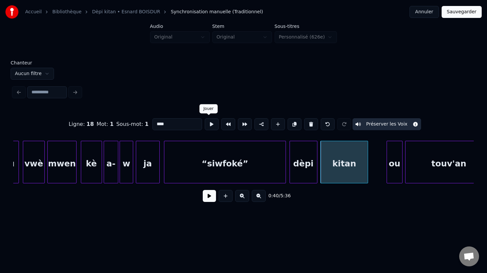
click at [206, 124] on button at bounding box center [212, 124] width 14 height 12
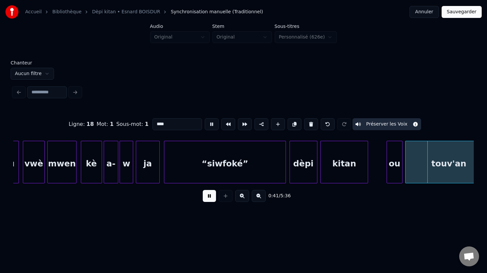
click at [206, 124] on button at bounding box center [212, 124] width 14 height 12
click at [314, 178] on div at bounding box center [314, 162] width 2 height 42
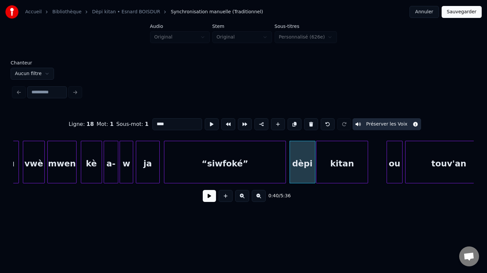
click at [317, 177] on div at bounding box center [318, 162] width 2 height 42
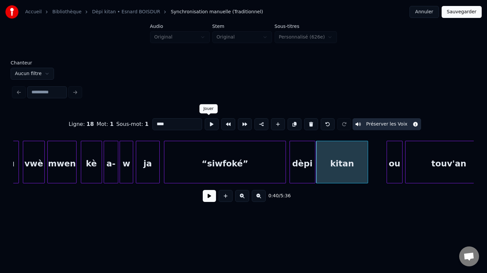
click at [211, 123] on button at bounding box center [212, 124] width 14 height 12
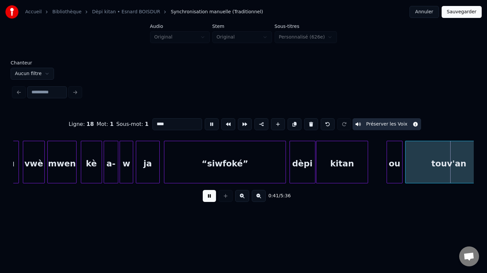
click at [211, 123] on button at bounding box center [212, 124] width 14 height 12
click at [381, 169] on div at bounding box center [381, 162] width 2 height 42
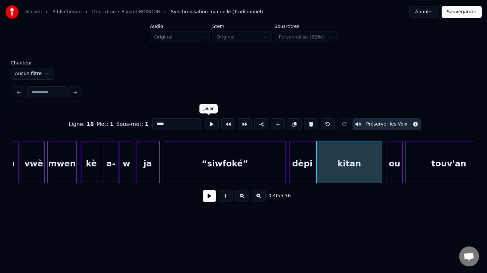
click at [209, 125] on button at bounding box center [212, 124] width 14 height 12
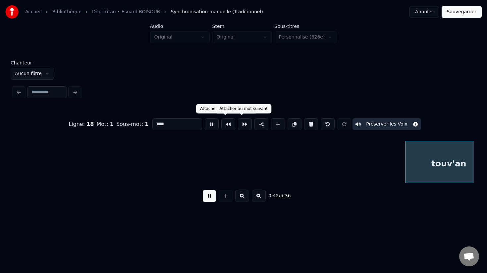
scroll to position [0, 5573]
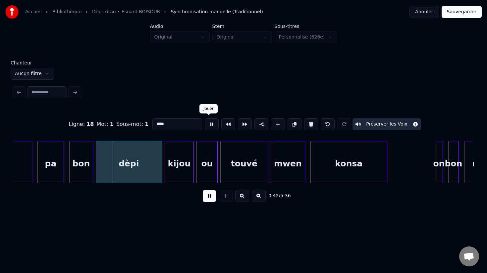
click at [209, 125] on button at bounding box center [212, 124] width 14 height 12
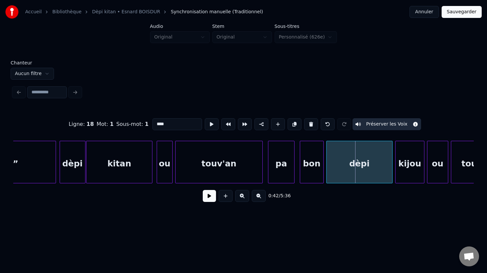
scroll to position [0, 5328]
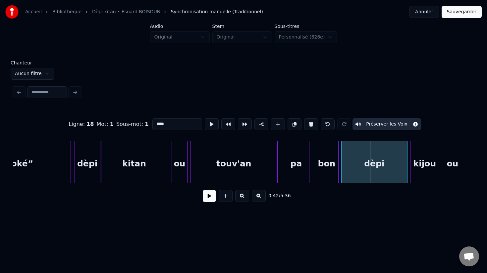
click at [179, 174] on div "ou" at bounding box center [179, 163] width 15 height 45
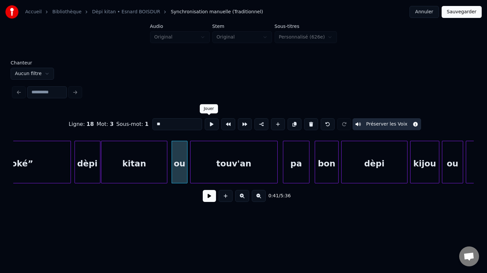
click at [210, 125] on button at bounding box center [212, 124] width 14 height 12
click at [175, 176] on div "ou" at bounding box center [176, 163] width 15 height 45
click at [208, 125] on button at bounding box center [212, 124] width 14 height 12
click at [213, 177] on div "touv'an" at bounding box center [231, 163] width 87 height 45
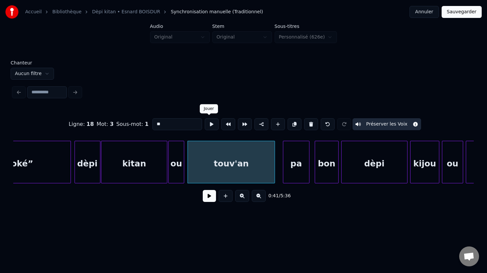
click at [208, 154] on div "touv'an" at bounding box center [231, 163] width 87 height 45
click at [210, 120] on button at bounding box center [212, 124] width 14 height 12
click at [290, 176] on div "pa" at bounding box center [294, 163] width 26 height 45
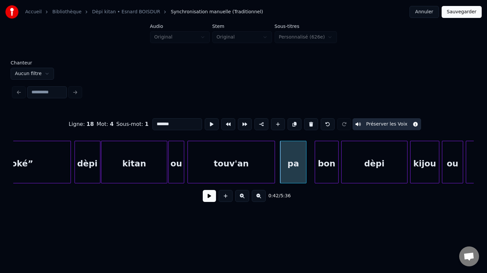
click at [306, 176] on div "pa" at bounding box center [293, 162] width 27 height 42
click at [308, 176] on div at bounding box center [307, 162] width 2 height 42
click at [208, 126] on button at bounding box center [212, 124] width 14 height 12
click at [305, 177] on div at bounding box center [304, 162] width 2 height 42
click at [325, 176] on div "bon" at bounding box center [324, 163] width 23 height 45
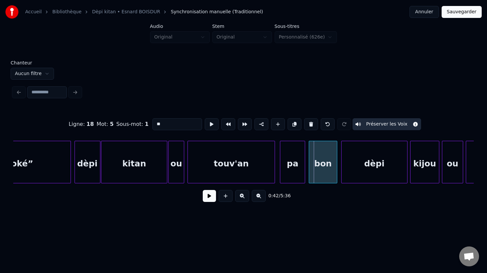
click at [309, 174] on div at bounding box center [310, 162] width 2 height 42
click at [212, 124] on button at bounding box center [212, 124] width 14 height 12
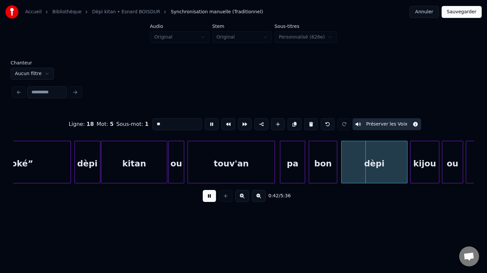
click at [212, 124] on button at bounding box center [212, 124] width 14 height 12
click at [296, 178] on div "pa" at bounding box center [293, 163] width 25 height 45
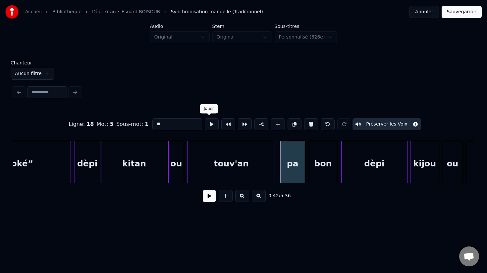
click at [211, 123] on button at bounding box center [212, 124] width 14 height 12
click at [324, 177] on div "bon" at bounding box center [323, 163] width 28 height 45
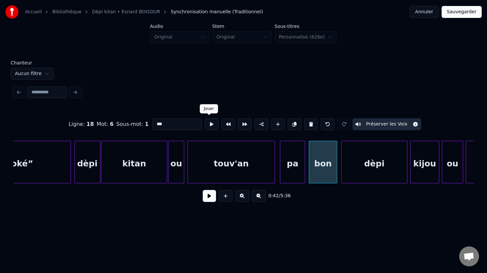
click at [208, 124] on button at bounding box center [212, 124] width 14 height 12
click at [319, 177] on div "bon" at bounding box center [320, 163] width 28 height 45
click at [337, 176] on div at bounding box center [337, 162] width 2 height 42
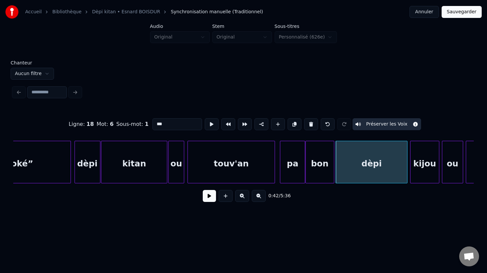
click at [356, 161] on div "dèpi" at bounding box center [371, 163] width 71 height 45
click at [210, 124] on button at bounding box center [212, 124] width 14 height 12
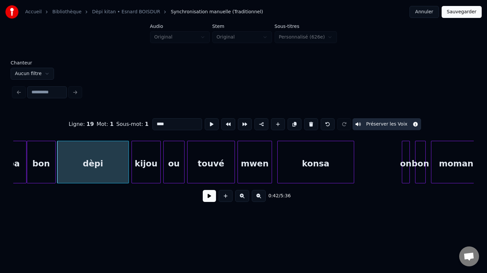
scroll to position [0, 5609]
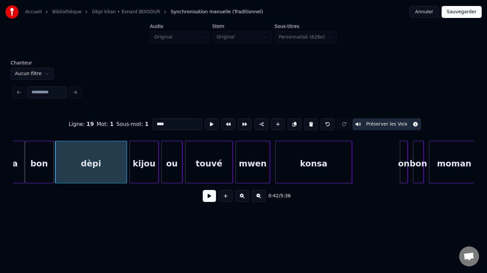
click at [152, 173] on div "kijou" at bounding box center [144, 163] width 29 height 45
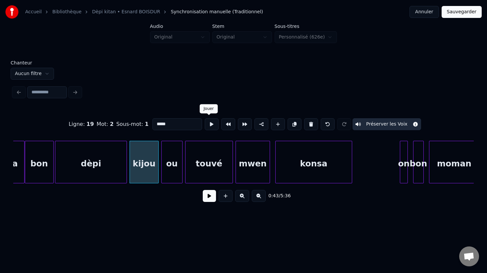
click at [211, 122] on button at bounding box center [212, 124] width 14 height 12
click at [168, 170] on div "ou" at bounding box center [172, 163] width 21 height 45
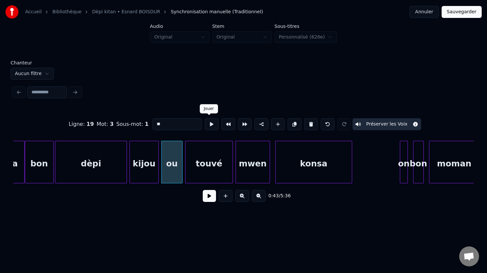
click at [212, 122] on button at bounding box center [212, 124] width 14 height 12
click at [199, 176] on div "touvé" at bounding box center [209, 163] width 47 height 45
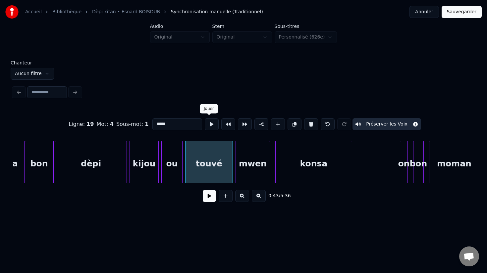
click at [208, 124] on button at bounding box center [212, 124] width 14 height 12
click at [213, 180] on div "touvé" at bounding box center [207, 163] width 47 height 45
click at [176, 173] on div "ou" at bounding box center [171, 163] width 21 height 45
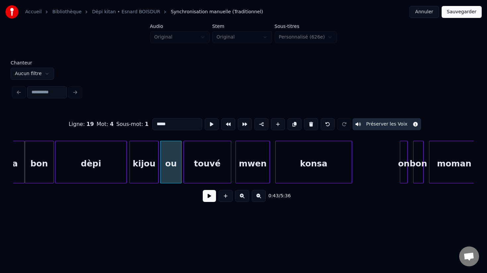
click at [204, 174] on div "touvé" at bounding box center [207, 163] width 47 height 45
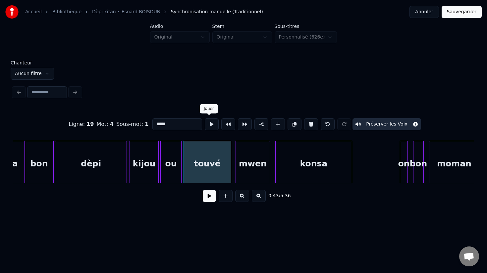
click at [210, 125] on button at bounding box center [212, 124] width 14 height 12
click at [253, 177] on div "mwen" at bounding box center [253, 163] width 34 height 45
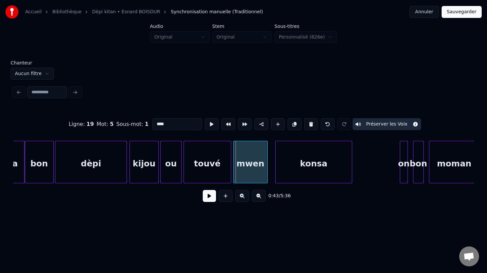
click at [251, 177] on div "mwen" at bounding box center [251, 163] width 34 height 45
click at [210, 127] on button at bounding box center [212, 124] width 14 height 12
click at [306, 175] on div "konsa" at bounding box center [314, 163] width 76 height 45
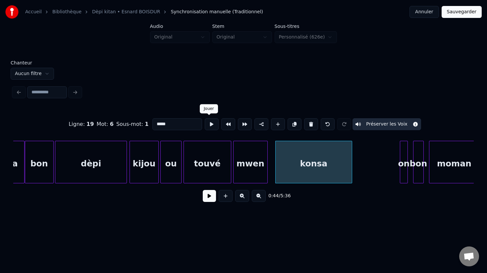
click at [209, 124] on button at bounding box center [212, 124] width 14 height 12
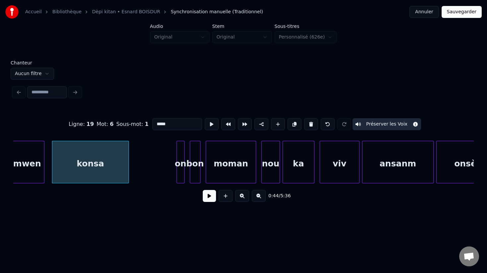
scroll to position [0, 5837]
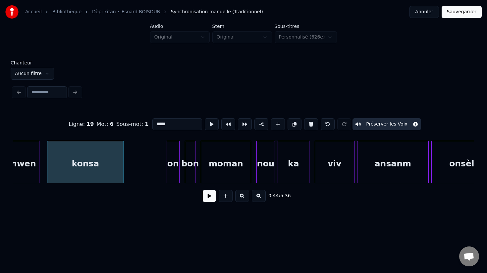
click at [167, 175] on div at bounding box center [168, 162] width 2 height 42
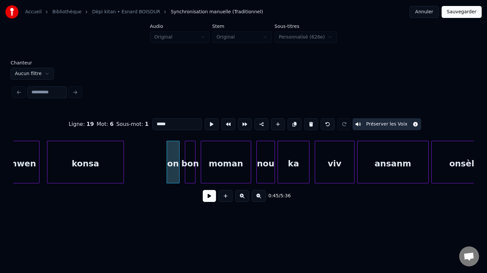
click at [174, 169] on div "on" at bounding box center [173, 163] width 12 height 45
click at [209, 123] on button at bounding box center [212, 124] width 14 height 12
click at [175, 167] on div "on" at bounding box center [173, 163] width 12 height 45
click at [190, 170] on div "bon" at bounding box center [192, 162] width 14 height 42
click at [186, 174] on div "bon" at bounding box center [189, 163] width 14 height 45
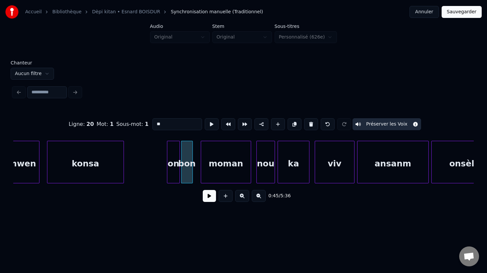
click at [192, 175] on div at bounding box center [192, 162] width 2 height 42
click at [212, 176] on div "moman" at bounding box center [220, 163] width 50 height 45
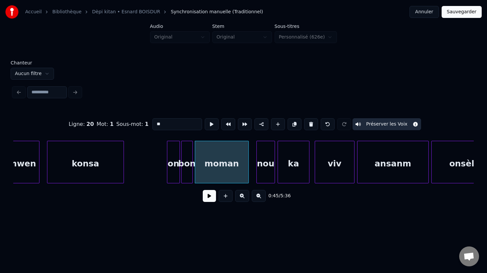
click at [248, 173] on div at bounding box center [248, 162] width 2 height 42
click at [258, 173] on div "nou" at bounding box center [261, 163] width 18 height 45
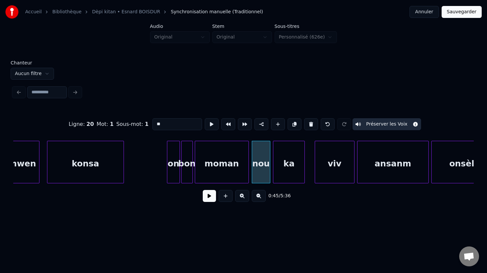
click at [284, 176] on div "ka" at bounding box center [289, 163] width 31 height 45
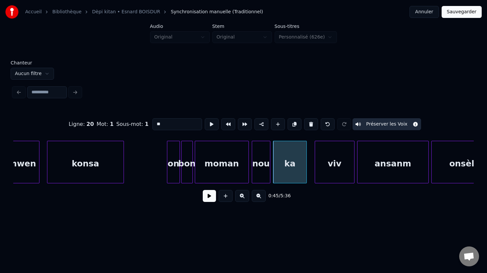
click at [305, 176] on div at bounding box center [306, 162] width 2 height 42
click at [294, 175] on div "ka" at bounding box center [289, 163] width 33 height 45
click at [172, 171] on div "on" at bounding box center [173, 163] width 12 height 45
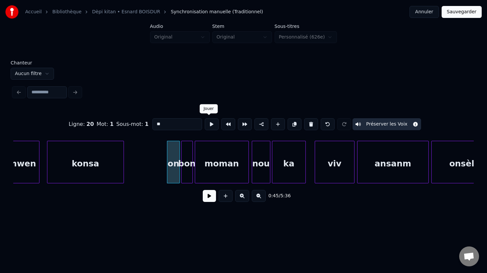
click at [211, 124] on button at bounding box center [212, 124] width 14 height 12
click at [187, 161] on div "bon" at bounding box center [187, 163] width 11 height 45
click at [211, 123] on button at bounding box center [212, 124] width 14 height 12
click at [226, 164] on div "moman" at bounding box center [221, 163] width 53 height 45
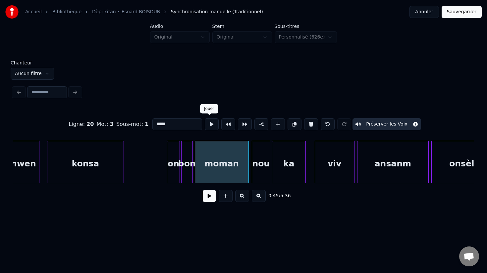
click at [208, 125] on button at bounding box center [212, 124] width 14 height 12
click at [256, 173] on div "nou" at bounding box center [261, 163] width 18 height 45
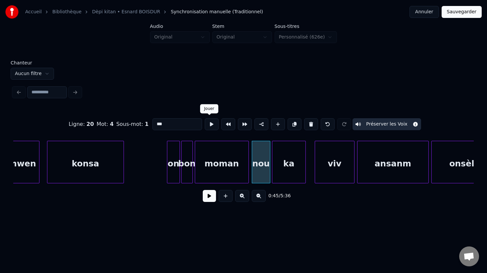
click at [205, 126] on button at bounding box center [212, 124] width 14 height 12
click at [292, 167] on div "ka" at bounding box center [289, 163] width 33 height 45
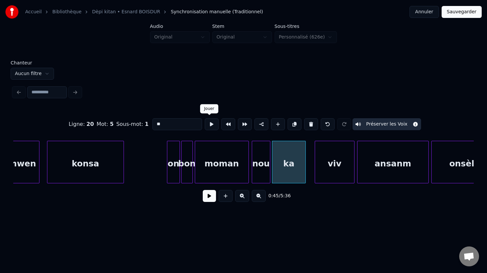
click at [211, 126] on button at bounding box center [212, 124] width 14 height 12
click at [324, 175] on div "viv" at bounding box center [326, 163] width 39 height 45
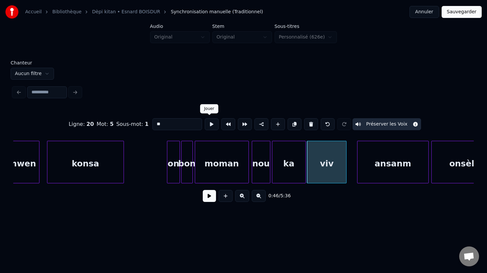
click at [208, 126] on button at bounding box center [212, 124] width 14 height 12
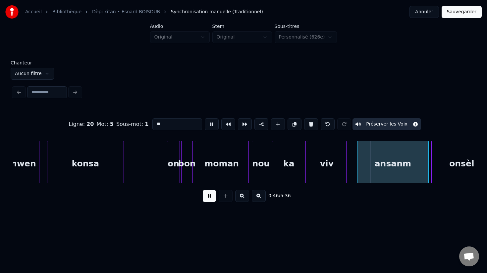
click at [208, 126] on button at bounding box center [212, 124] width 14 height 12
click at [333, 172] on div "viv" at bounding box center [326, 163] width 39 height 45
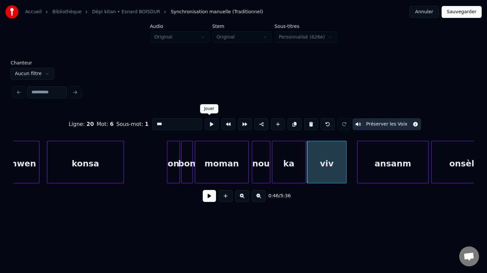
click at [209, 125] on button at bounding box center [212, 124] width 14 height 12
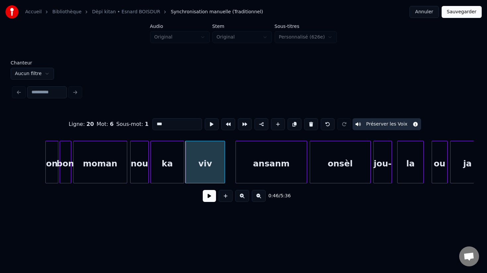
scroll to position [0, 5984]
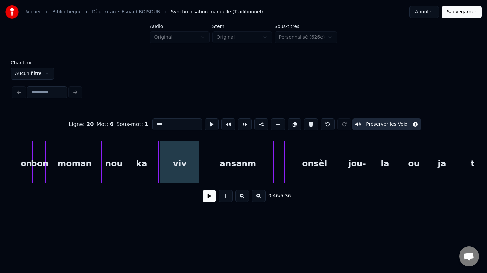
click at [253, 173] on div "ansanm" at bounding box center [238, 163] width 71 height 45
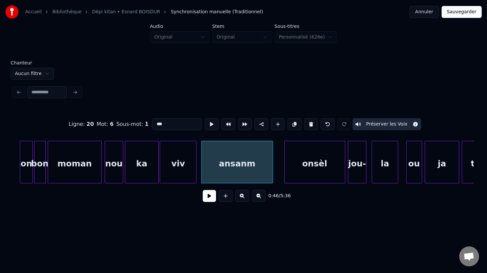
click at [195, 171] on div at bounding box center [195, 162] width 2 height 42
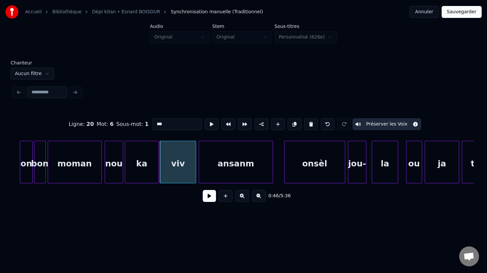
click at [200, 173] on div at bounding box center [200, 162] width 2 height 42
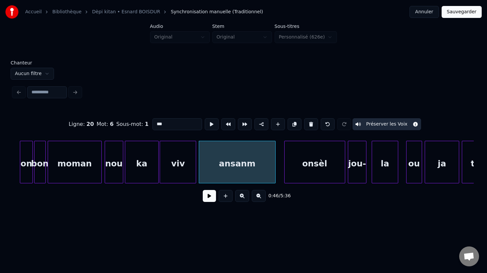
click at [275, 176] on div at bounding box center [275, 162] width 2 height 42
click at [221, 157] on div "ansanm" at bounding box center [237, 163] width 76 height 45
click at [207, 124] on button at bounding box center [212, 124] width 14 height 12
click at [272, 175] on div at bounding box center [272, 162] width 2 height 42
click at [298, 178] on div "onsèl" at bounding box center [306, 163] width 60 height 45
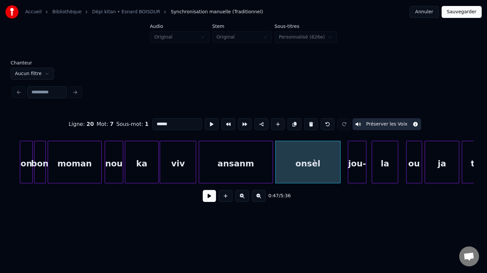
click at [340, 177] on div at bounding box center [340, 162] width 2 height 42
click at [294, 169] on div "onsèl" at bounding box center [308, 163] width 65 height 45
click at [208, 126] on button at bounding box center [212, 124] width 14 height 12
click at [351, 179] on div "jou-" at bounding box center [355, 163] width 18 height 45
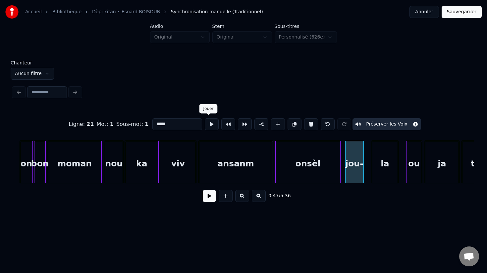
click at [208, 125] on button at bounding box center [212, 124] width 14 height 12
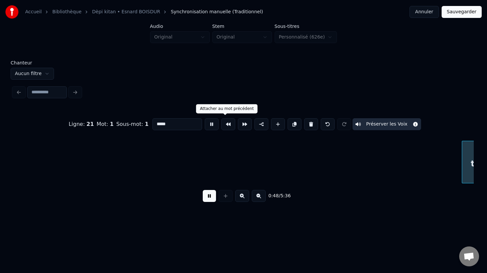
scroll to position [0, 6445]
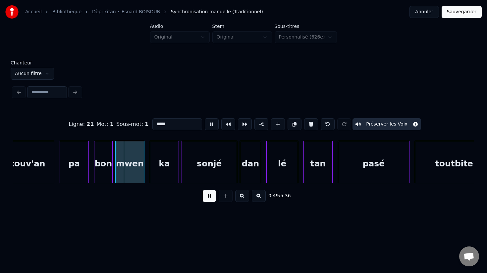
click at [209, 125] on button at bounding box center [212, 124] width 14 height 12
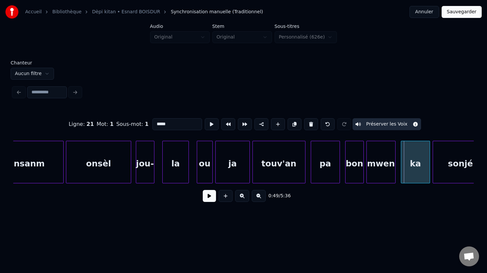
scroll to position [0, 6189]
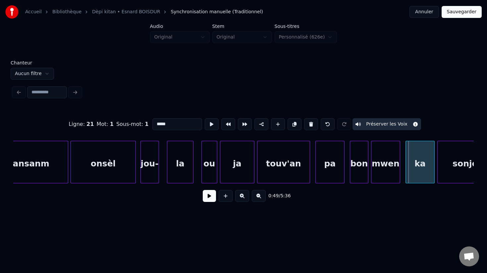
click at [151, 173] on div "jou-" at bounding box center [150, 163] width 18 height 45
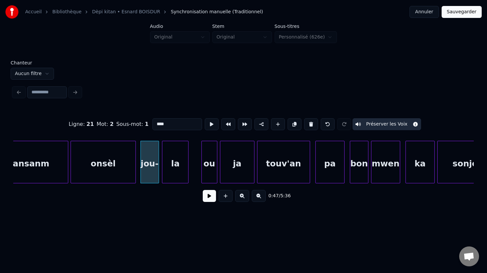
click at [176, 175] on div "la" at bounding box center [175, 163] width 26 height 45
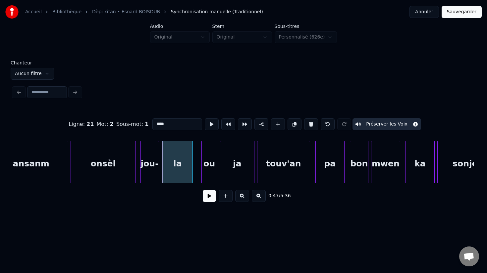
click at [192, 174] on div at bounding box center [192, 162] width 2 height 42
click at [148, 173] on div "jou-" at bounding box center [150, 163] width 18 height 45
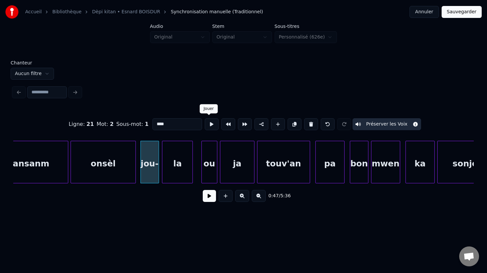
click at [210, 126] on button at bounding box center [212, 124] width 14 height 12
click at [173, 167] on div "la" at bounding box center [177, 163] width 30 height 45
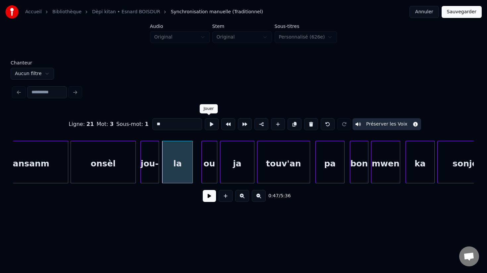
click at [211, 123] on button at bounding box center [212, 124] width 14 height 12
click at [181, 178] on div "la" at bounding box center [175, 163] width 30 height 45
click at [208, 126] on button at bounding box center [212, 124] width 14 height 12
click at [202, 173] on div "ou" at bounding box center [200, 163] width 15 height 45
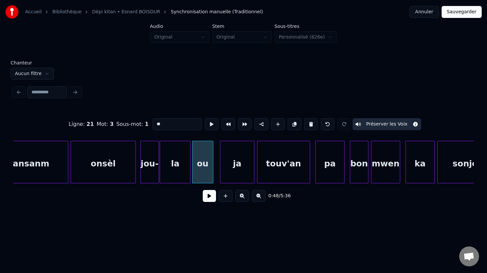
click at [212, 175] on div at bounding box center [212, 162] width 2 height 42
click at [203, 157] on div "ou" at bounding box center [203, 163] width 21 height 45
click at [209, 123] on button at bounding box center [212, 124] width 14 height 12
click at [219, 171] on div at bounding box center [219, 162] width 2 height 42
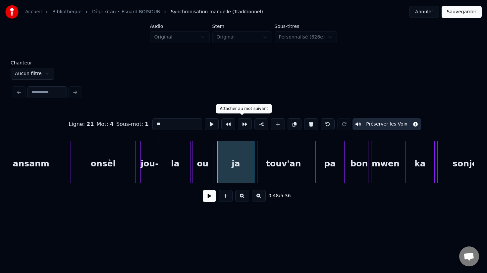
click at [235, 159] on div "ja" at bounding box center [236, 163] width 36 height 45
click at [210, 124] on button at bounding box center [212, 124] width 14 height 12
click at [274, 177] on div "touv'an" at bounding box center [284, 163] width 52 height 45
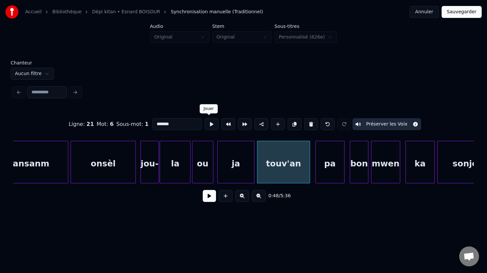
click at [211, 122] on button at bounding box center [212, 124] width 14 height 12
click at [326, 176] on div "pa" at bounding box center [328, 163] width 29 height 45
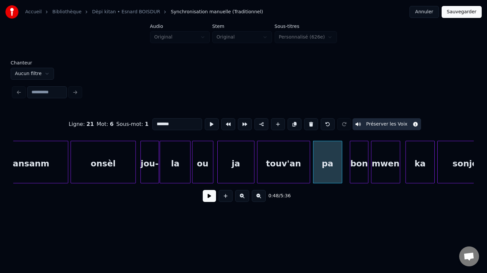
click at [331, 175] on div "pa" at bounding box center [328, 163] width 29 height 45
click at [212, 123] on button at bounding box center [212, 124] width 14 height 12
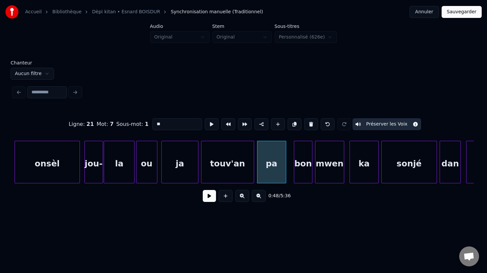
scroll to position [0, 6248]
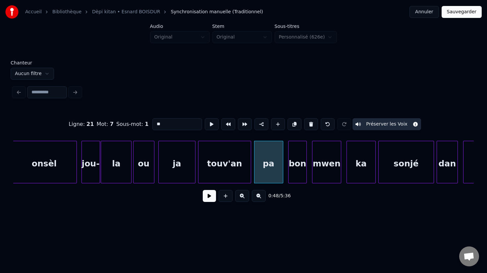
click at [298, 176] on div "bon" at bounding box center [298, 163] width 18 height 45
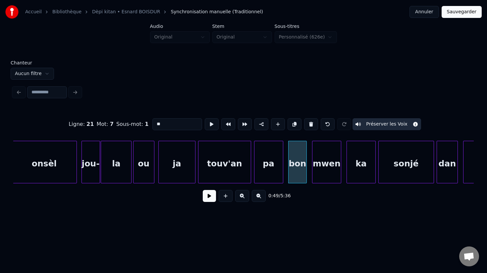
click at [298, 176] on div "bon" at bounding box center [298, 163] width 18 height 45
click at [207, 123] on button at bounding box center [212, 124] width 14 height 12
click at [324, 176] on div "mwen" at bounding box center [324, 163] width 29 height 45
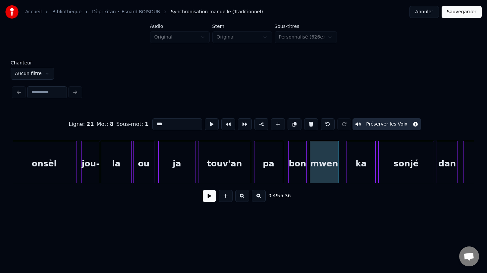
click at [315, 166] on div "mwen" at bounding box center [324, 163] width 29 height 45
click at [209, 125] on button at bounding box center [212, 124] width 14 height 12
click at [353, 178] on div "ka" at bounding box center [357, 163] width 29 height 45
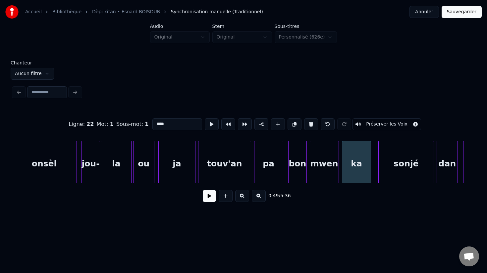
click at [350, 174] on div "ka" at bounding box center [357, 163] width 29 height 45
click at [207, 127] on button at bounding box center [212, 124] width 14 height 12
click at [392, 175] on div "sonjé" at bounding box center [400, 163] width 55 height 45
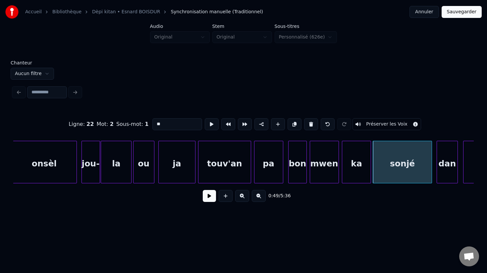
click at [431, 175] on div at bounding box center [431, 162] width 2 height 42
click at [398, 176] on div "sonjé" at bounding box center [402, 163] width 58 height 45
click at [208, 125] on button at bounding box center [212, 124] width 14 height 12
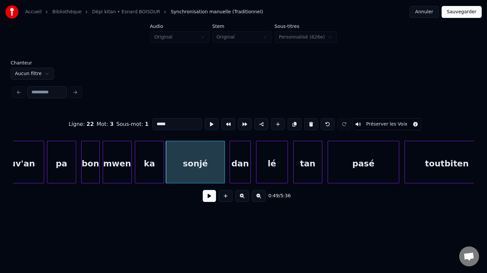
scroll to position [0, 6459]
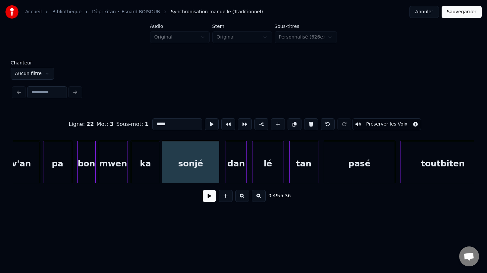
click at [219, 173] on div at bounding box center [218, 162] width 2 height 42
click at [238, 177] on div "dan" at bounding box center [234, 163] width 21 height 45
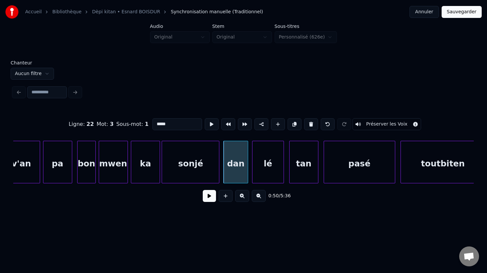
click at [248, 177] on div at bounding box center [247, 162] width 2 height 42
click at [198, 172] on div "sonjé" at bounding box center [190, 163] width 57 height 45
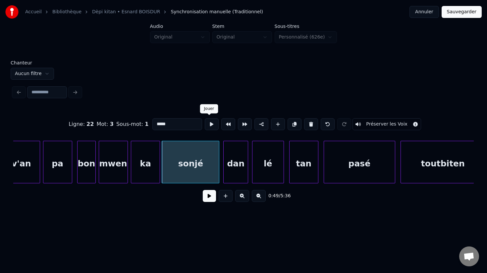
click at [211, 124] on button at bounding box center [212, 124] width 14 height 12
click at [231, 165] on div "dan" at bounding box center [236, 163] width 24 height 45
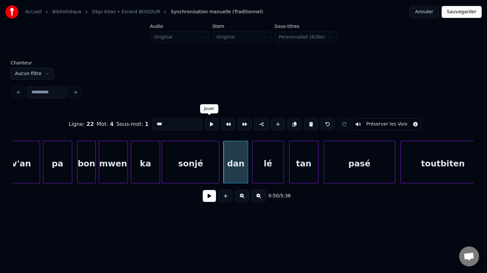
click at [208, 125] on button at bounding box center [212, 124] width 14 height 12
click at [245, 173] on div at bounding box center [245, 162] width 2 height 42
click at [262, 175] on div "lé" at bounding box center [264, 163] width 31 height 45
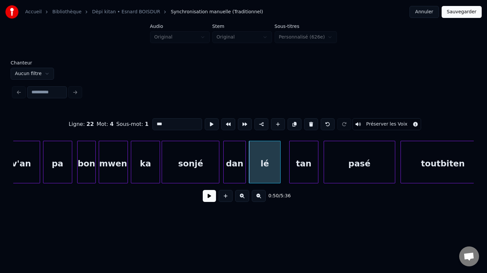
click at [263, 164] on div "lé" at bounding box center [264, 163] width 31 height 45
click at [207, 126] on button at bounding box center [212, 124] width 14 height 12
click at [296, 172] on div "tan" at bounding box center [300, 163] width 29 height 45
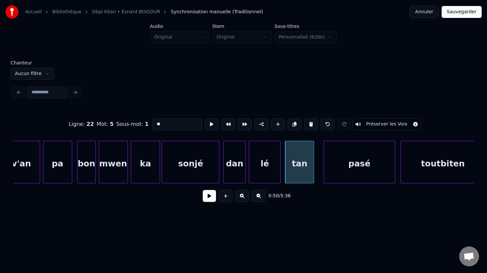
click at [298, 171] on div "tan" at bounding box center [300, 163] width 29 height 45
click at [211, 126] on button at bounding box center [212, 124] width 14 height 12
click at [351, 170] on div "pasé" at bounding box center [355, 163] width 71 height 45
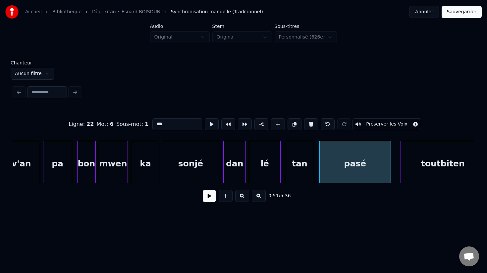
click at [343, 172] on div "pasé" at bounding box center [355, 163] width 71 height 45
click at [209, 126] on button at bounding box center [212, 124] width 14 height 12
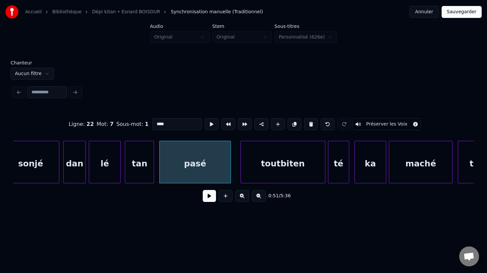
scroll to position [0, 6623]
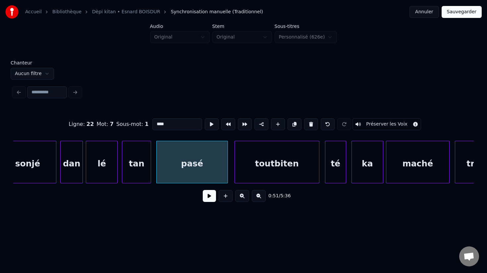
click at [275, 175] on div "toutbiten" at bounding box center [277, 163] width 84 height 45
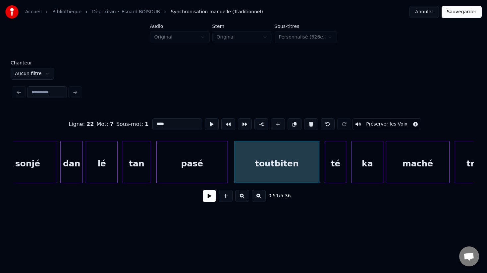
click at [270, 168] on div "toutbiten" at bounding box center [277, 163] width 84 height 45
click at [209, 124] on button at bounding box center [212, 124] width 14 height 12
click at [331, 177] on div "té" at bounding box center [333, 163] width 21 height 45
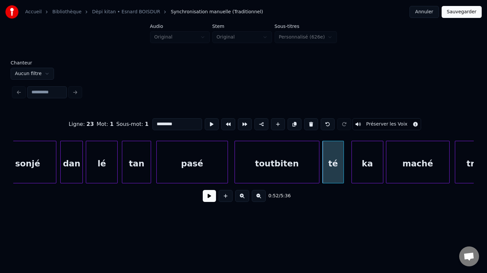
click at [333, 173] on div "té" at bounding box center [333, 163] width 21 height 45
click at [362, 180] on div "ka" at bounding box center [364, 163] width 31 height 45
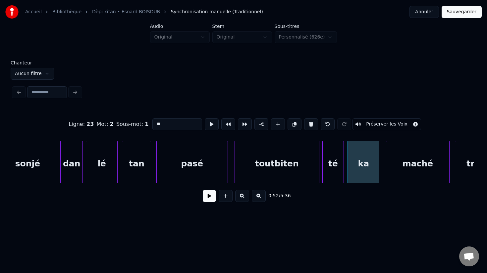
click at [363, 176] on div "ka" at bounding box center [363, 163] width 31 height 45
click at [412, 176] on div "maché" at bounding box center [416, 163] width 63 height 45
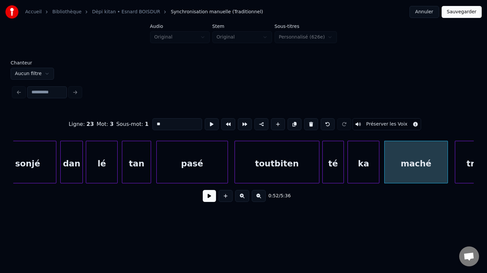
click at [412, 176] on div "maché" at bounding box center [416, 163] width 63 height 45
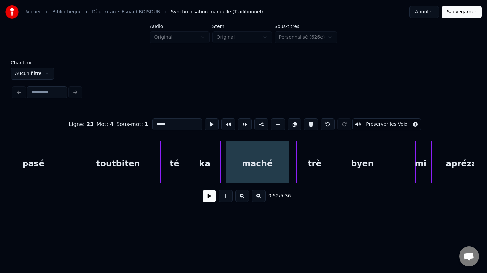
scroll to position [0, 6788]
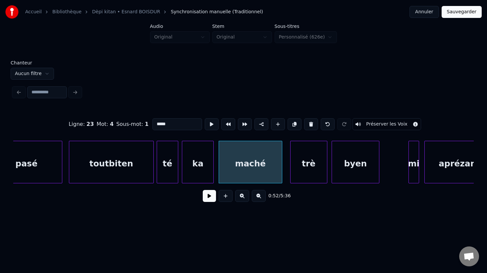
click at [309, 175] on div "trè" at bounding box center [309, 163] width 36 height 45
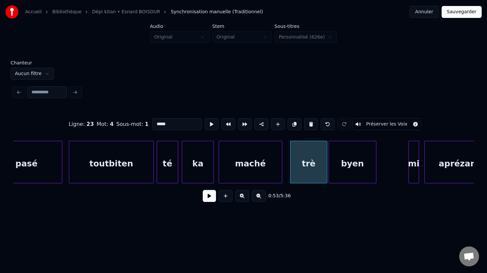
click at [350, 175] on div "byen" at bounding box center [352, 163] width 47 height 45
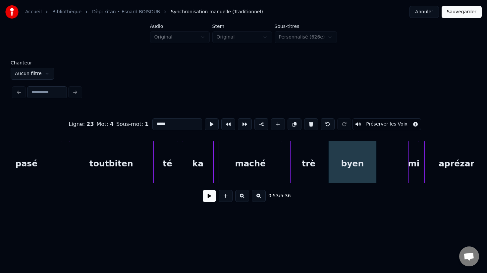
click at [349, 173] on div "byen" at bounding box center [352, 163] width 47 height 45
click at [212, 125] on button at bounding box center [212, 124] width 14 height 12
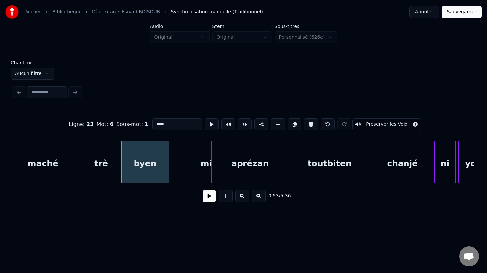
scroll to position [0, 7009]
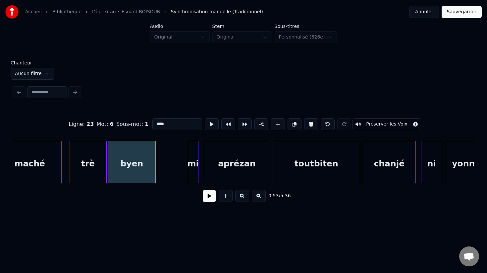
click at [221, 174] on div "aprézan" at bounding box center [237, 163] width 66 height 45
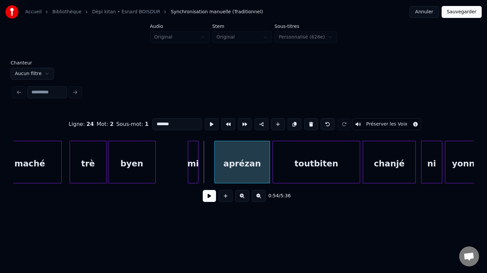
click at [215, 168] on div at bounding box center [216, 162] width 2 height 42
click at [245, 174] on div "aprézan" at bounding box center [242, 163] width 55 height 45
click at [208, 124] on button at bounding box center [212, 124] width 14 height 12
click at [193, 169] on div "mi" at bounding box center [193, 163] width 10 height 45
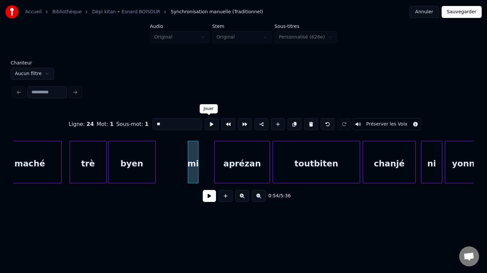
click at [208, 126] on button at bounding box center [212, 124] width 14 height 12
click at [194, 168] on div "mi" at bounding box center [193, 163] width 10 height 45
click at [185, 167] on div at bounding box center [186, 162] width 2 height 42
click at [221, 165] on div "aprézan" at bounding box center [242, 163] width 55 height 45
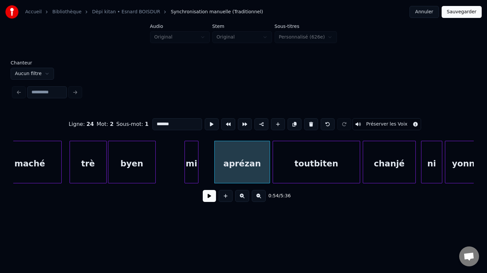
click at [215, 165] on div "aprézan" at bounding box center [243, 162] width 56 height 42
click at [200, 166] on div at bounding box center [201, 162] width 2 height 42
click at [221, 169] on div "aprézan" at bounding box center [235, 163] width 70 height 45
click at [210, 123] on button at bounding box center [212, 124] width 14 height 12
click at [193, 167] on div "mi" at bounding box center [191, 163] width 13 height 45
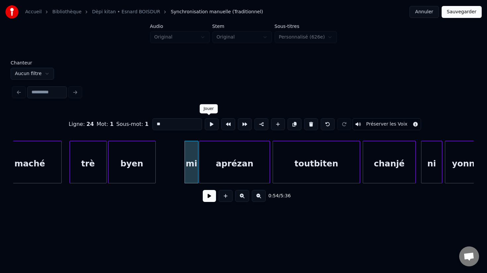
click at [209, 127] on button at bounding box center [212, 124] width 14 height 12
click at [222, 166] on div "aprézan" at bounding box center [235, 163] width 70 height 45
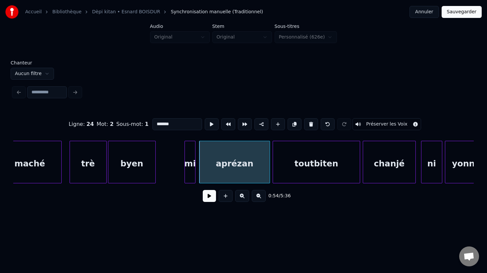
click at [195, 167] on div at bounding box center [194, 162] width 2 height 42
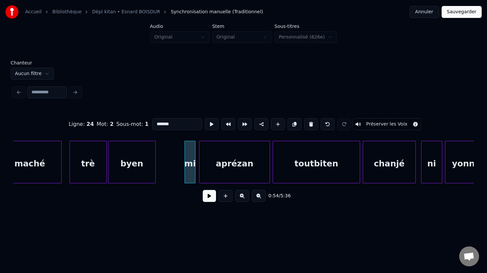
click at [204, 168] on div "aprézan" at bounding box center [235, 163] width 70 height 45
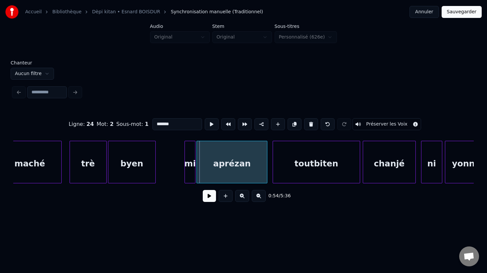
click at [217, 172] on div "aprézan" at bounding box center [232, 163] width 70 height 45
click at [217, 172] on div "aprézan" at bounding box center [233, 163] width 70 height 45
click at [209, 125] on button at bounding box center [212, 124] width 14 height 12
click at [215, 178] on div "aprézan" at bounding box center [234, 163] width 70 height 45
click at [211, 125] on button at bounding box center [212, 124] width 14 height 12
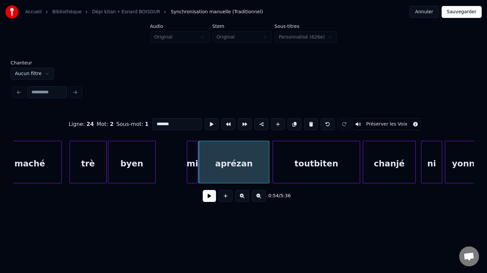
click at [194, 159] on div "mi" at bounding box center [192, 163] width 10 height 45
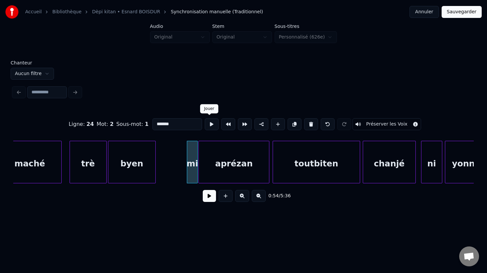
click at [211, 124] on button at bounding box center [212, 124] width 14 height 12
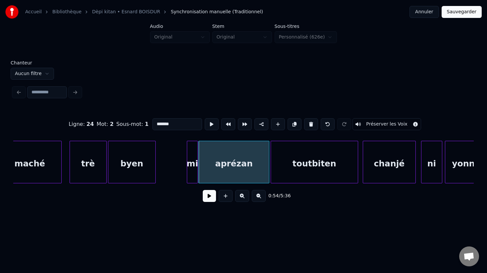
click at [293, 177] on div "toutbiten" at bounding box center [314, 163] width 87 height 45
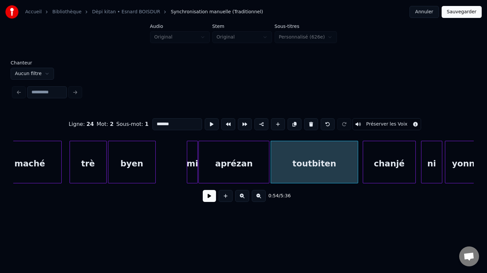
click at [306, 172] on div "toutbiten" at bounding box center [314, 163] width 87 height 45
click at [212, 126] on button at bounding box center [212, 124] width 14 height 12
click at [340, 178] on div "toutbiten" at bounding box center [314, 163] width 87 height 45
click at [356, 171] on div "toutbiten" at bounding box center [314, 162] width 86 height 42
click at [375, 175] on div "chanjé" at bounding box center [385, 163] width 52 height 45
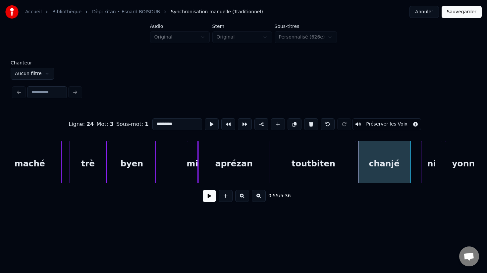
click at [411, 179] on div "chanjé" at bounding box center [384, 162] width 53 height 42
click at [411, 173] on div at bounding box center [412, 162] width 2 height 42
click at [207, 128] on button at bounding box center [212, 124] width 14 height 12
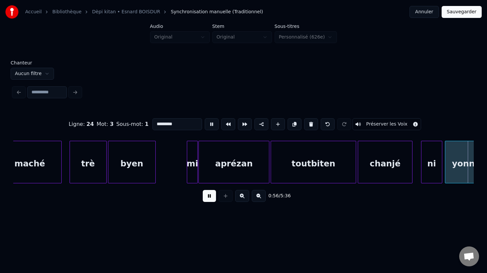
scroll to position [0, 7471]
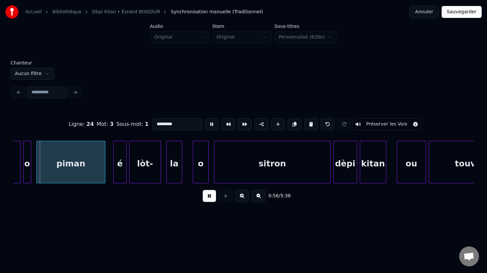
click at [207, 128] on button at bounding box center [212, 124] width 14 height 12
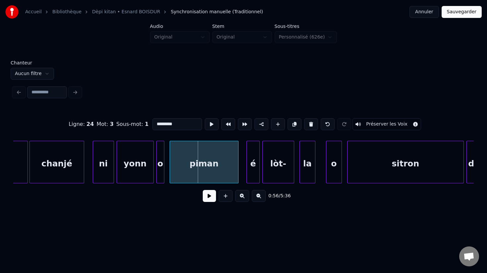
scroll to position [0, 7333]
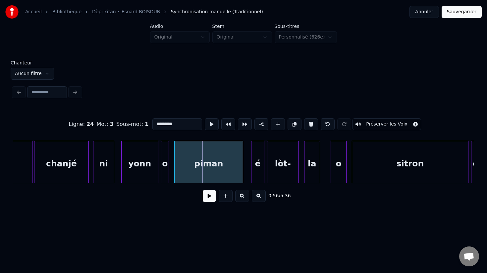
click at [106, 174] on div "ni" at bounding box center [104, 163] width 21 height 45
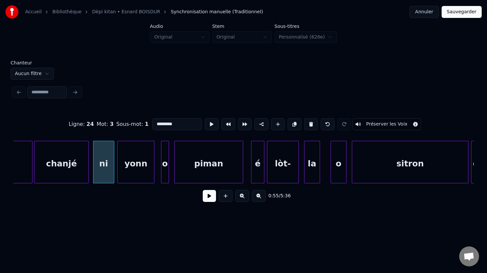
click at [134, 175] on div "yonn" at bounding box center [136, 163] width 36 height 45
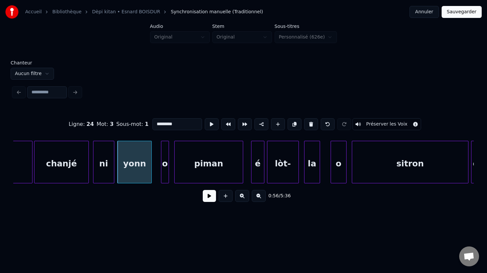
click at [150, 173] on div at bounding box center [151, 162] width 2 height 42
click at [155, 176] on div at bounding box center [156, 162] width 2 height 42
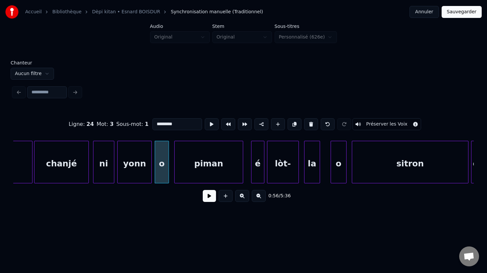
click at [160, 173] on div "o" at bounding box center [162, 163] width 14 height 45
click at [208, 122] on button at bounding box center [212, 124] width 14 height 12
click at [188, 178] on div "piman" at bounding box center [205, 163] width 68 height 45
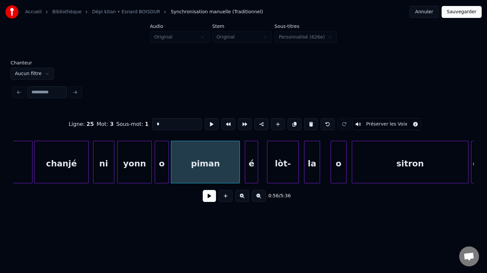
click at [248, 179] on div "é" at bounding box center [251, 163] width 13 height 45
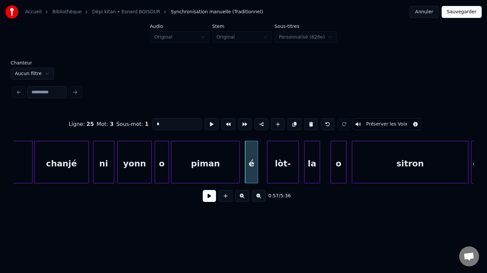
click at [217, 178] on div "piman" at bounding box center [205, 163] width 68 height 45
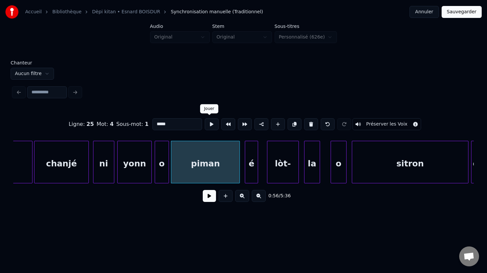
click at [208, 122] on button at bounding box center [212, 124] width 14 height 12
click at [249, 175] on div "é" at bounding box center [249, 163] width 13 height 45
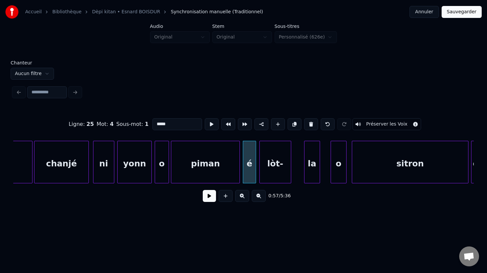
click at [277, 171] on div "lòt-" at bounding box center [275, 163] width 31 height 45
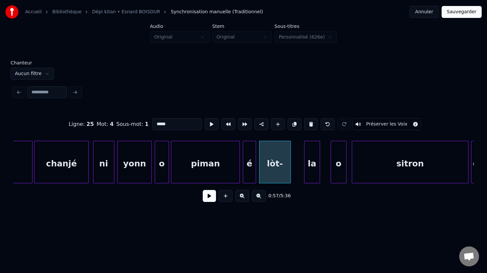
click at [276, 171] on div "lòt-" at bounding box center [275, 163] width 31 height 45
click at [208, 123] on button at bounding box center [212, 124] width 14 height 12
click at [307, 176] on div "la" at bounding box center [310, 163] width 15 height 45
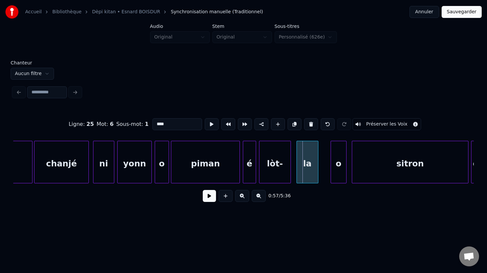
click at [298, 176] on div at bounding box center [298, 162] width 2 height 42
click at [307, 174] on div "la" at bounding box center [307, 163] width 21 height 45
click at [209, 126] on button at bounding box center [212, 124] width 14 height 12
click at [329, 182] on div "o" at bounding box center [328, 163] width 15 height 45
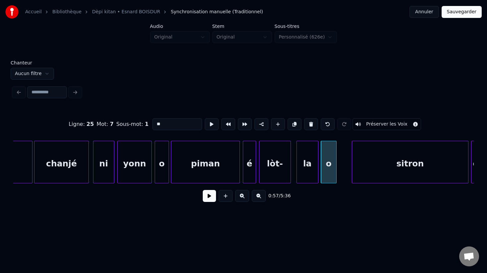
click at [328, 177] on div "o" at bounding box center [328, 163] width 15 height 45
click at [340, 178] on div at bounding box center [339, 162] width 2 height 42
click at [332, 177] on div "o" at bounding box center [330, 163] width 19 height 45
click at [211, 123] on button at bounding box center [212, 124] width 14 height 12
click at [344, 170] on div at bounding box center [345, 162] width 2 height 42
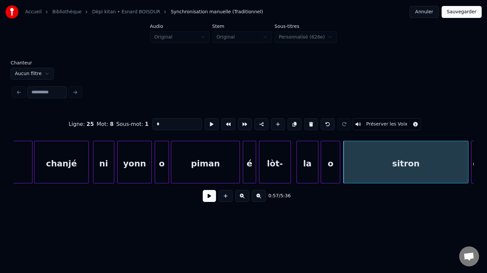
click at [364, 170] on div "sitron" at bounding box center [406, 163] width 124 height 45
click at [207, 124] on button at bounding box center [212, 124] width 14 height 12
click at [329, 143] on div "o" at bounding box center [330, 163] width 19 height 45
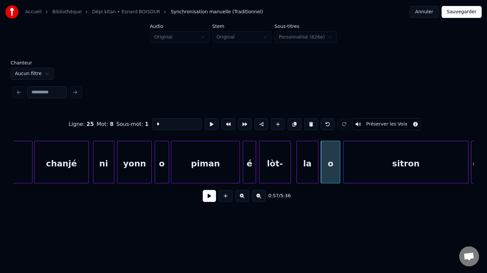
click at [436, 168] on div "sitron" at bounding box center [406, 163] width 124 height 45
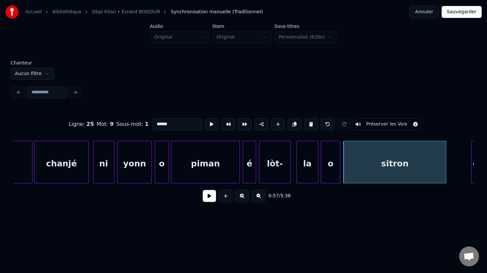
click at [445, 175] on div at bounding box center [445, 162] width 2 height 42
click at [372, 168] on div "sitron" at bounding box center [395, 163] width 102 height 45
click at [207, 124] on button at bounding box center [212, 124] width 14 height 12
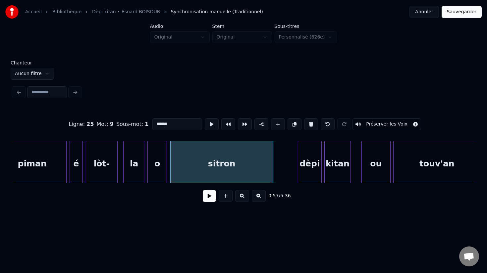
scroll to position [0, 7510]
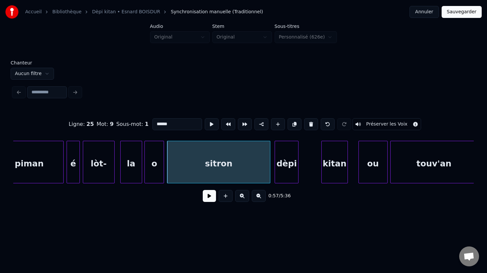
click at [275, 176] on div "dèpi" at bounding box center [287, 162] width 24 height 42
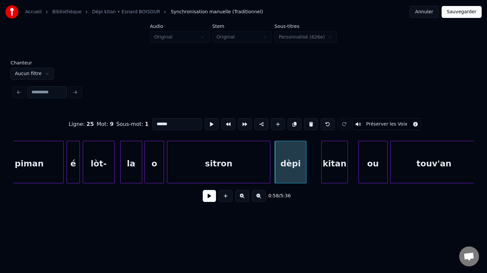
click at [306, 177] on div at bounding box center [305, 162] width 2 height 42
click at [291, 174] on div "dèpi" at bounding box center [291, 163] width 32 height 45
click at [207, 124] on button at bounding box center [212, 124] width 14 height 12
click at [301, 178] on div at bounding box center [301, 162] width 2 height 42
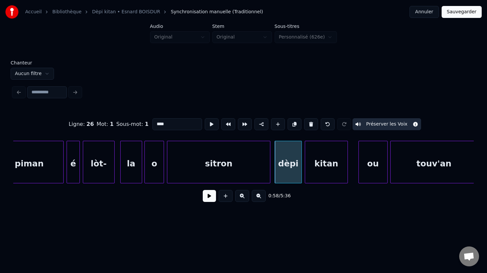
click at [306, 174] on div at bounding box center [306, 162] width 2 height 42
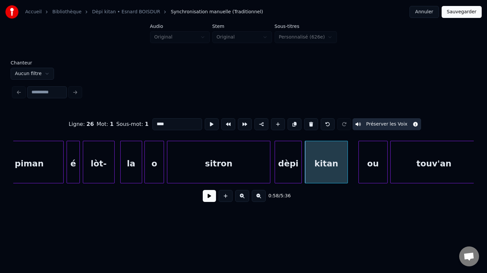
click at [288, 175] on div "dèpi" at bounding box center [288, 163] width 27 height 45
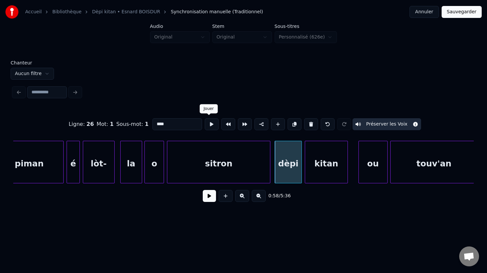
click at [211, 125] on button at bounding box center [212, 124] width 14 height 12
click at [320, 176] on div "kitan" at bounding box center [326, 163] width 42 height 45
type input "*****"
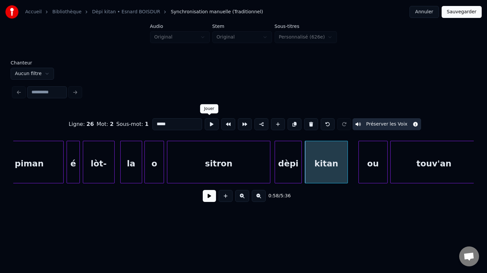
click at [210, 124] on button at bounding box center [212, 124] width 14 height 12
click at [461, 11] on button "Sauvegarder" at bounding box center [462, 12] width 40 height 12
